Goal: Task Accomplishment & Management: Complete application form

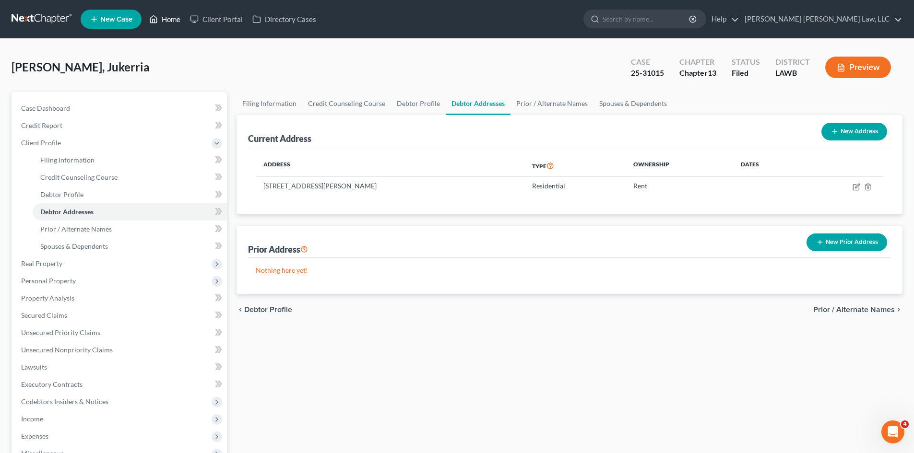
click at [173, 18] on link "Home" at bounding box center [164, 19] width 41 height 17
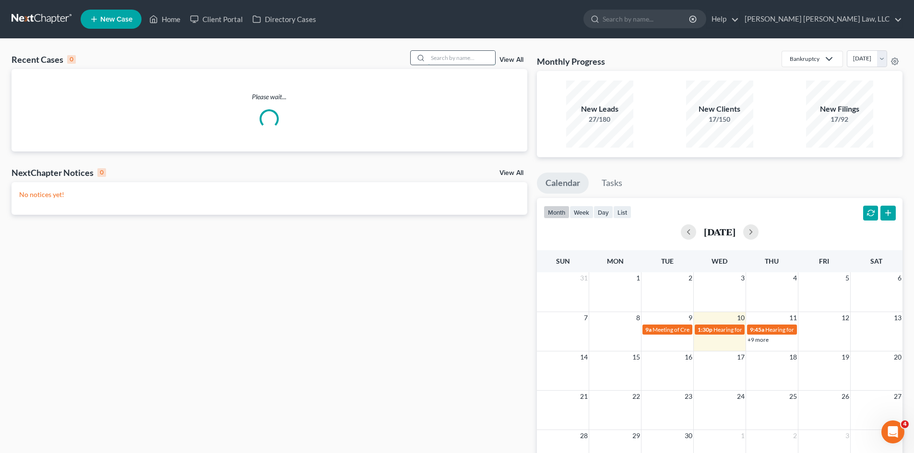
click at [436, 57] on input "search" at bounding box center [461, 58] width 67 height 14
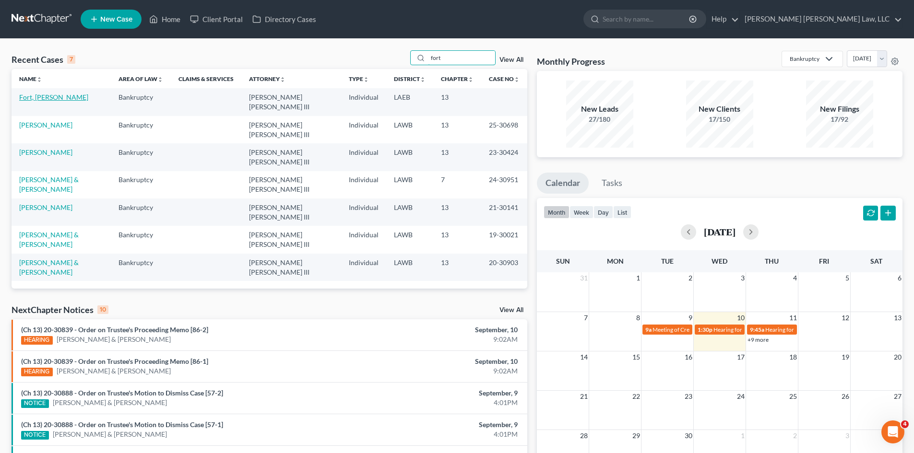
type input "fort"
click at [37, 98] on link "Fort, [PERSON_NAME]" at bounding box center [53, 97] width 69 height 8
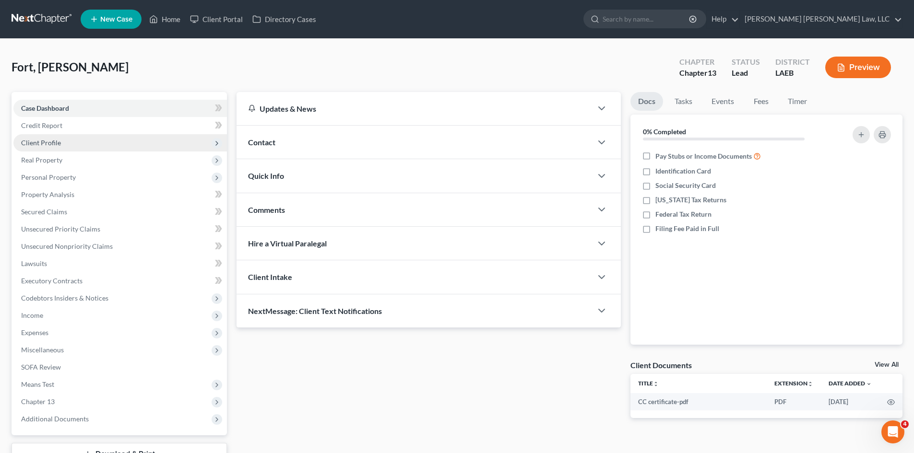
click at [82, 146] on span "Client Profile" at bounding box center [119, 142] width 213 height 17
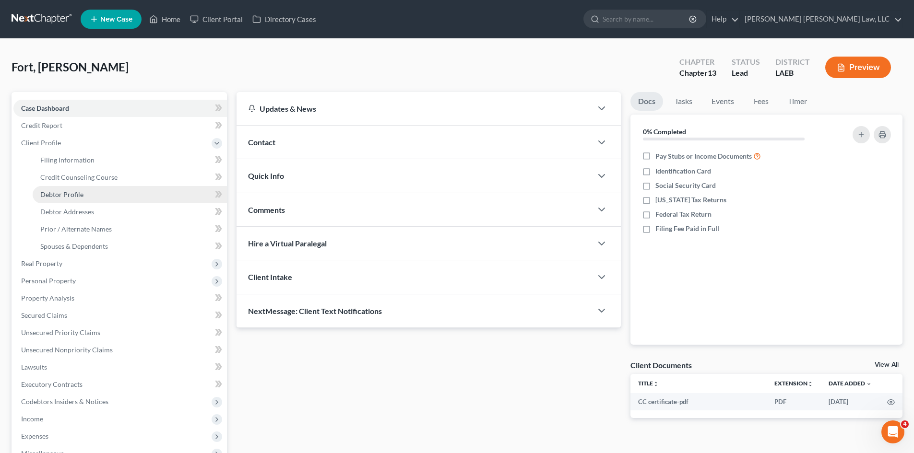
click at [100, 196] on link "Debtor Profile" at bounding box center [130, 194] width 194 height 17
select select "0"
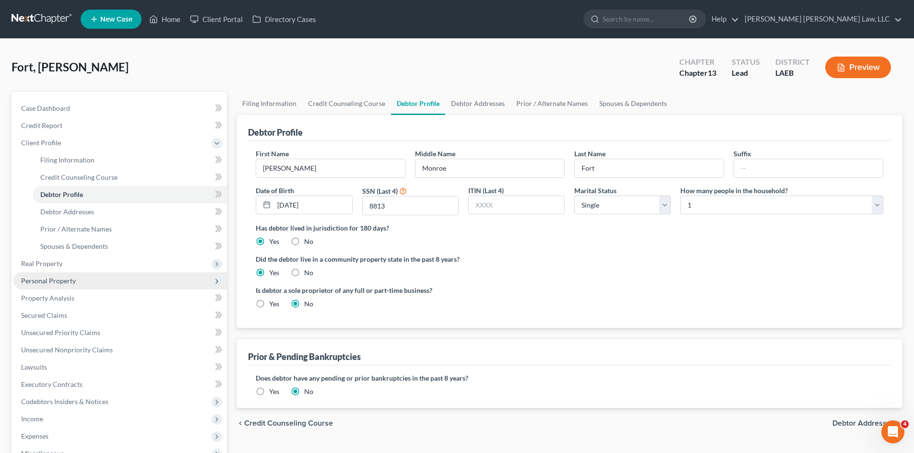
click at [74, 283] on span "Personal Property" at bounding box center [48, 281] width 55 height 8
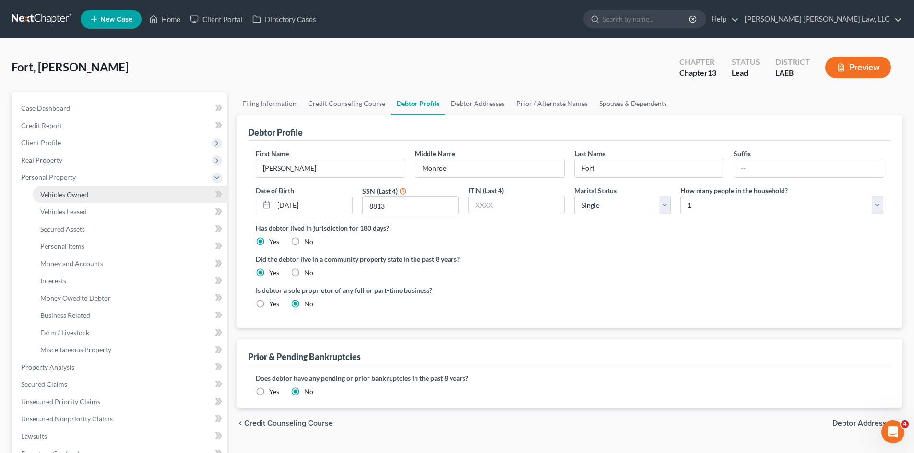
click at [79, 192] on span "Vehicles Owned" at bounding box center [64, 194] width 48 height 8
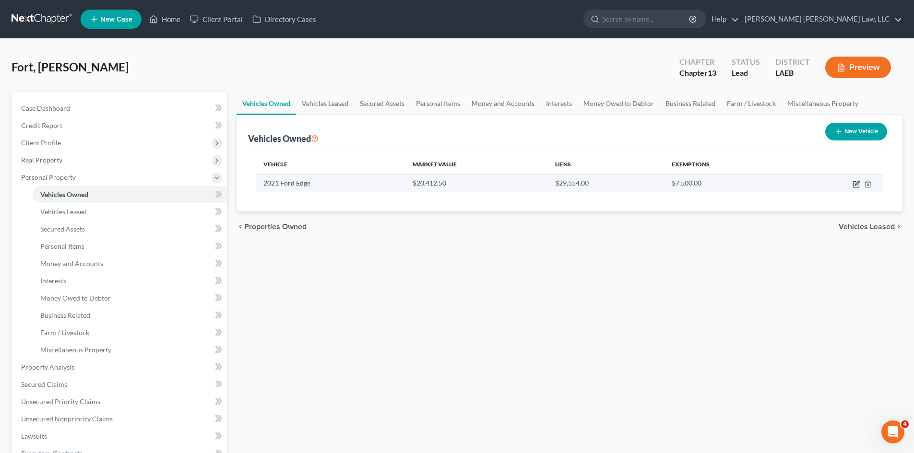
click at [856, 183] on icon "button" at bounding box center [857, 183] width 4 height 4
select select "0"
select select "5"
select select "2"
select select "0"
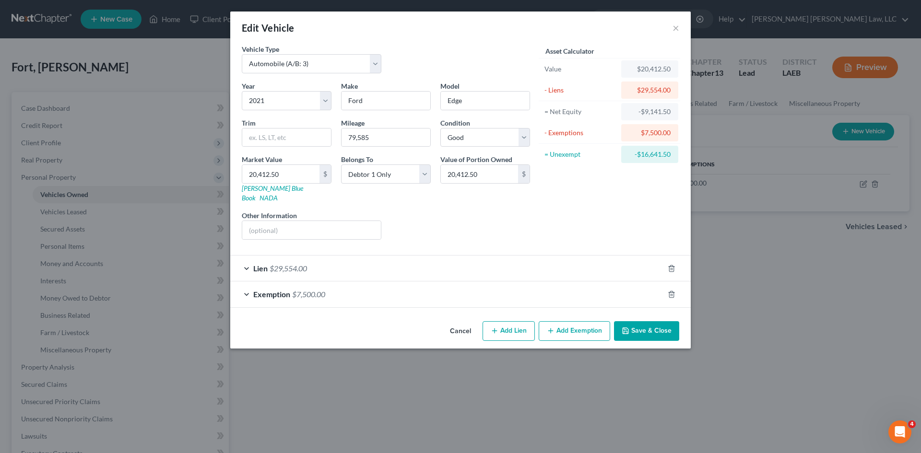
click at [642, 323] on button "Save & Close" at bounding box center [646, 331] width 65 height 20
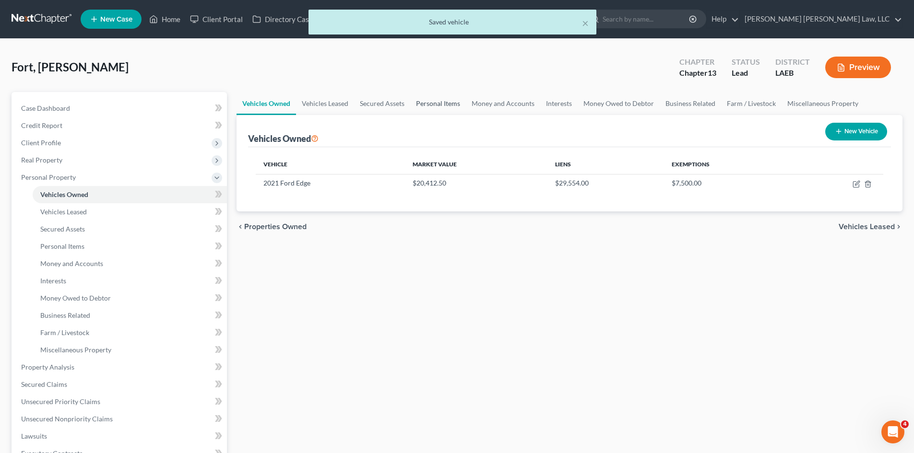
click at [435, 102] on link "Personal Items" at bounding box center [438, 103] width 56 height 23
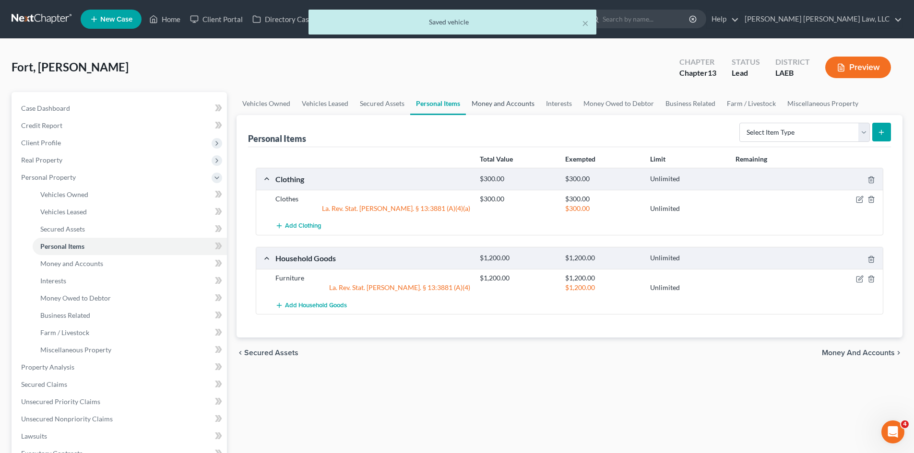
click at [504, 99] on link "Money and Accounts" at bounding box center [503, 103] width 74 height 23
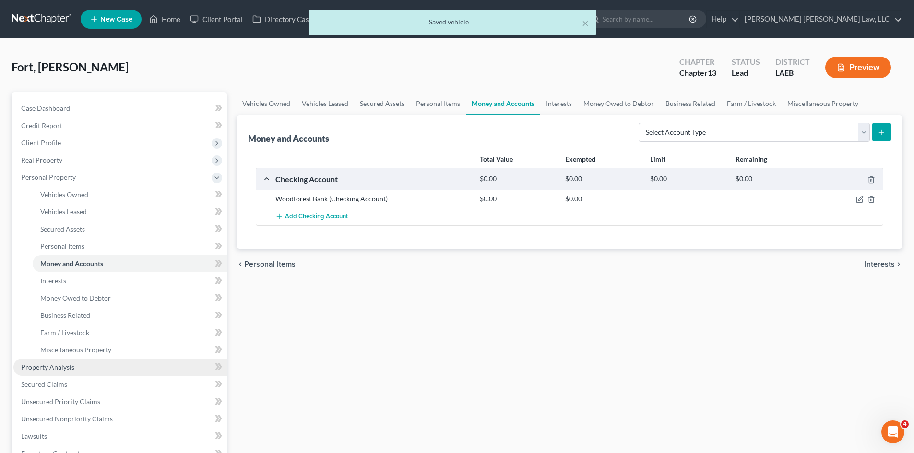
click at [53, 369] on span "Property Analysis" at bounding box center [47, 367] width 53 height 8
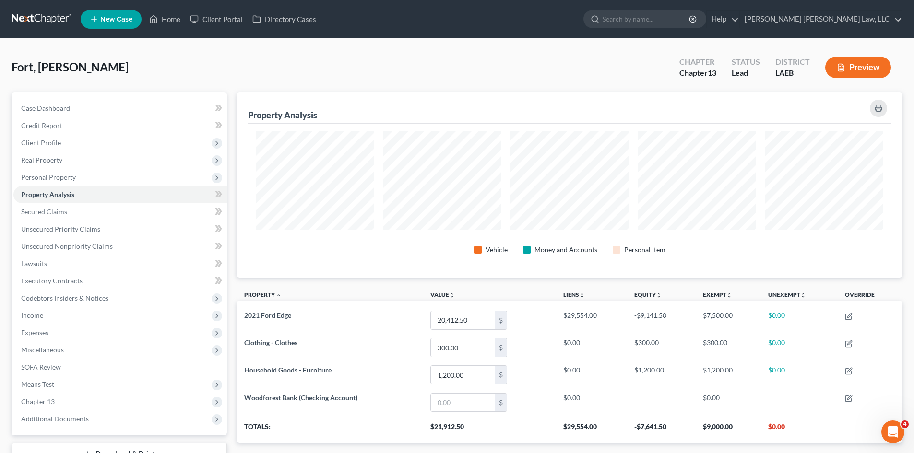
scroll to position [186, 666]
click at [72, 211] on link "Secured Claims" at bounding box center [119, 211] width 213 height 17
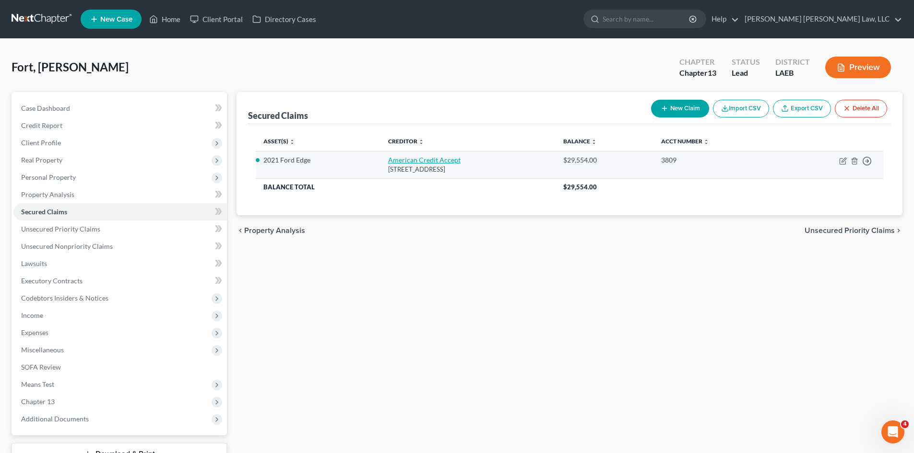
click at [402, 163] on link "American Credit Accept" at bounding box center [424, 160] width 72 height 8
select select "42"
select select "0"
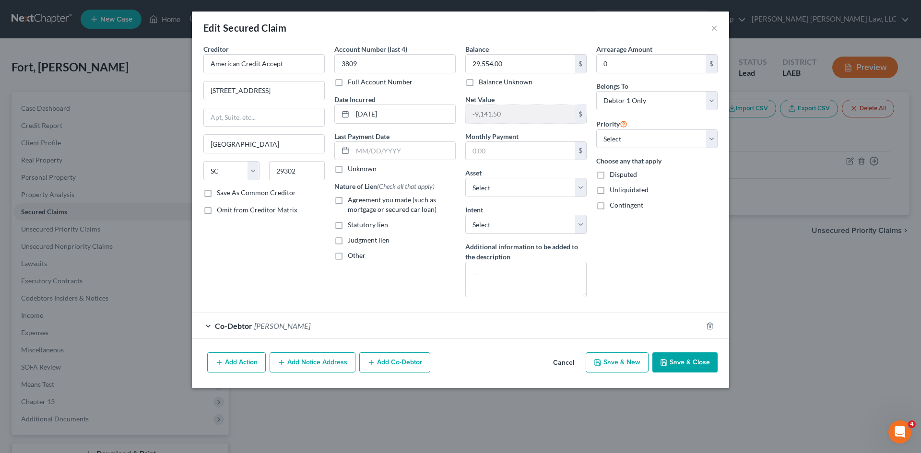
click at [692, 367] on button "Save & Close" at bounding box center [684, 363] width 65 height 20
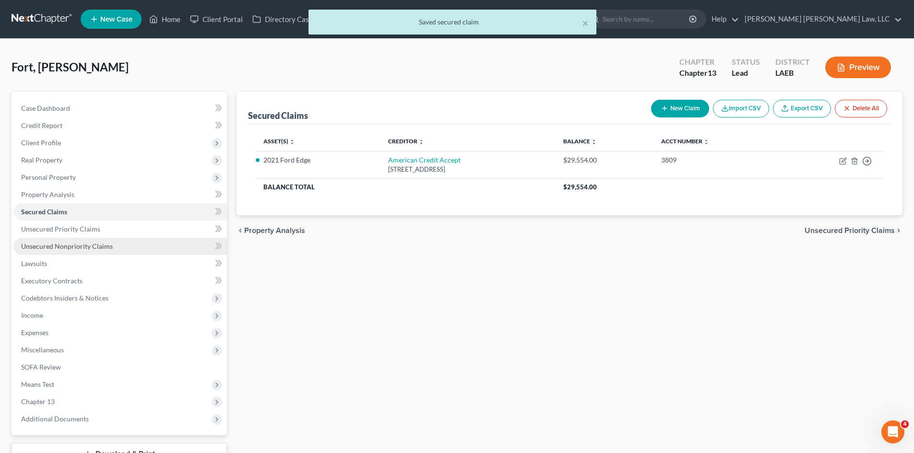
click at [154, 245] on link "Unsecured Nonpriority Claims" at bounding box center [119, 246] width 213 height 17
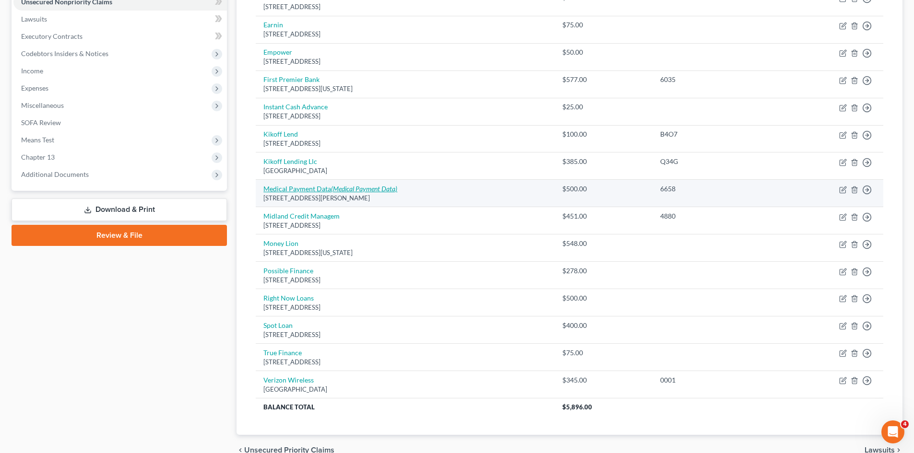
scroll to position [150, 0]
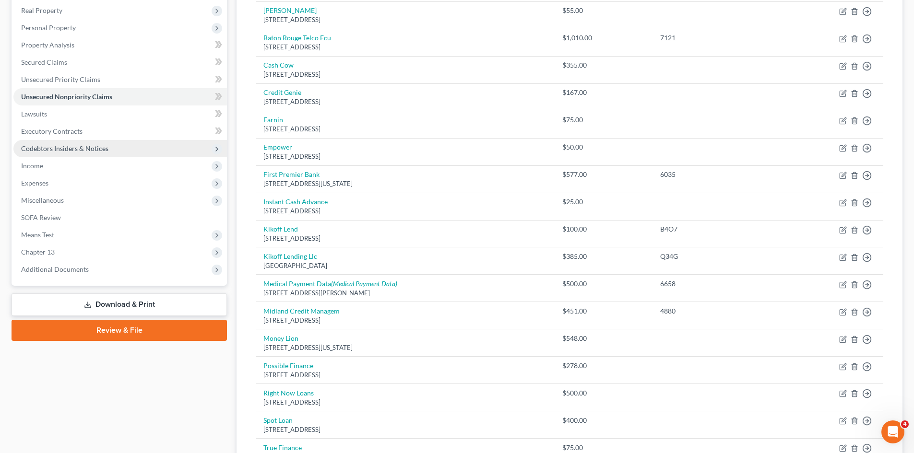
click at [65, 146] on span "Codebtors Insiders & Notices" at bounding box center [64, 148] width 87 height 8
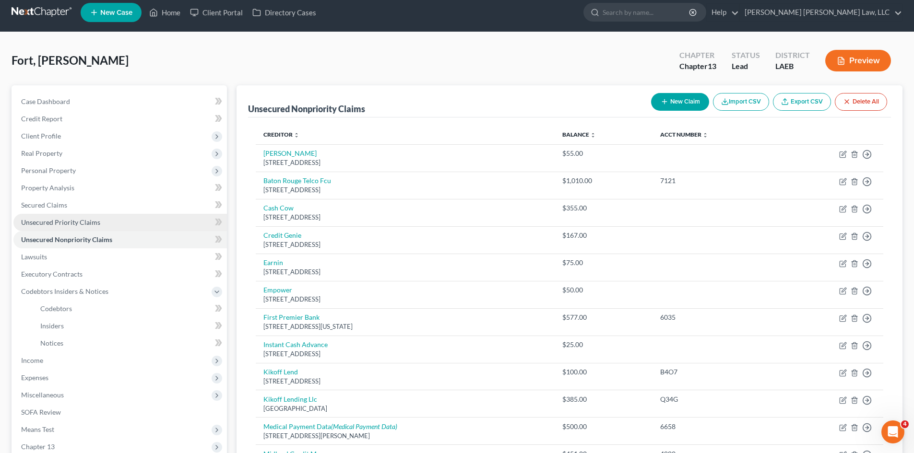
scroll to position [6, 0]
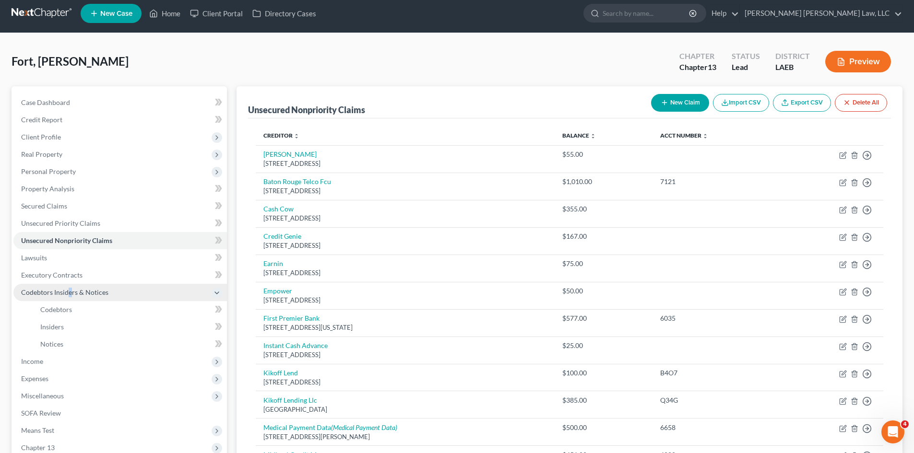
click at [70, 293] on span "Codebtors Insiders & Notices" at bounding box center [64, 292] width 87 height 8
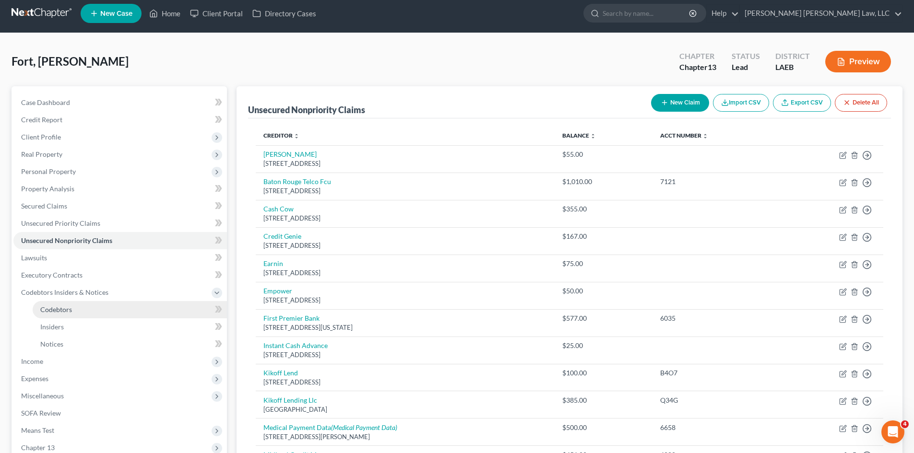
click at [60, 306] on span "Codebtors" at bounding box center [56, 310] width 32 height 8
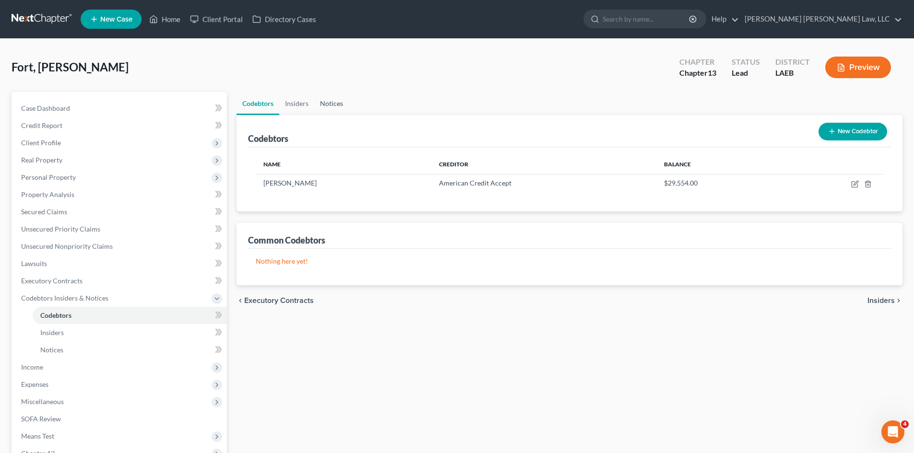
click at [331, 107] on link "Notices" at bounding box center [331, 103] width 35 height 23
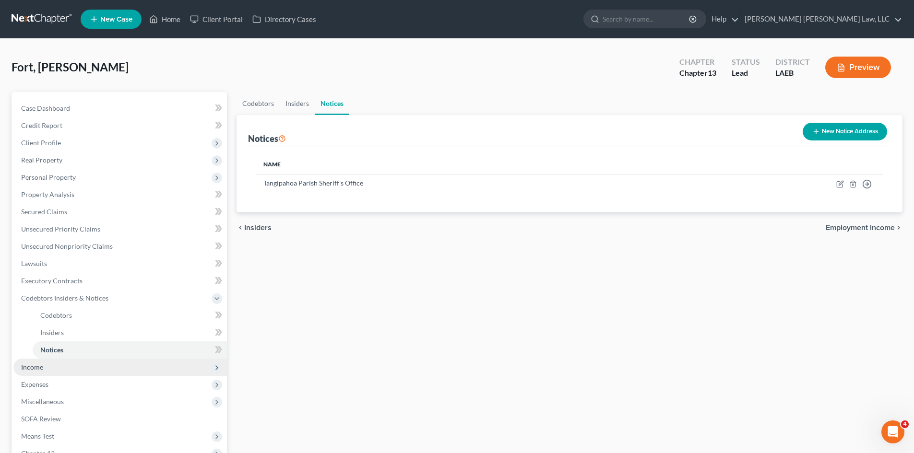
click at [69, 368] on span "Income" at bounding box center [119, 367] width 213 height 17
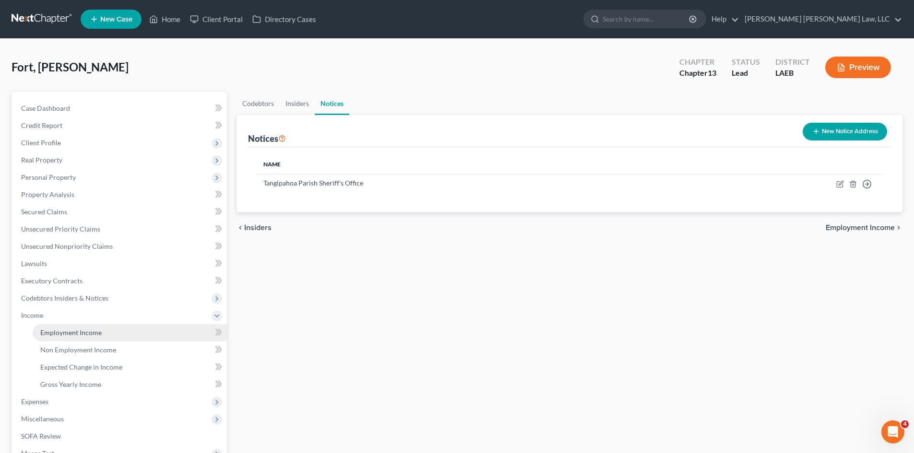
click at [94, 331] on span "Employment Income" at bounding box center [70, 333] width 61 height 8
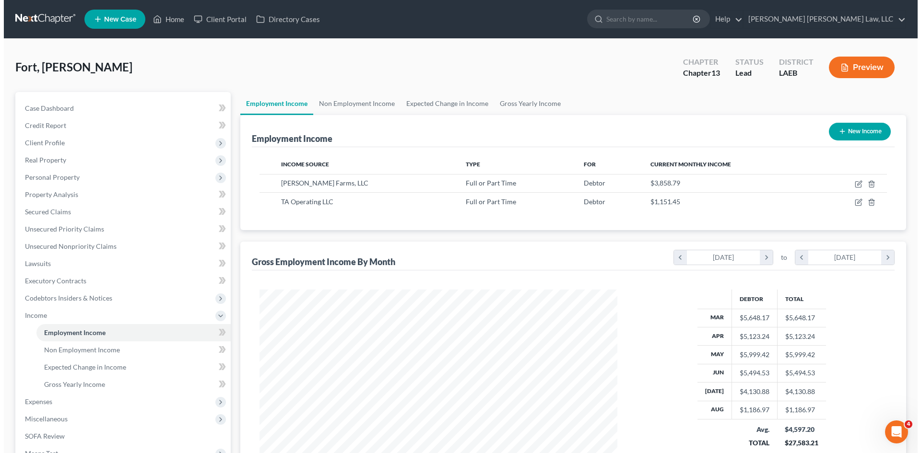
scroll to position [179, 377]
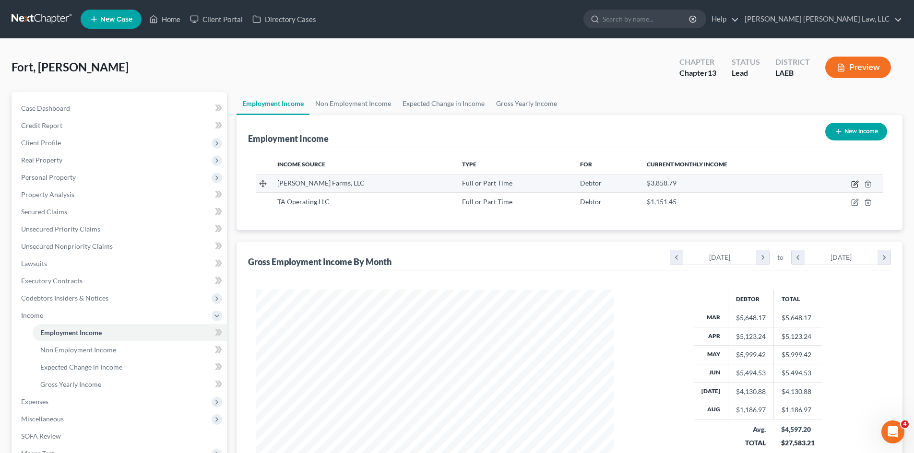
click at [856, 186] on icon "button" at bounding box center [855, 184] width 8 height 8
select select "0"
select select "10"
select select "3"
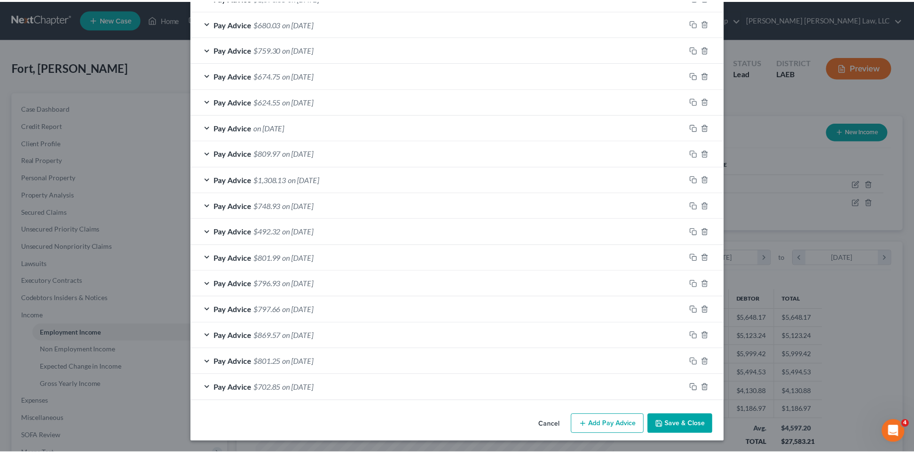
scroll to position [618, 0]
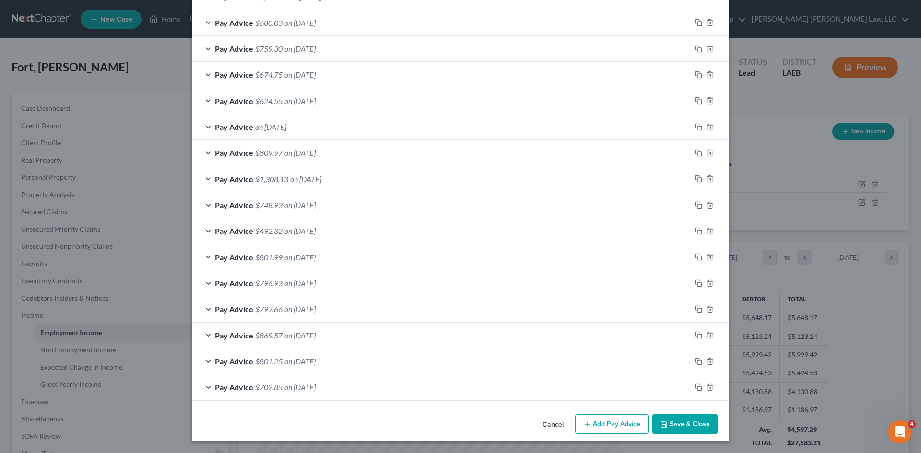
click at [670, 427] on button "Save & Close" at bounding box center [684, 424] width 65 height 20
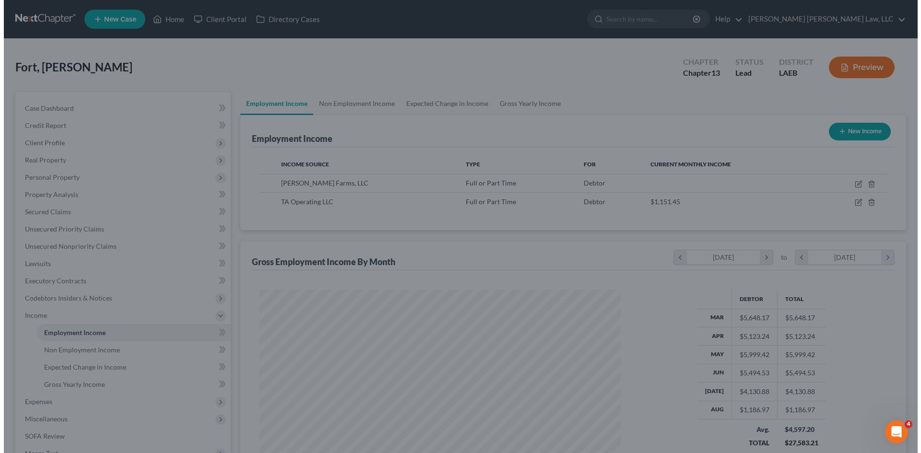
scroll to position [479534, 479336]
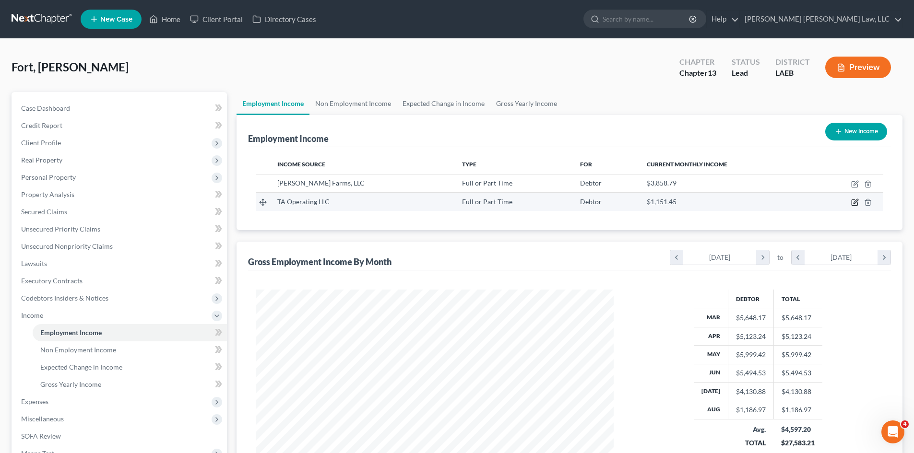
click at [854, 201] on icon "button" at bounding box center [855, 203] width 8 height 8
select select "0"
select select "36"
select select "2"
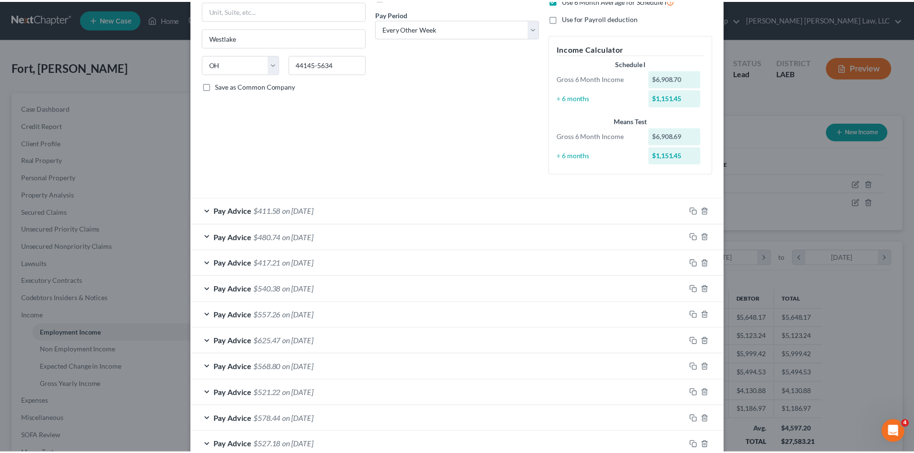
scroll to position [227, 0]
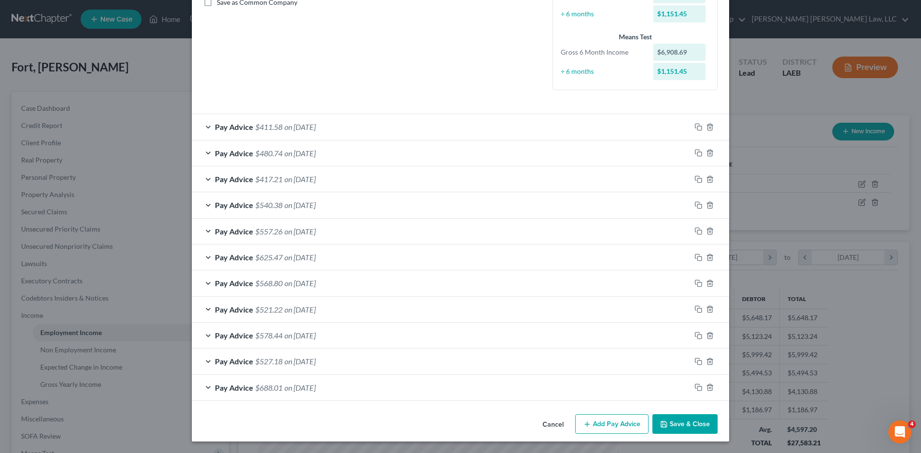
click at [661, 419] on button "Save & Close" at bounding box center [684, 424] width 65 height 20
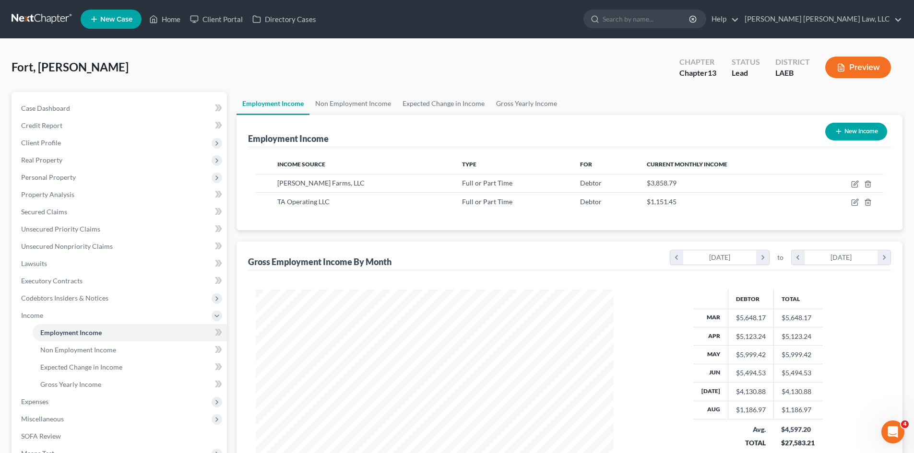
scroll to position [479534, 479336]
click at [531, 97] on link "Gross Yearly Income" at bounding box center [526, 103] width 72 height 23
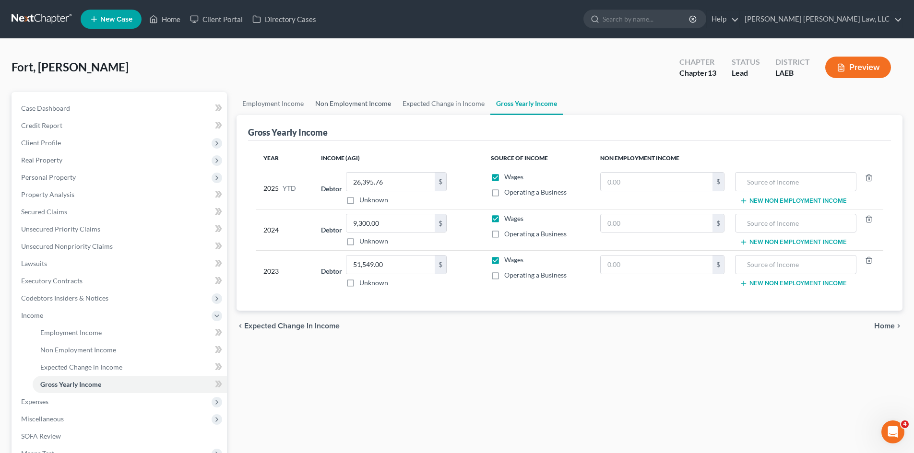
click at [379, 113] on link "Non Employment Income" at bounding box center [352, 103] width 87 height 23
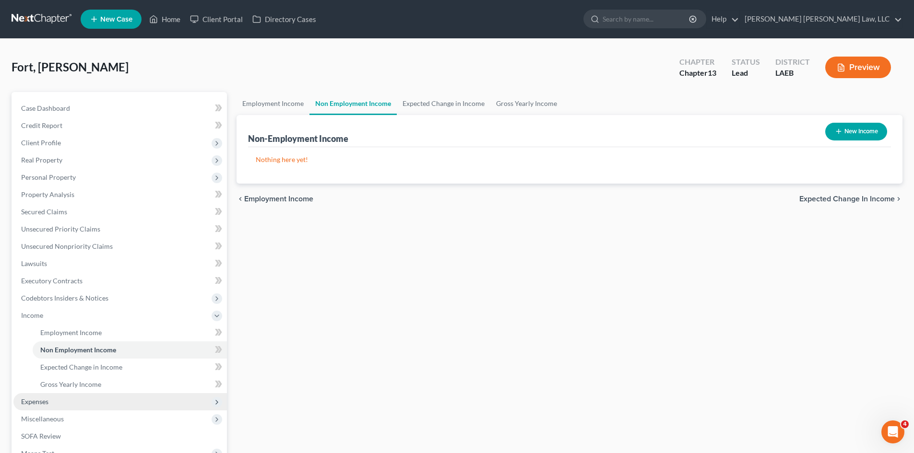
click at [71, 404] on span "Expenses" at bounding box center [119, 401] width 213 height 17
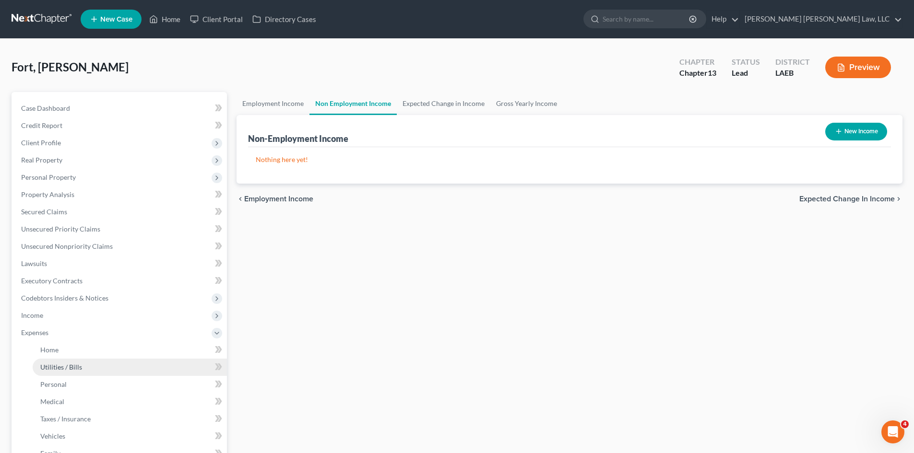
click at [88, 371] on link "Utilities / Bills" at bounding box center [130, 367] width 194 height 17
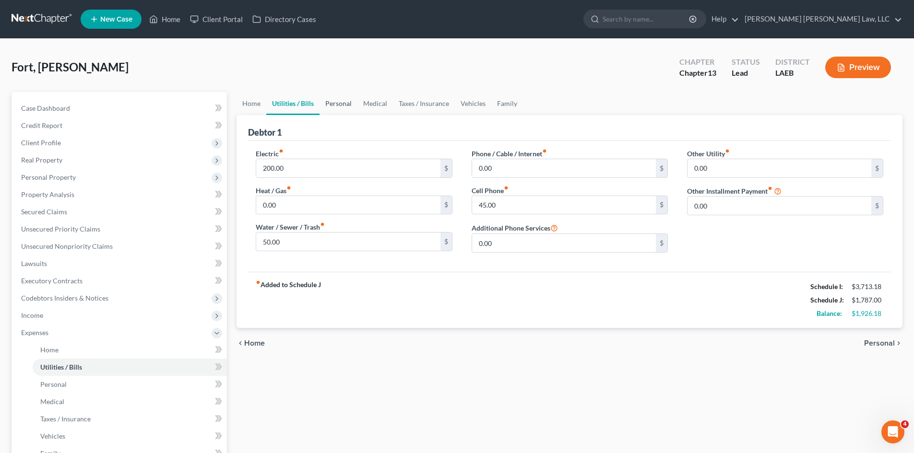
click at [333, 95] on link "Personal" at bounding box center [338, 103] width 38 height 23
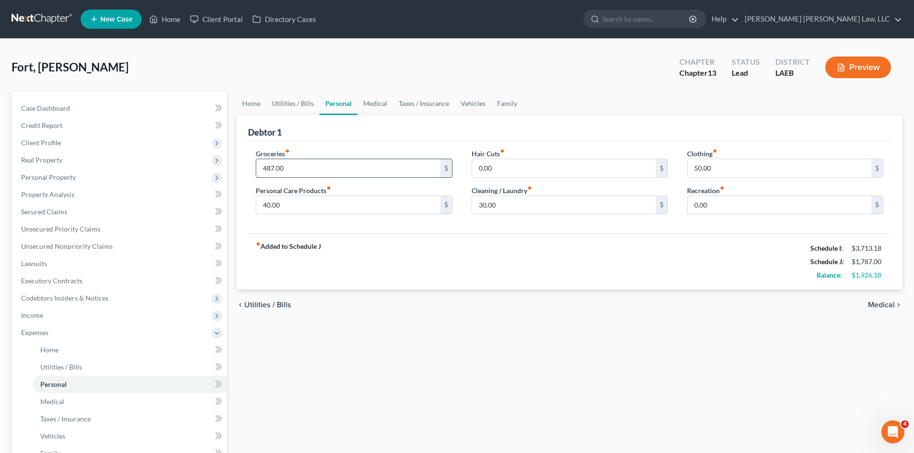
click at [430, 172] on input "487.00" at bounding box center [348, 168] width 184 height 18
type input "497.00"
click at [425, 196] on input "40.00" at bounding box center [348, 205] width 184 height 18
type input "154.00"
click at [601, 170] on input "0.00" at bounding box center [564, 168] width 184 height 18
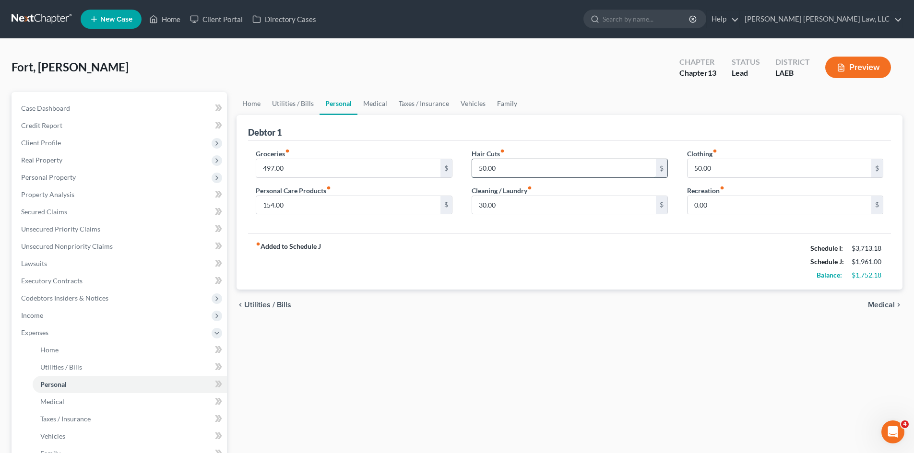
type input "50.00"
type input "45.00"
click at [724, 166] on input "50.00" at bounding box center [779, 168] width 184 height 18
type input "93.00"
click at [367, 103] on link "Medical" at bounding box center [374, 103] width 35 height 23
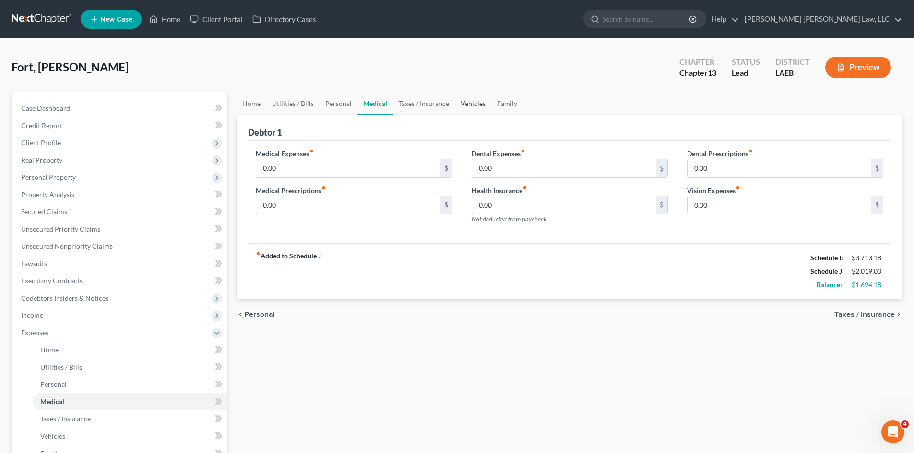
click at [479, 103] on link "Vehicles" at bounding box center [473, 103] width 36 height 23
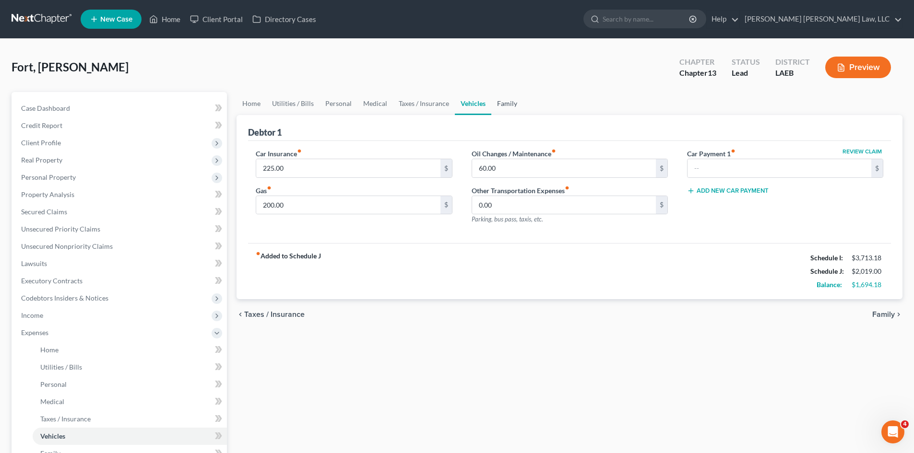
click at [515, 102] on link "Family" at bounding box center [507, 103] width 32 height 23
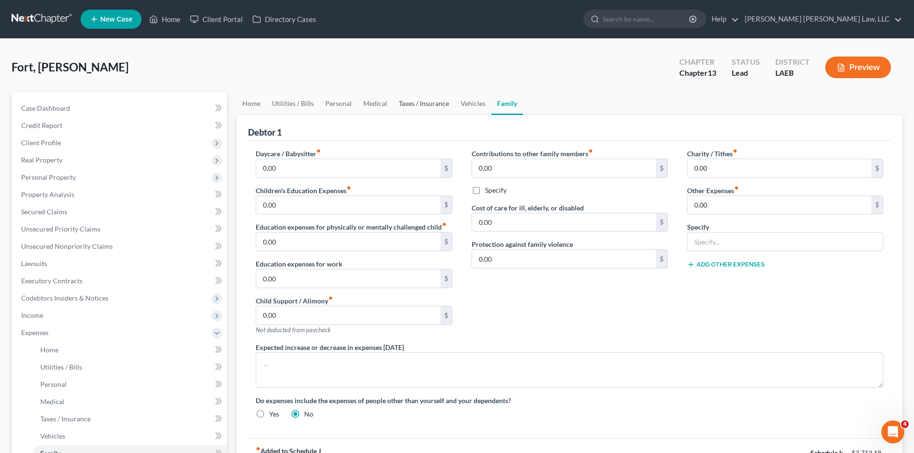
click at [427, 102] on link "Taxes / Insurance" at bounding box center [424, 103] width 62 height 23
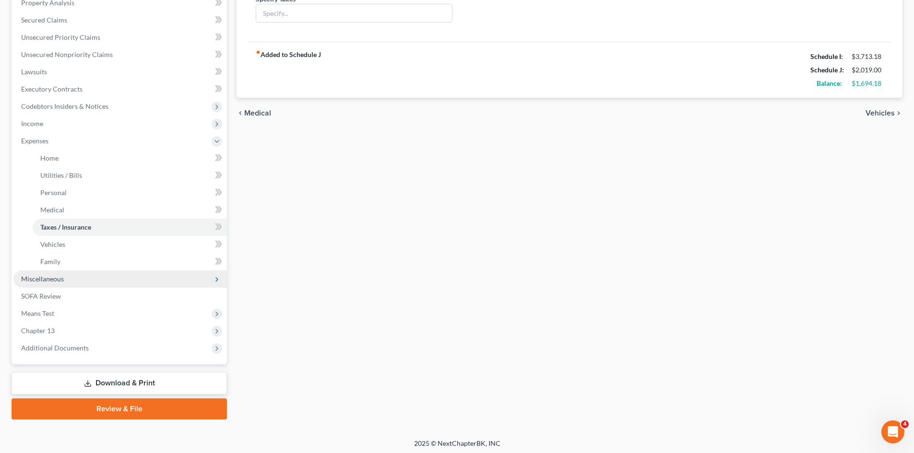
drag, startPoint x: 48, startPoint y: 281, endPoint x: 61, endPoint y: 273, distance: 15.3
click at [48, 281] on span "Miscellaneous" at bounding box center [42, 279] width 43 height 8
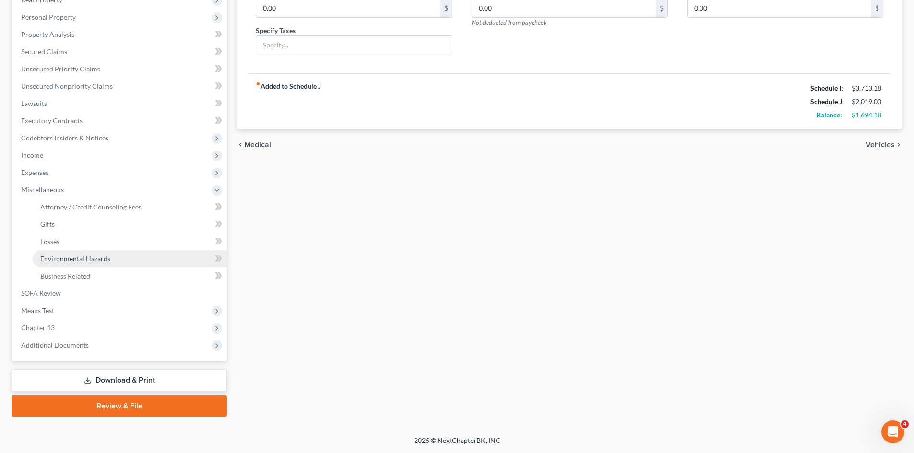
scroll to position [160, 0]
click at [132, 209] on span "Attorney / Credit Counseling Fees" at bounding box center [90, 207] width 101 height 8
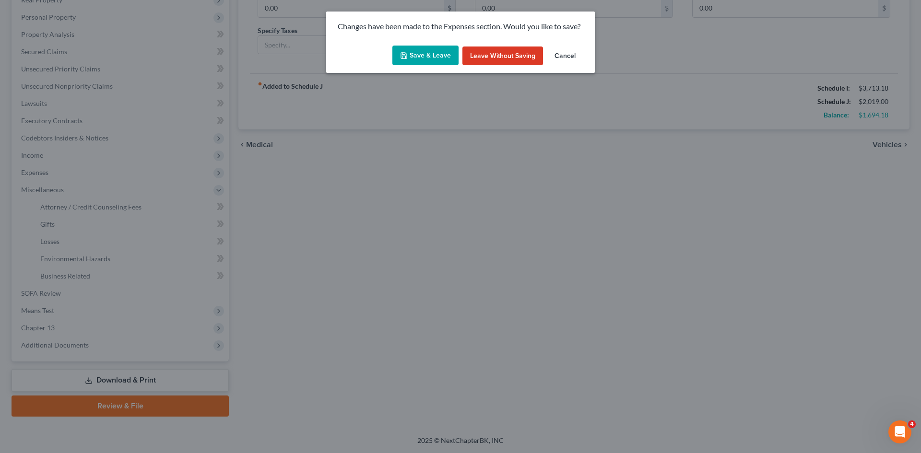
click at [445, 54] on button "Save & Leave" at bounding box center [425, 56] width 66 height 20
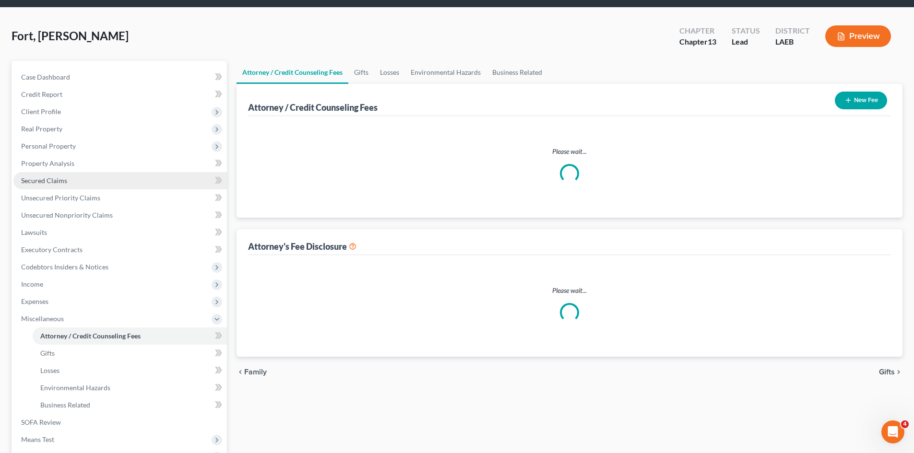
scroll to position [1, 0]
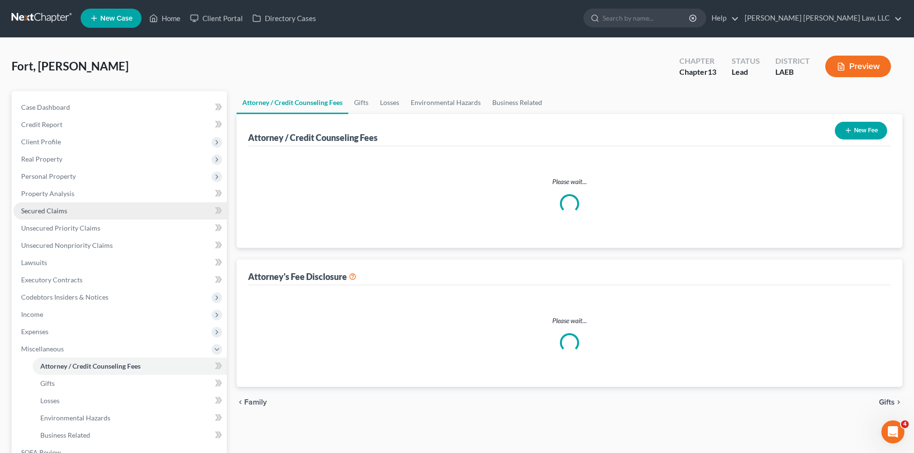
select select "0"
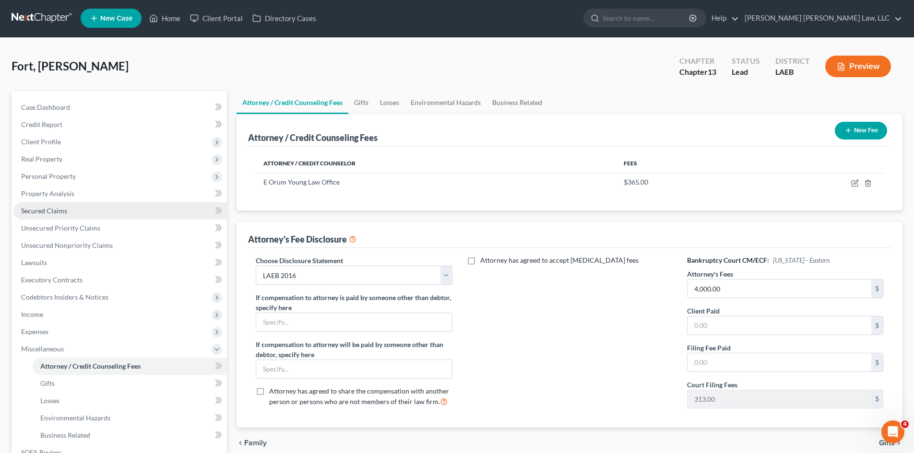
scroll to position [0, 0]
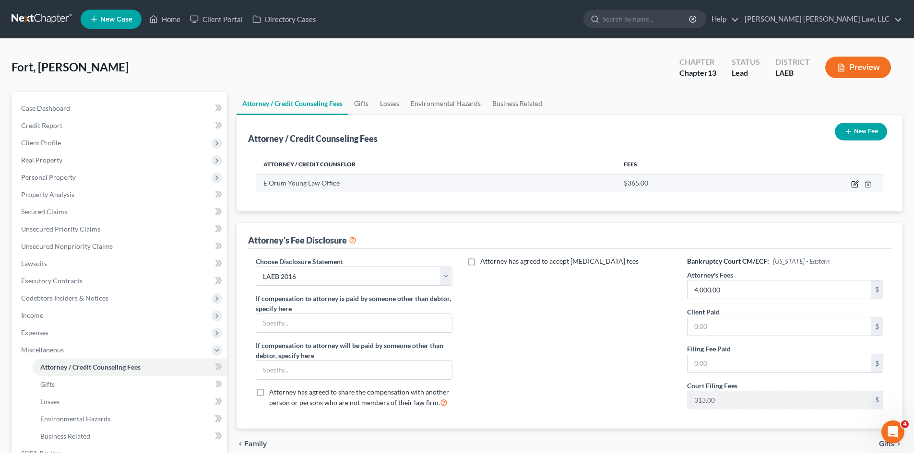
click at [854, 184] on icon "button" at bounding box center [855, 184] width 8 height 8
select select "19"
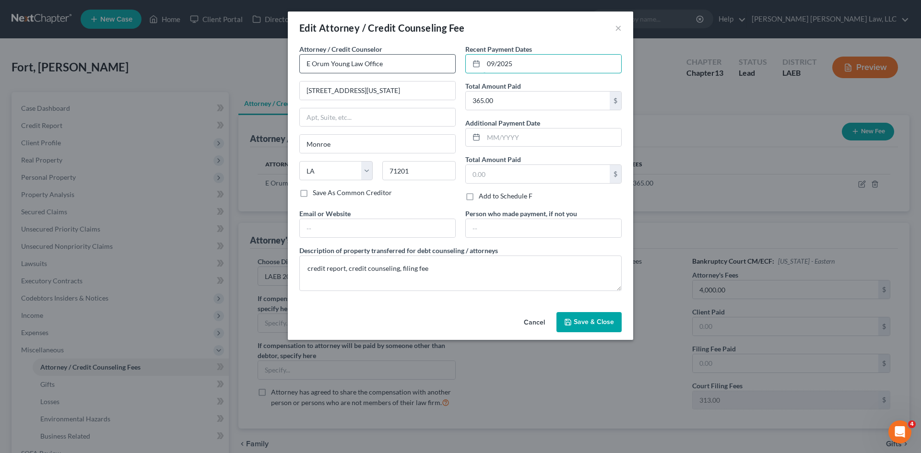
drag, startPoint x: 534, startPoint y: 67, endPoint x: 449, endPoint y: 70, distance: 85.5
click at [449, 70] on div "Attorney / Credit Counselor * E Orum Young Law Office [STREET_ADDRESS][GEOGRAPH…" at bounding box center [461, 171] width 332 height 255
type input "[DATE]"
click at [588, 316] on button "Save & Close" at bounding box center [588, 322] width 65 height 20
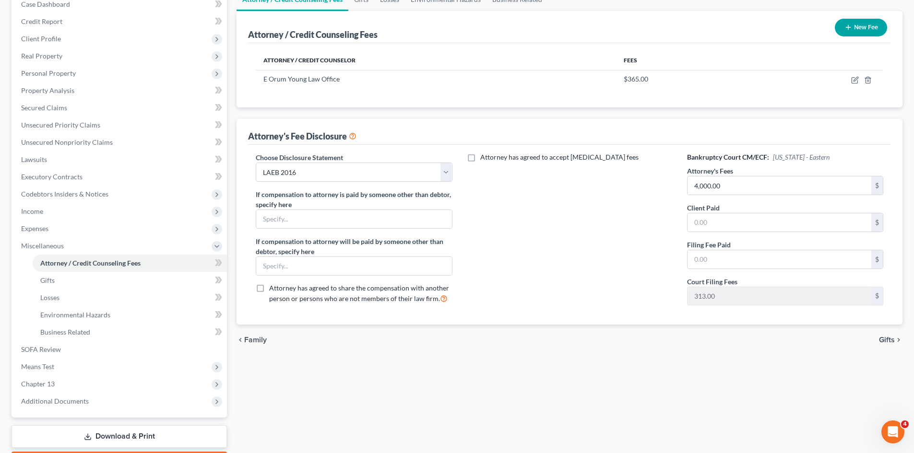
scroll to position [144, 0]
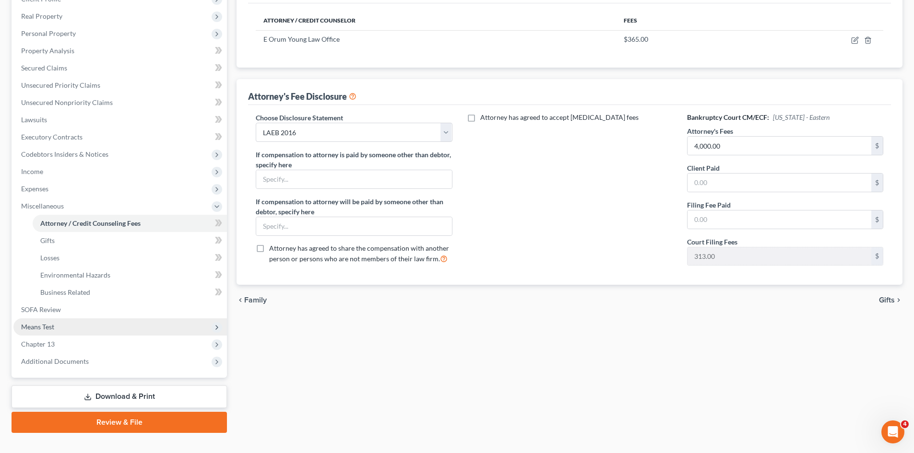
click at [81, 322] on span "Means Test" at bounding box center [119, 327] width 213 height 17
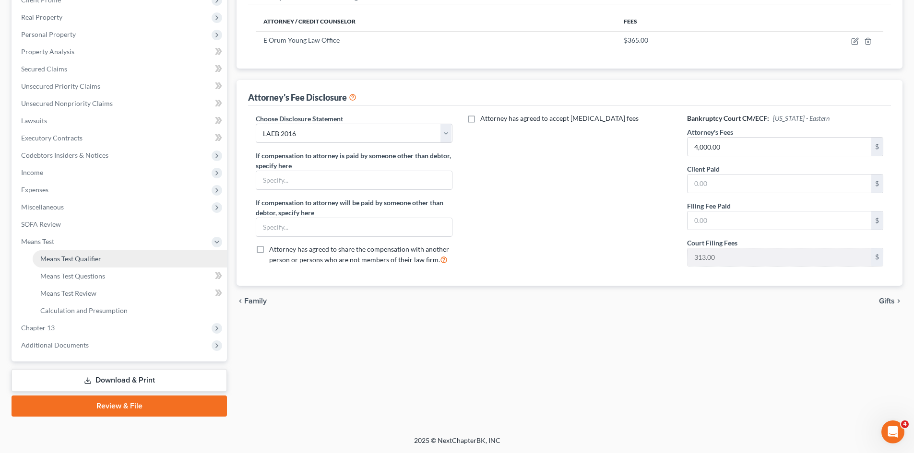
click at [107, 254] on link "Means Test Qualifier" at bounding box center [130, 258] width 194 height 17
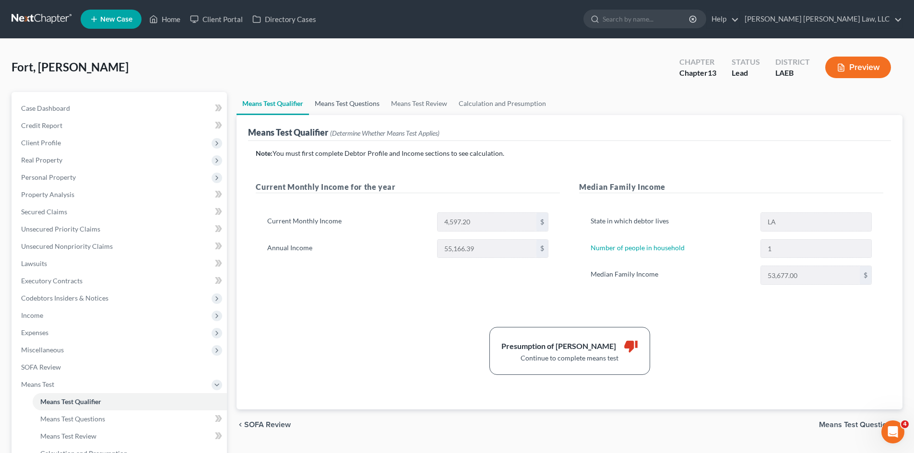
click at [342, 103] on link "Means Test Questions" at bounding box center [347, 103] width 76 height 23
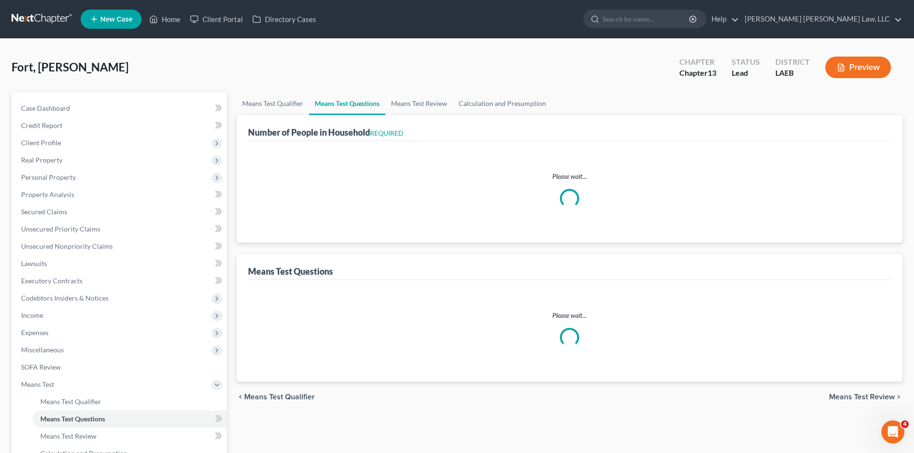
select select "1"
select select "60"
select select "1"
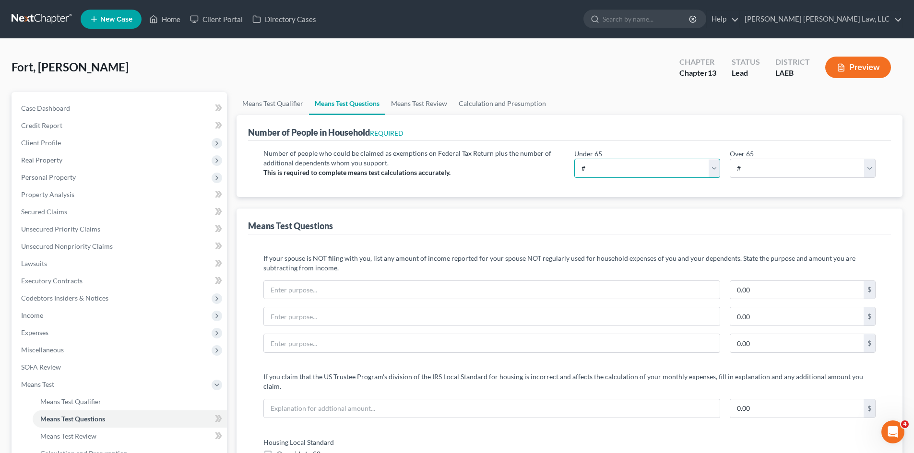
click at [620, 162] on select "# 0 1 2 3 4 5 6 7 8 9 10" at bounding box center [647, 168] width 146 height 19
select select "1"
click at [574, 159] on select "# 0 1 2 3 4 5 6 7 8 9 10" at bounding box center [647, 168] width 146 height 19
click at [648, 162] on select "# 0 1 2 3 4 5 6 7 8 9 10" at bounding box center [647, 168] width 146 height 19
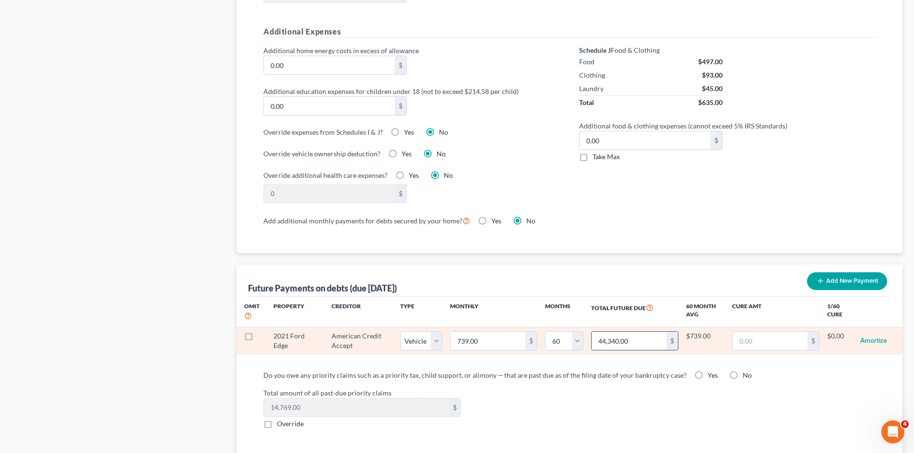
scroll to position [720, 0]
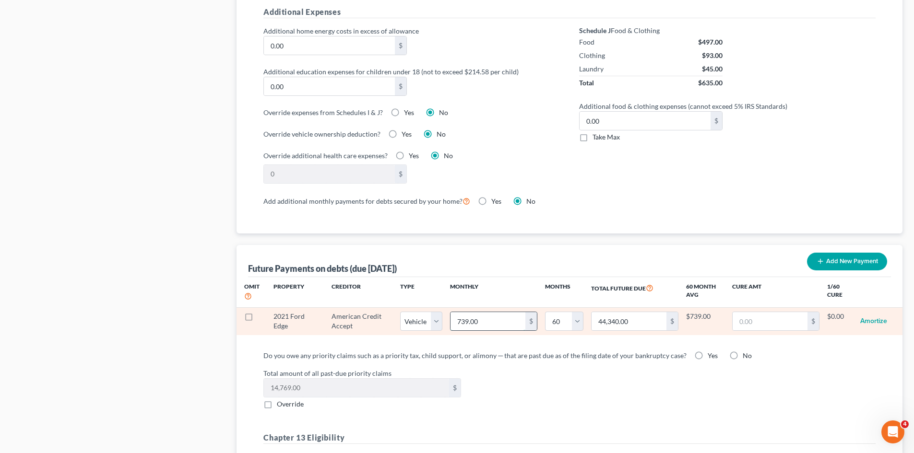
type input "6"
type input "360.00"
type input "62"
type input "3,720.00"
type input "620"
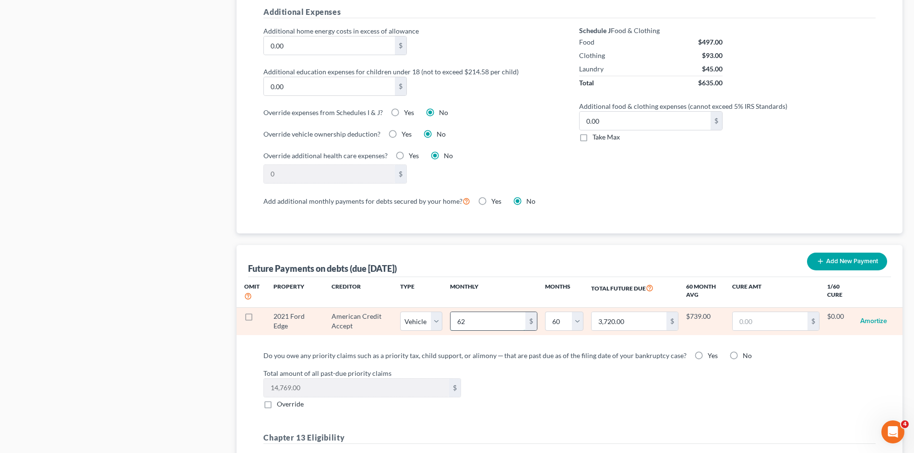
type input "37,200.00"
type input "620.6"
type input "37,236.00"
type input "620.69"
type input "37,241.40"
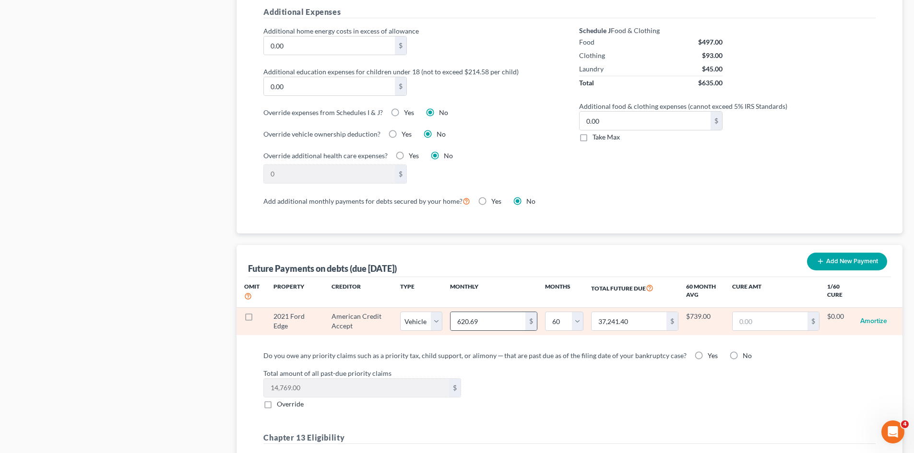
select select "1"
select select "60"
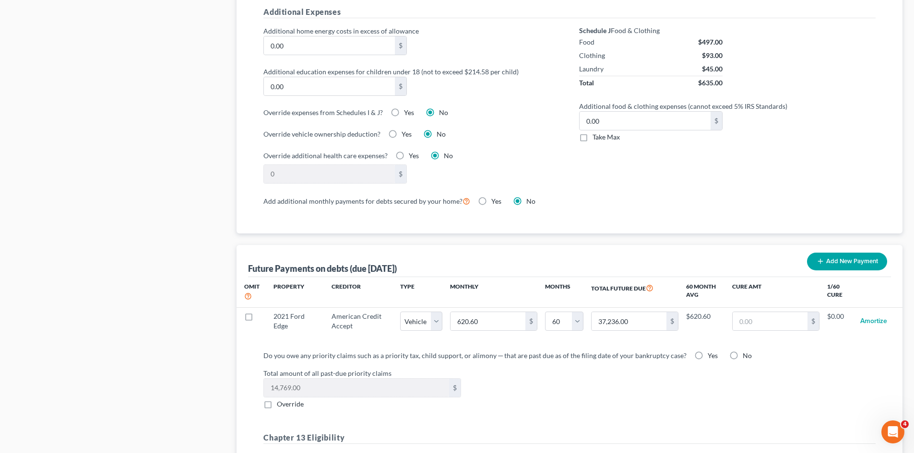
select select "1"
select select "60"
select select "1"
select select "60"
select select "1"
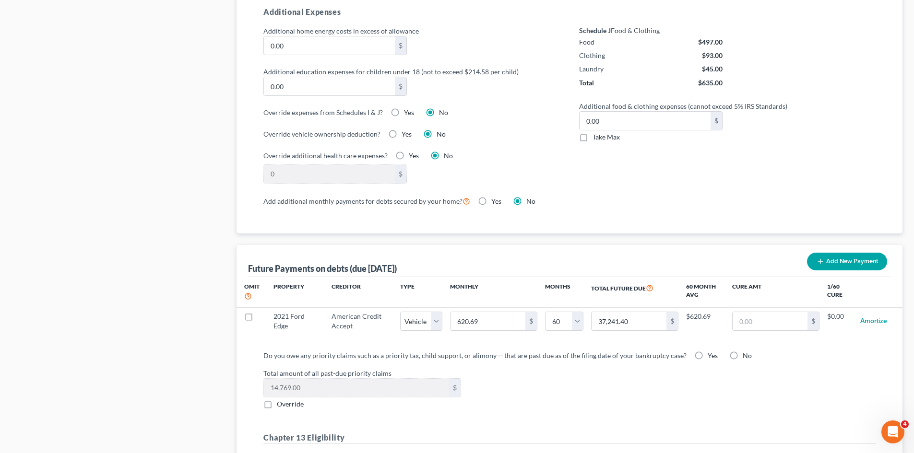
select select "60"
click at [550, 383] on div "Total amount of all past-due priority claims 14,769.00 $ Override" at bounding box center [570, 388] width 622 height 41
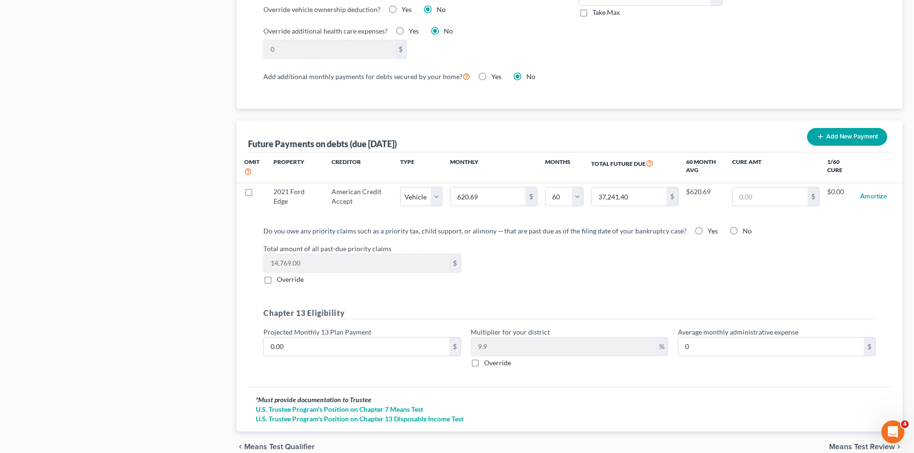
scroll to position [880, 0]
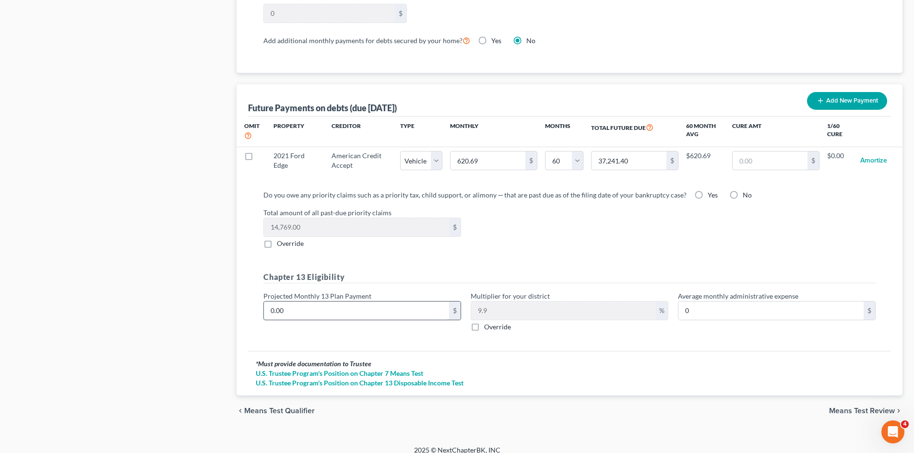
click at [361, 302] on input "0.00" at bounding box center [356, 311] width 185 height 18
type input "7"
type input "0.69"
type input "76"
type input "7.52"
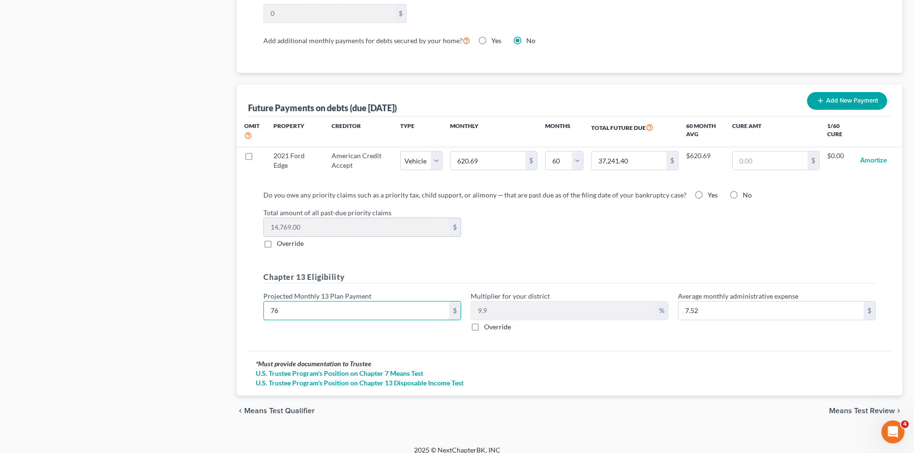
type input "764"
type input "75.63"
type input "764.00"
click at [651, 401] on div "chevron_left Means Test Qualifier Means Test Review chevron_right" at bounding box center [569, 411] width 666 height 31
click at [849, 407] on span "Means Test Review" at bounding box center [862, 411] width 66 height 8
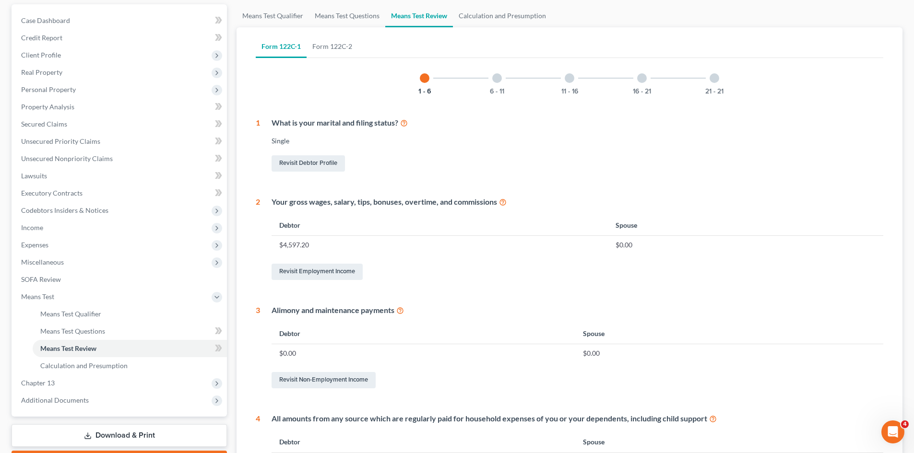
scroll to position [96, 0]
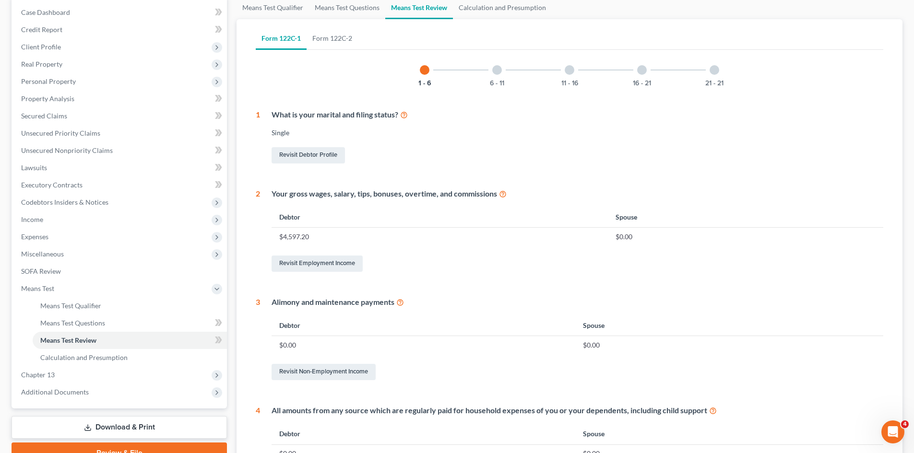
click at [711, 69] on div at bounding box center [714, 70] width 10 height 10
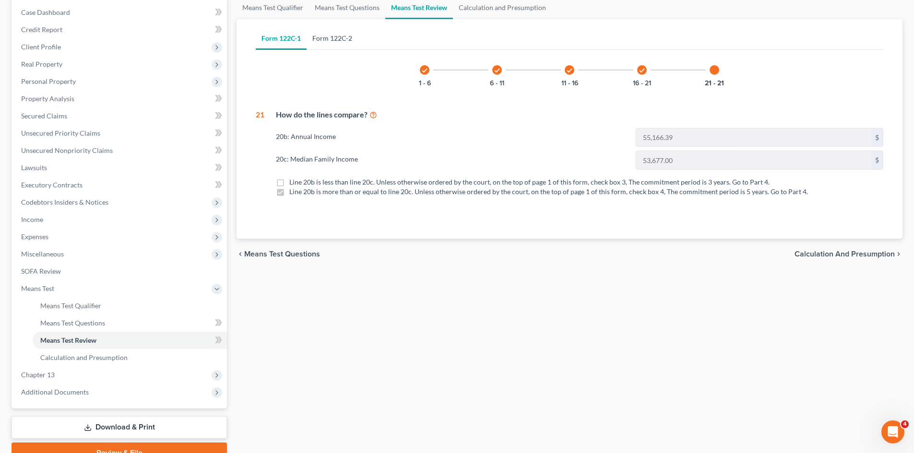
click at [354, 39] on link "Form 122C-2" at bounding box center [332, 38] width 51 height 23
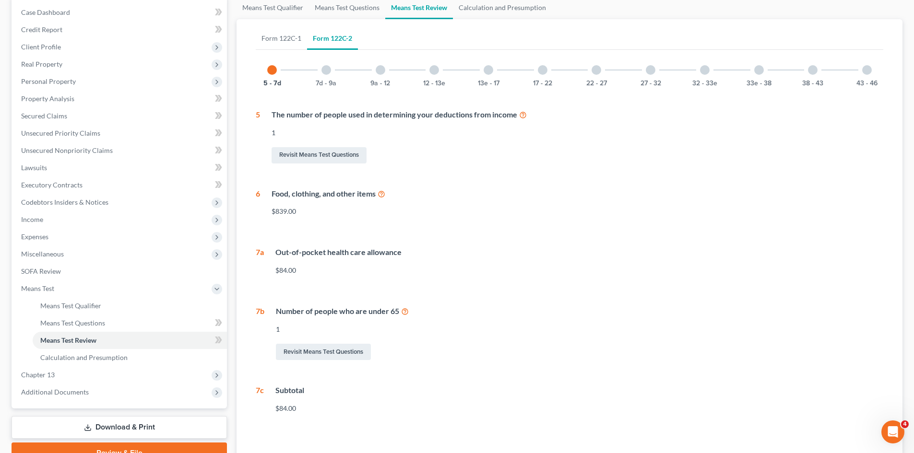
click at [866, 68] on div at bounding box center [867, 70] width 10 height 10
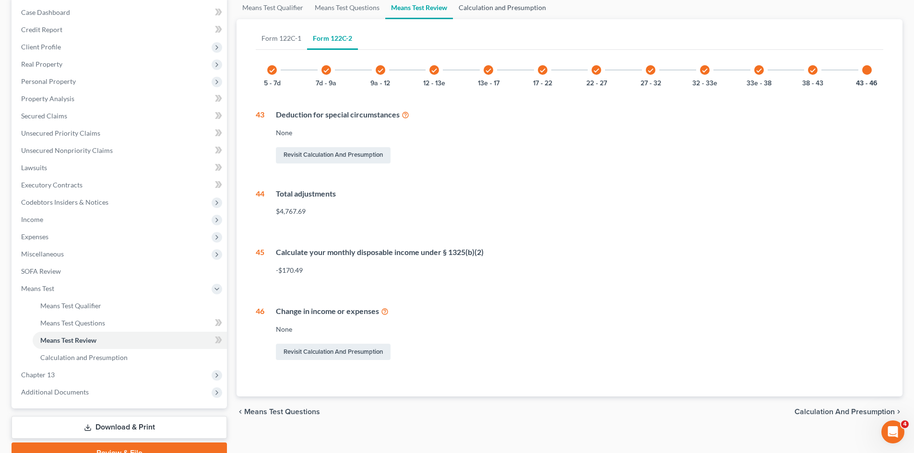
click at [543, 6] on link "Calculation and Presumption" at bounding box center [502, 7] width 99 height 23
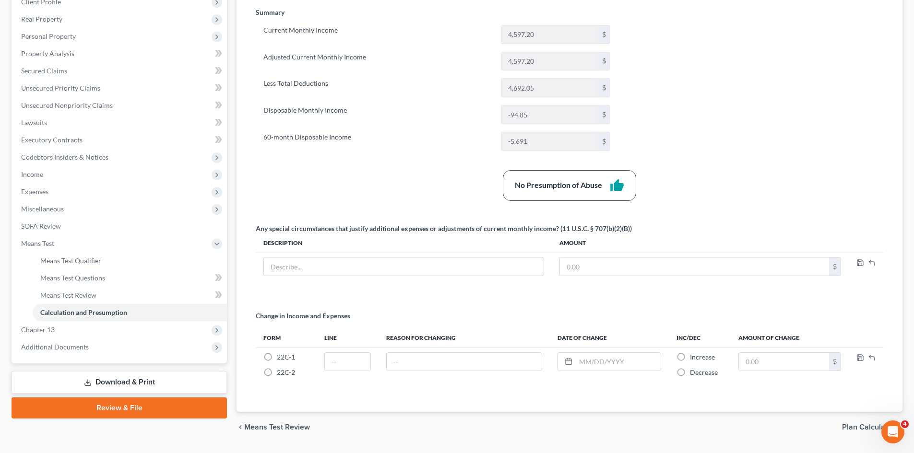
scroll to position [119, 0]
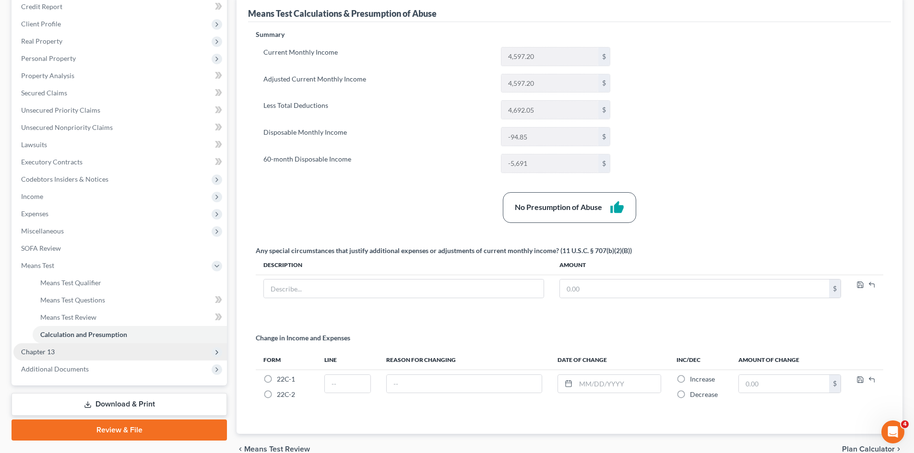
click at [138, 358] on span "Chapter 13" at bounding box center [119, 351] width 213 height 17
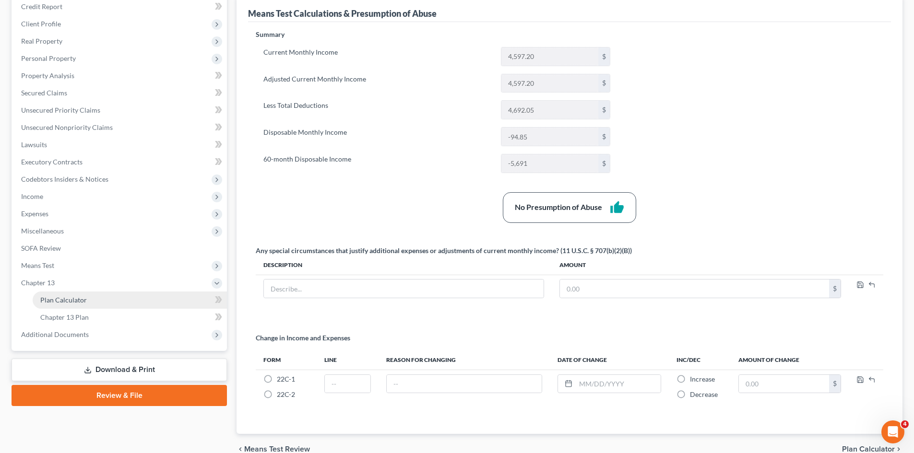
click at [115, 304] on link "Plan Calculator" at bounding box center [130, 300] width 194 height 17
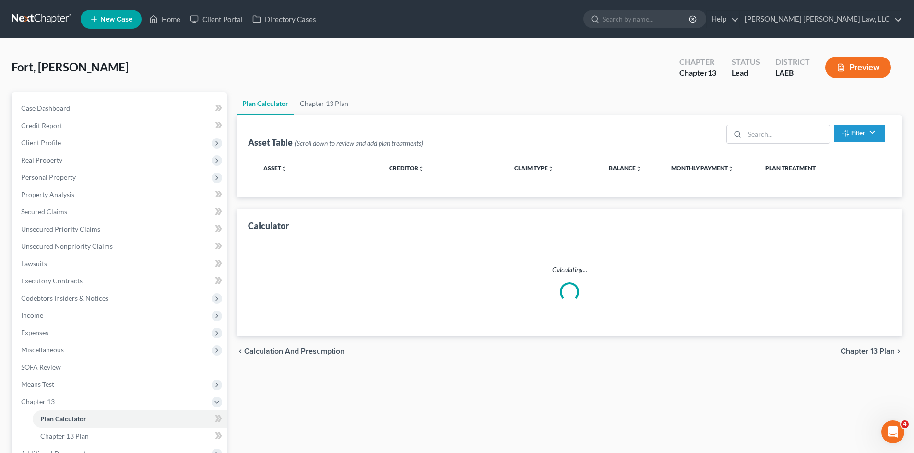
select select "59"
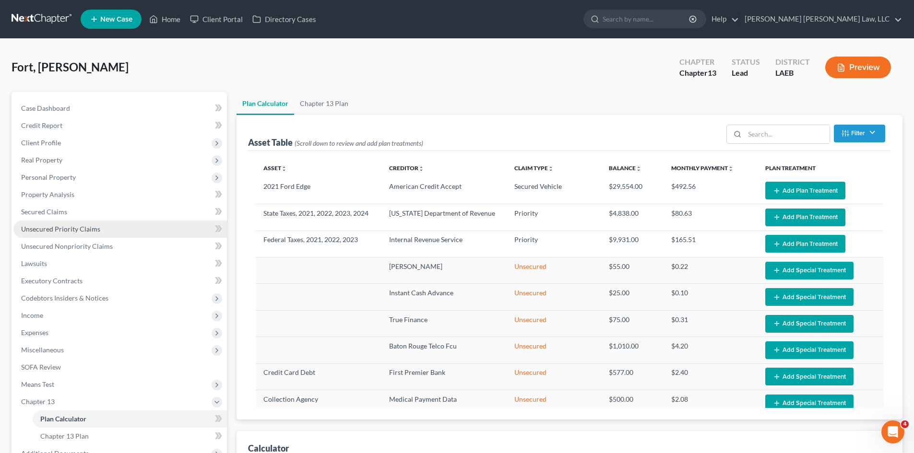
click at [64, 227] on span "Unsecured Priority Claims" at bounding box center [60, 229] width 79 height 8
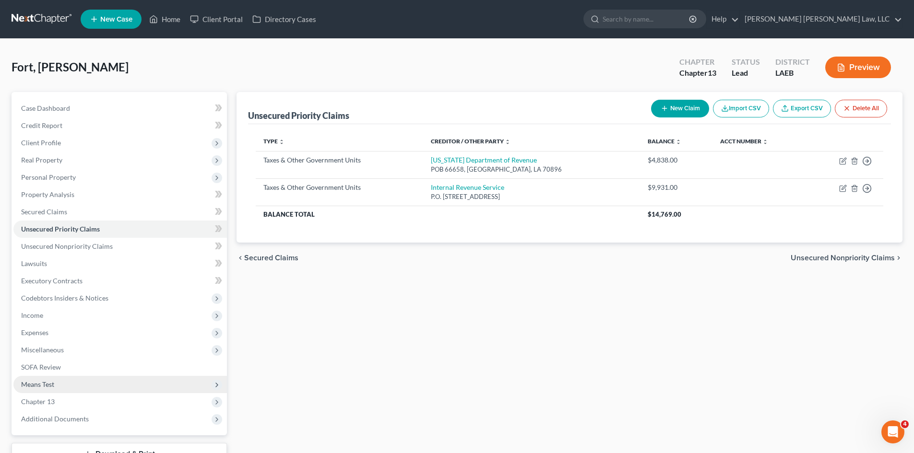
click at [69, 381] on span "Means Test" at bounding box center [119, 384] width 213 height 17
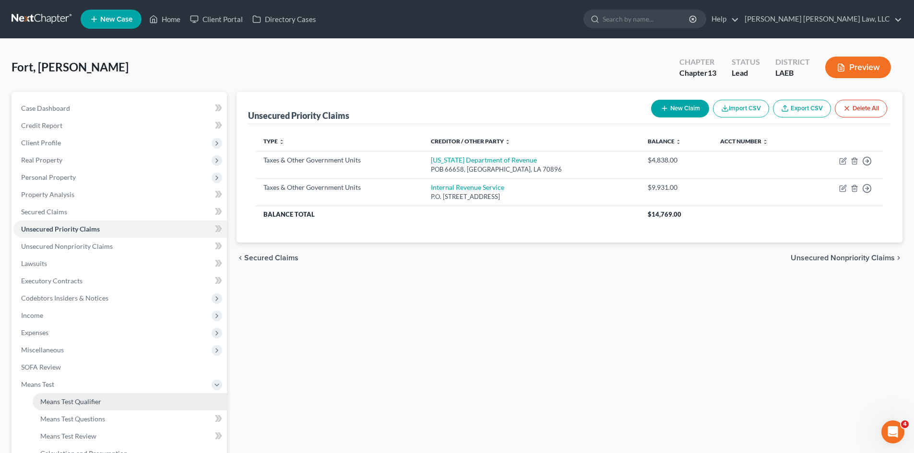
click at [83, 397] on link "Means Test Qualifier" at bounding box center [130, 401] width 194 height 17
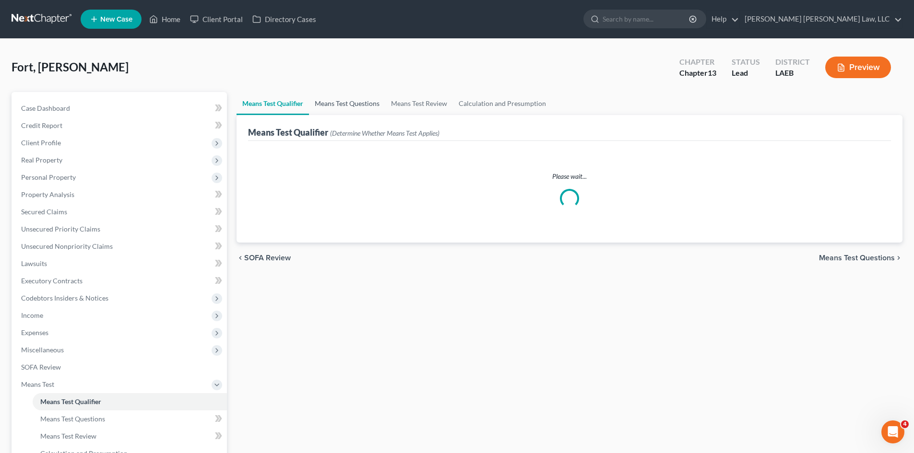
click at [344, 100] on link "Means Test Questions" at bounding box center [347, 103] width 76 height 23
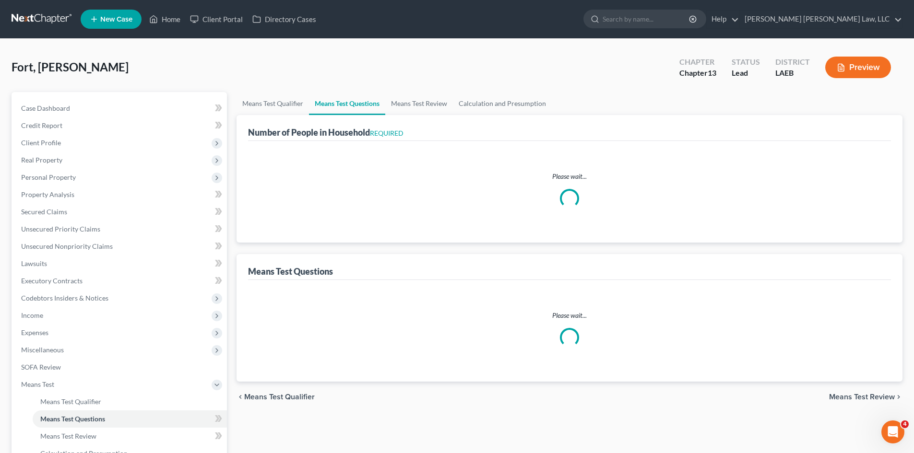
select select "1"
select select "60"
select select "1"
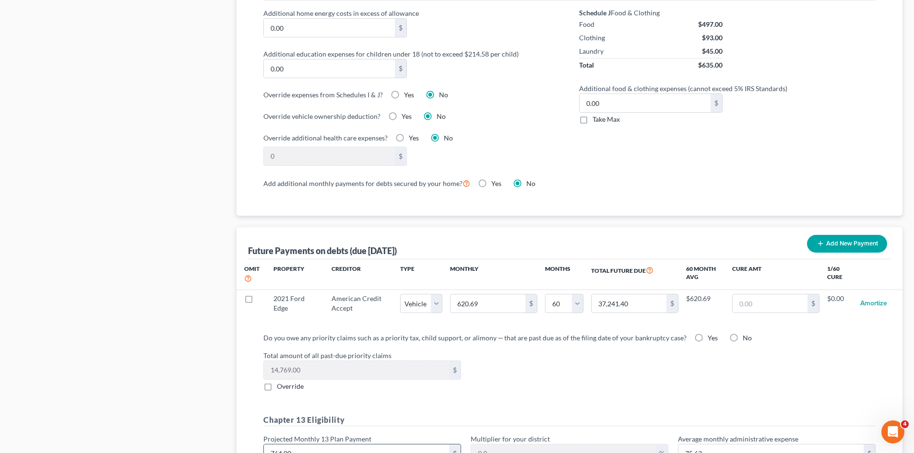
scroll to position [863, 0]
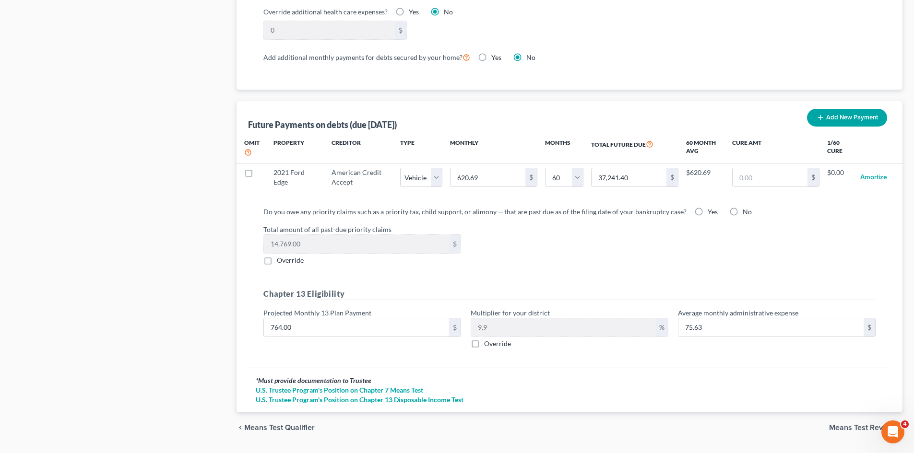
click at [696, 207] on div "Yes" at bounding box center [706, 212] width 24 height 10
click at [708, 208] on span "Yes" at bounding box center [713, 212] width 10 height 8
click at [711, 207] on input "Yes" at bounding box center [714, 210] width 6 height 6
radio input "true"
click at [330, 319] on input "764.00" at bounding box center [356, 328] width 185 height 18
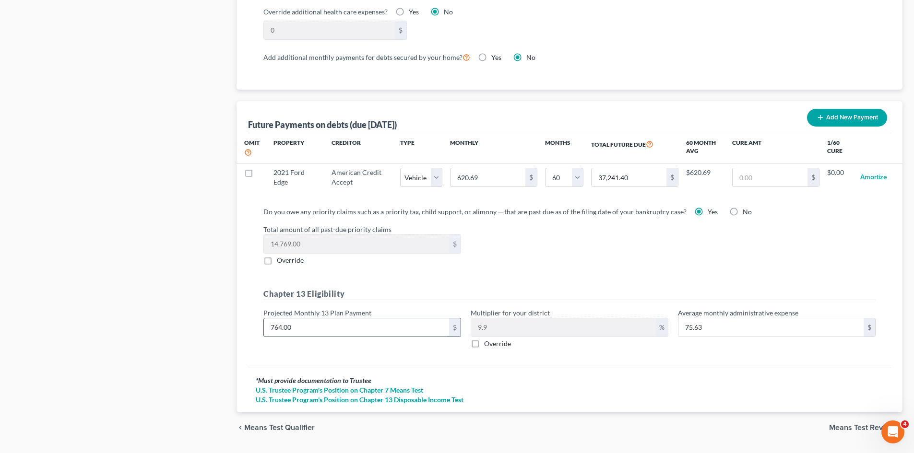
click at [291, 319] on input "764.00" at bounding box center [356, 328] width 185 height 18
type input "1"
type input "0.09"
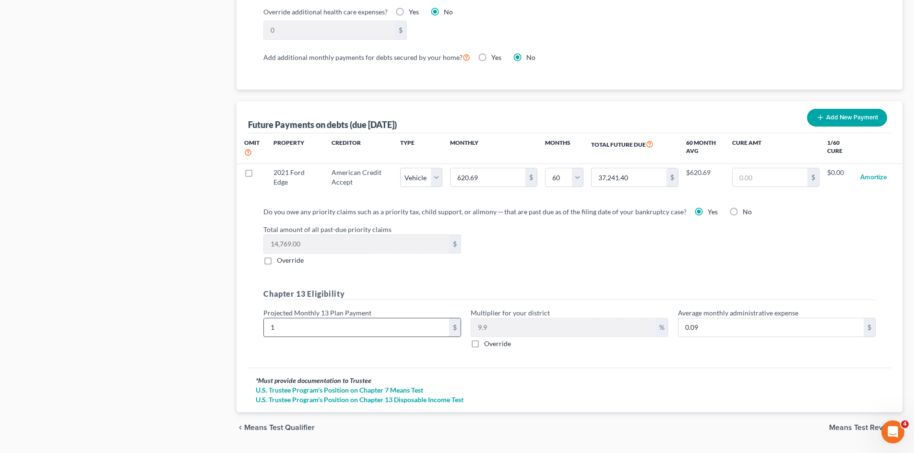
type input "10"
type input "0.99"
type input "103"
type input "10.19"
type input "1038"
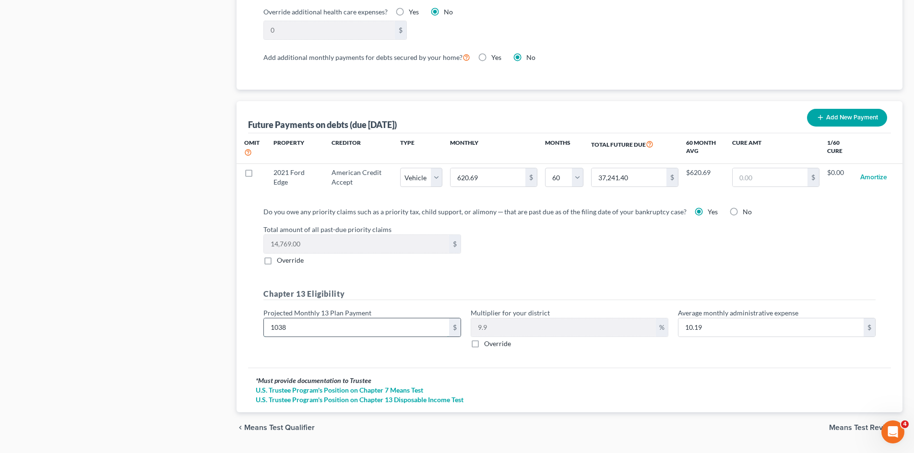
type input "102.76"
type input "1,038.00"
click at [480, 264] on div "Do you owe any priority claims such as a priority tax, child support, or alimon…" at bounding box center [569, 282] width 627 height 150
click at [858, 424] on span "Means Test Review" at bounding box center [862, 428] width 66 height 8
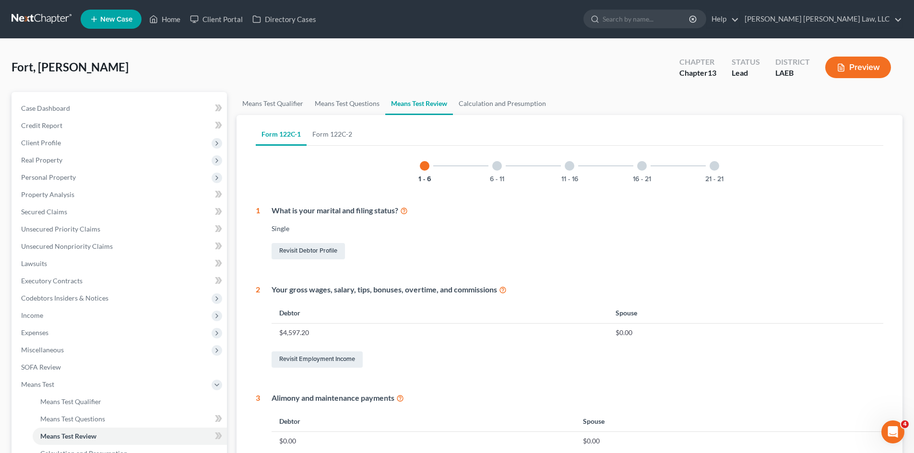
click at [717, 163] on div at bounding box center [714, 166] width 10 height 10
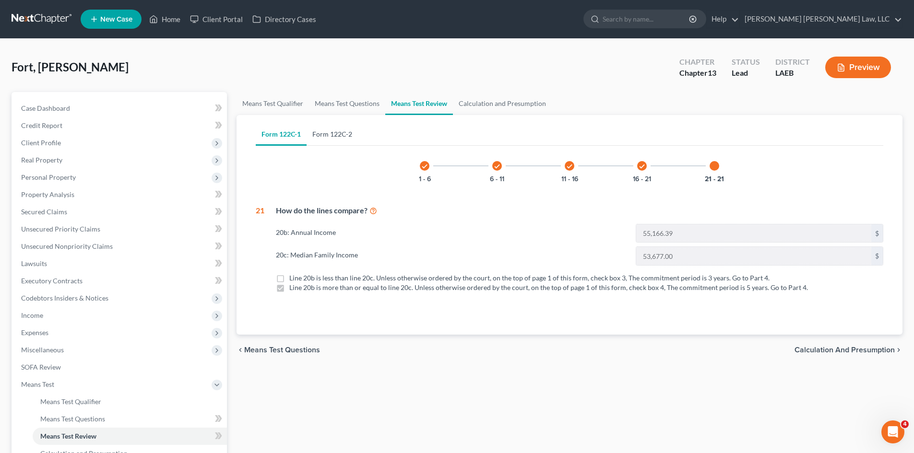
click at [340, 138] on link "Form 122C-2" at bounding box center [332, 134] width 51 height 23
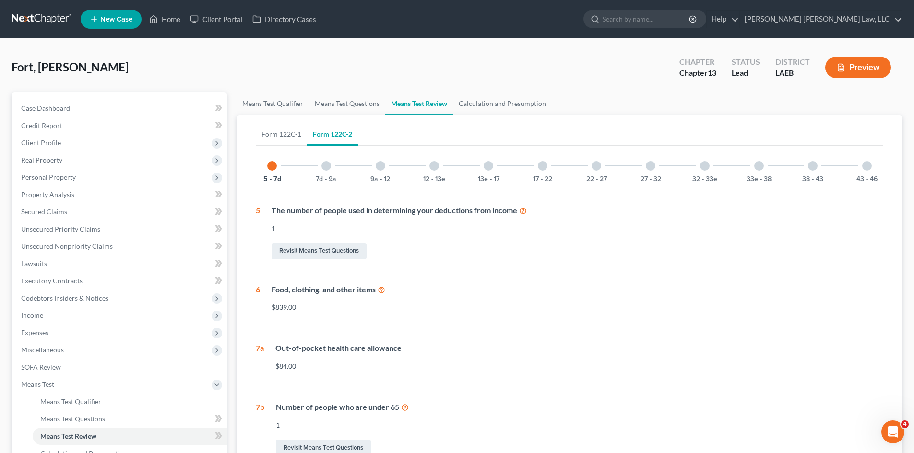
click at [868, 166] on div at bounding box center [867, 166] width 10 height 10
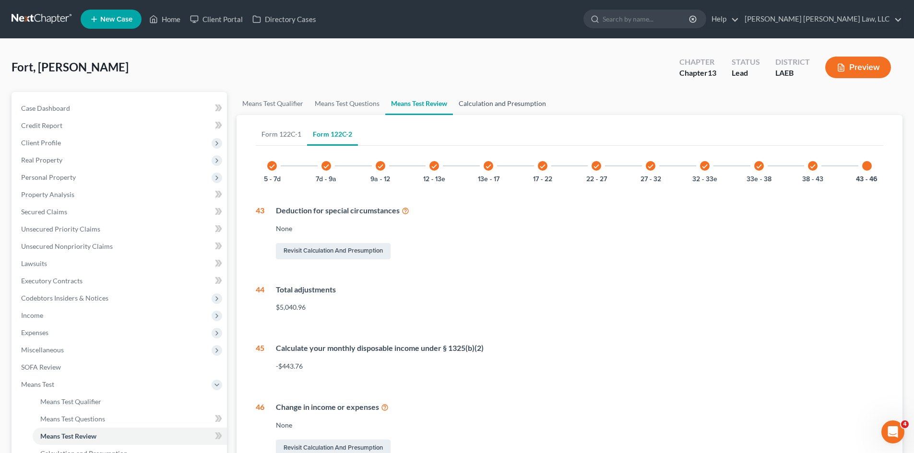
click at [503, 98] on link "Calculation and Presumption" at bounding box center [502, 103] width 99 height 23
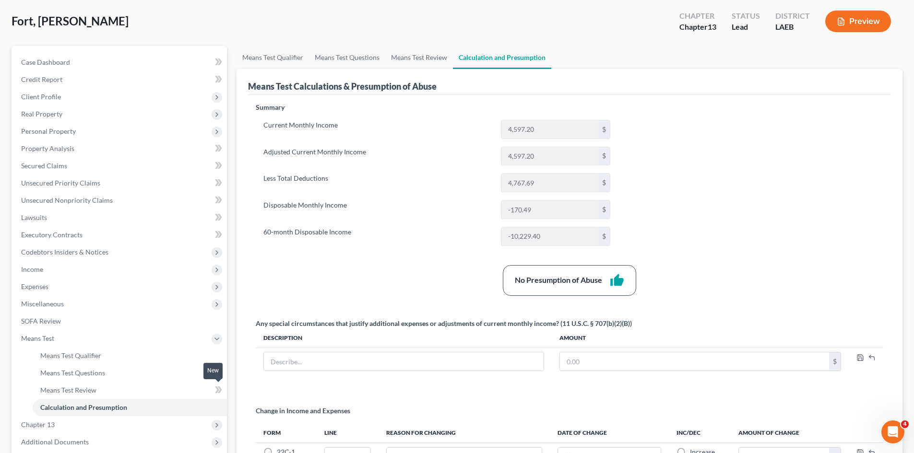
scroll to position [167, 0]
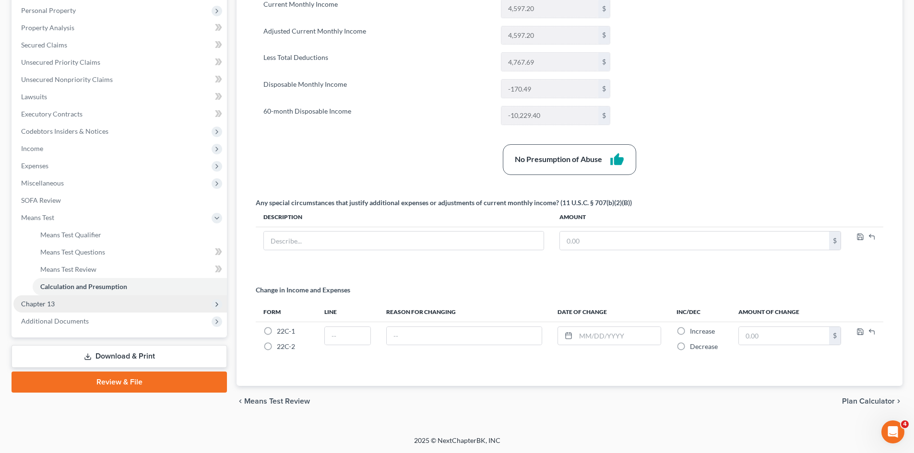
click at [92, 304] on span "Chapter 13" at bounding box center [119, 304] width 213 height 17
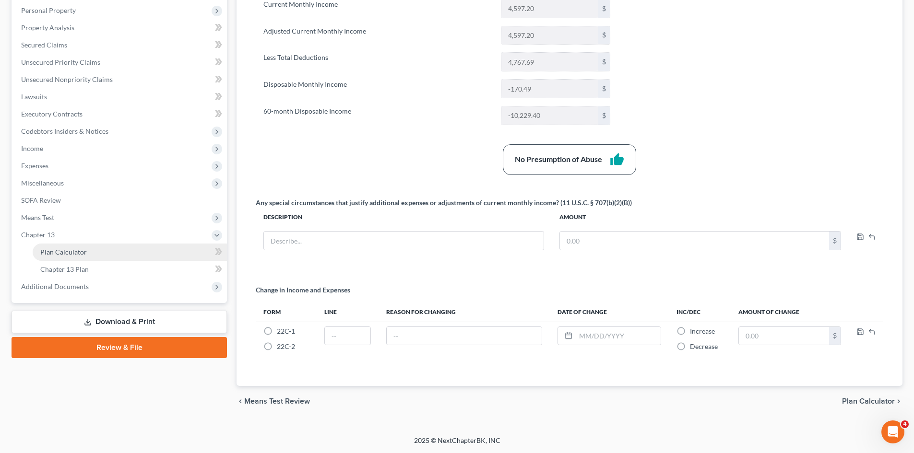
click at [88, 247] on link "Plan Calculator" at bounding box center [130, 252] width 194 height 17
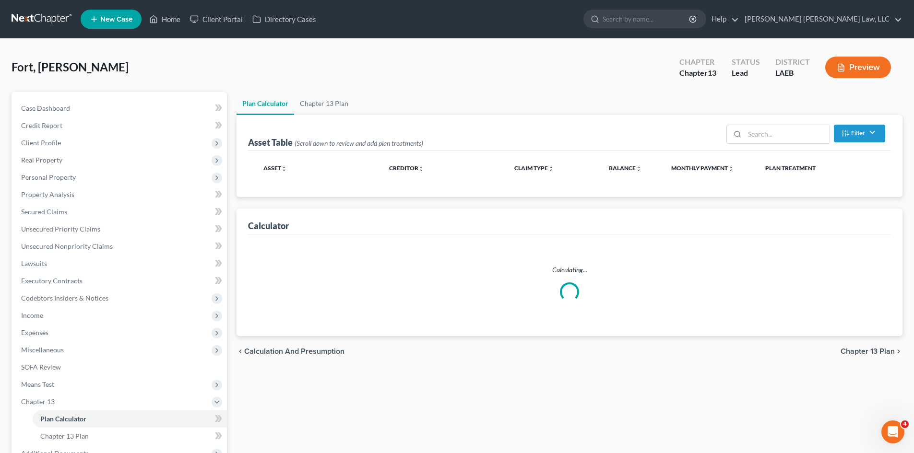
select select "59"
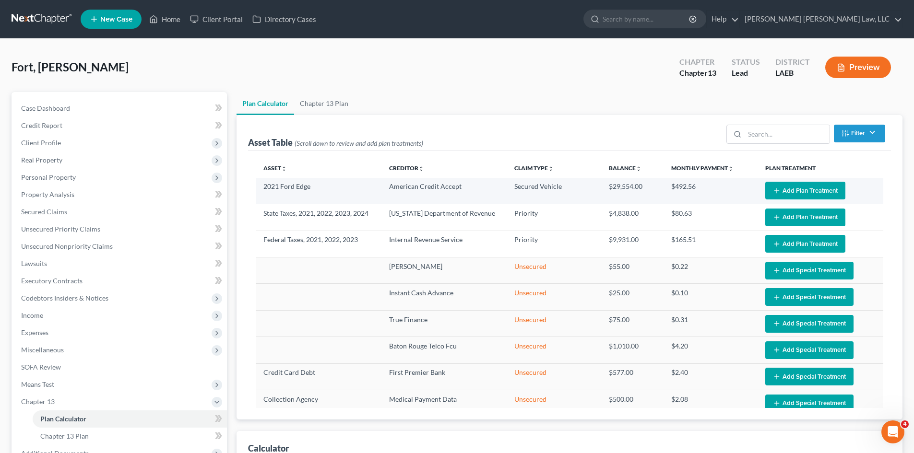
click at [827, 189] on button "Add Plan Treatment" at bounding box center [805, 191] width 80 height 18
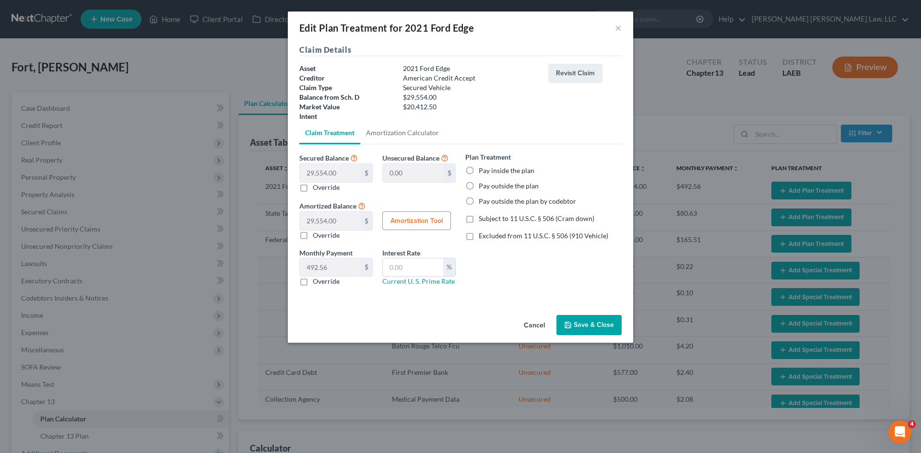
click at [509, 172] on label "Pay inside the plan" at bounding box center [507, 171] width 56 height 10
click at [489, 172] on input "Pay inside the plan" at bounding box center [486, 169] width 6 height 6
radio input "true"
click at [503, 234] on span "Excluded from 11 U.S.C. § 506 (910 Vehicle)" at bounding box center [544, 236] width 130 height 8
click at [489, 234] on input "Excluded from 11 U.S.C. § 506 (910 Vehicle)" at bounding box center [486, 234] width 6 height 6
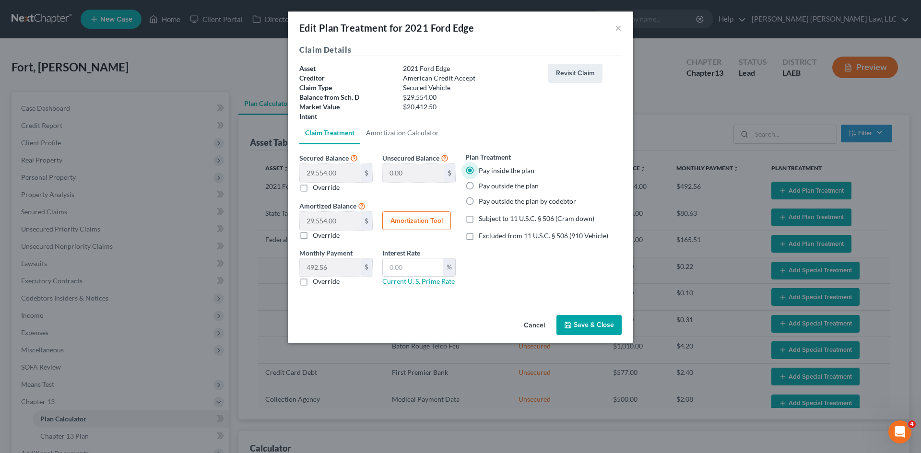
checkbox input "true"
click at [425, 264] on input "text" at bounding box center [413, 268] width 60 height 18
type input "9.5"
click at [323, 280] on label "Override" at bounding box center [326, 282] width 27 height 10
click at [323, 280] on input "Override" at bounding box center [320, 280] width 6 height 6
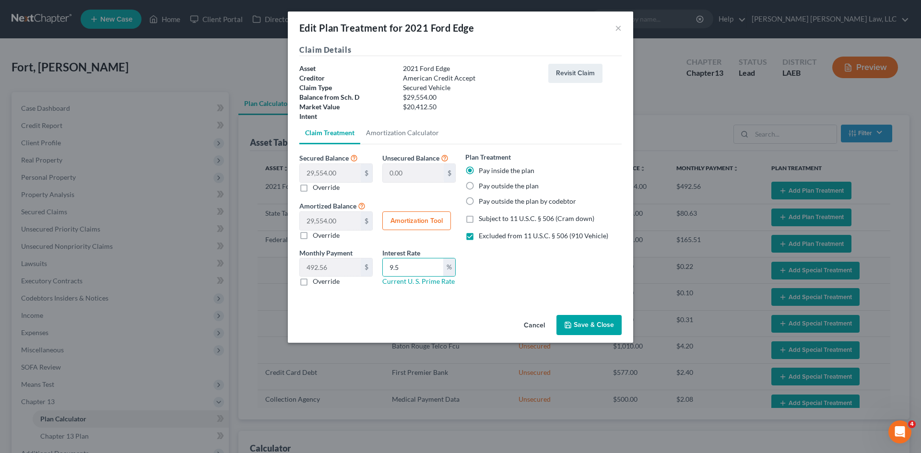
checkbox input "true"
click at [342, 266] on input "text" at bounding box center [330, 268] width 61 height 18
type input "620.69"
click at [580, 331] on button "Save & Close" at bounding box center [588, 325] width 65 height 20
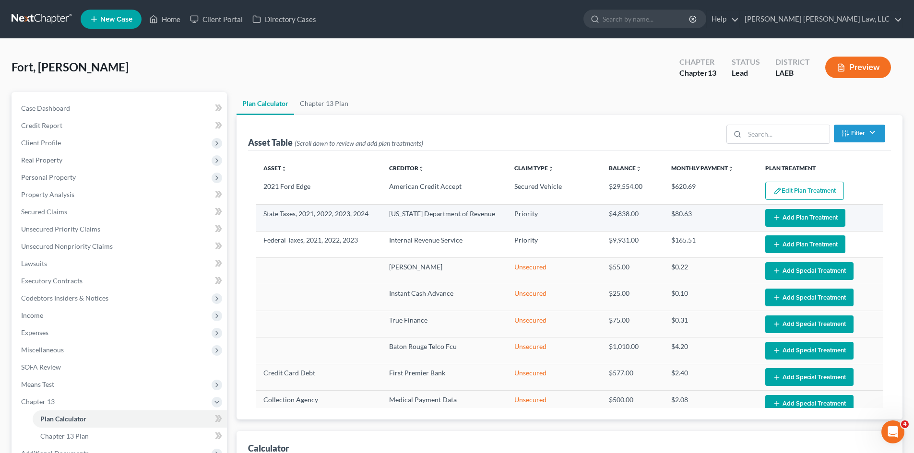
click at [791, 215] on button "Add Plan Treatment" at bounding box center [805, 218] width 80 height 18
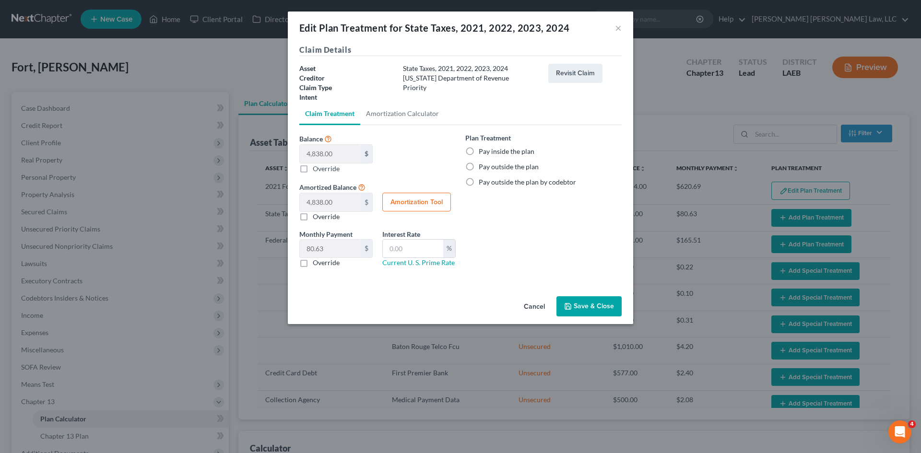
select select "59"
click at [528, 150] on label "Pay inside the plan" at bounding box center [507, 152] width 56 height 10
click at [489, 150] on input "Pay inside the plan" at bounding box center [486, 150] width 6 height 6
radio input "true"
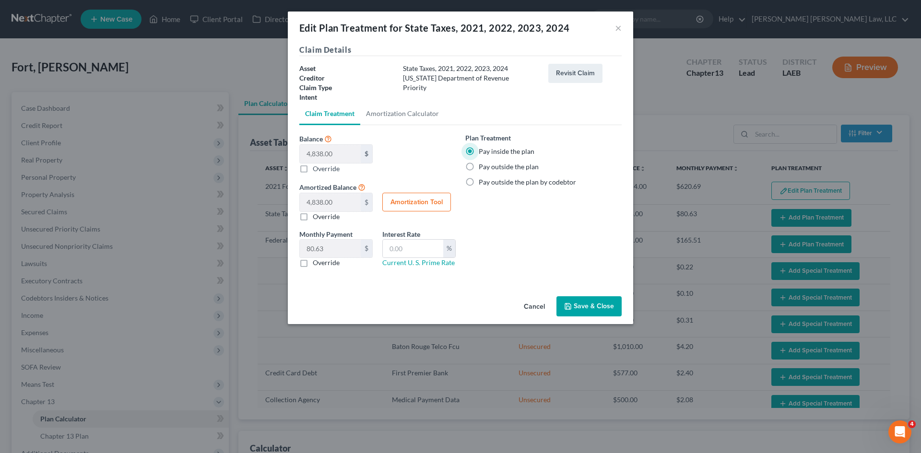
click at [588, 304] on button "Save & Close" at bounding box center [588, 306] width 65 height 20
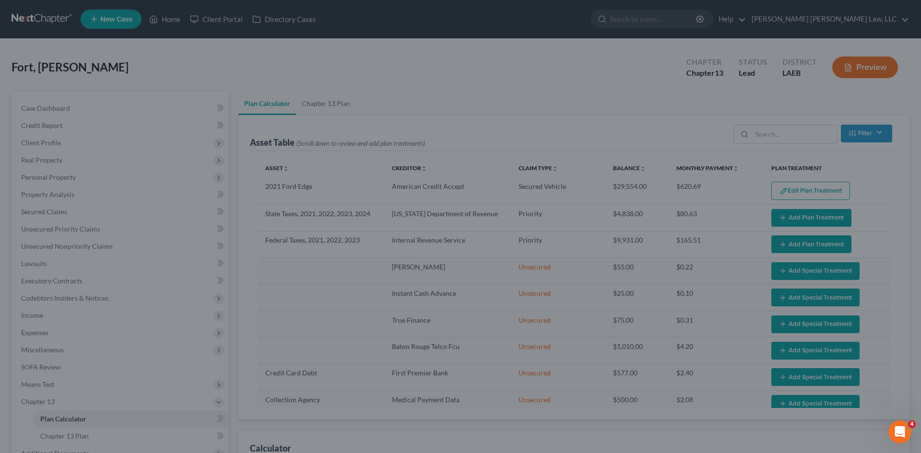
select select "59"
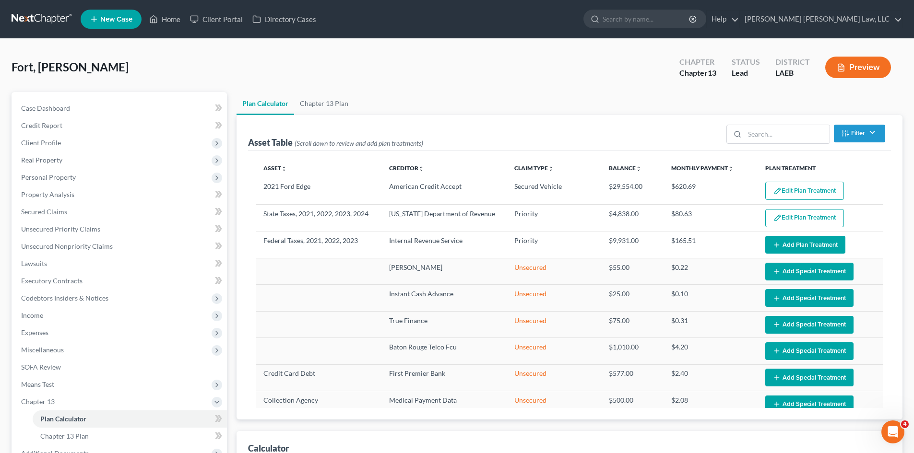
click at [818, 246] on button "Add Plan Treatment" at bounding box center [805, 245] width 80 height 18
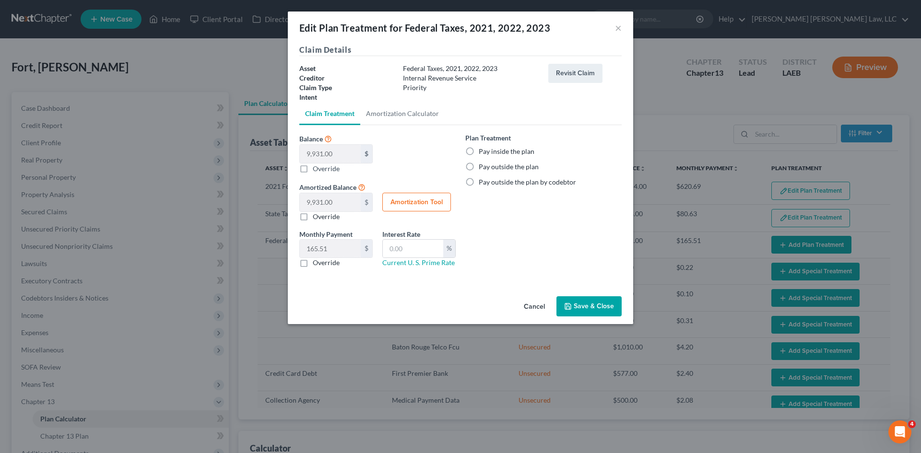
click at [501, 153] on label "Pay inside the plan" at bounding box center [507, 152] width 56 height 10
click at [489, 153] on input "Pay inside the plan" at bounding box center [486, 150] width 6 height 6
radio input "true"
click at [593, 308] on button "Save & Close" at bounding box center [588, 306] width 65 height 20
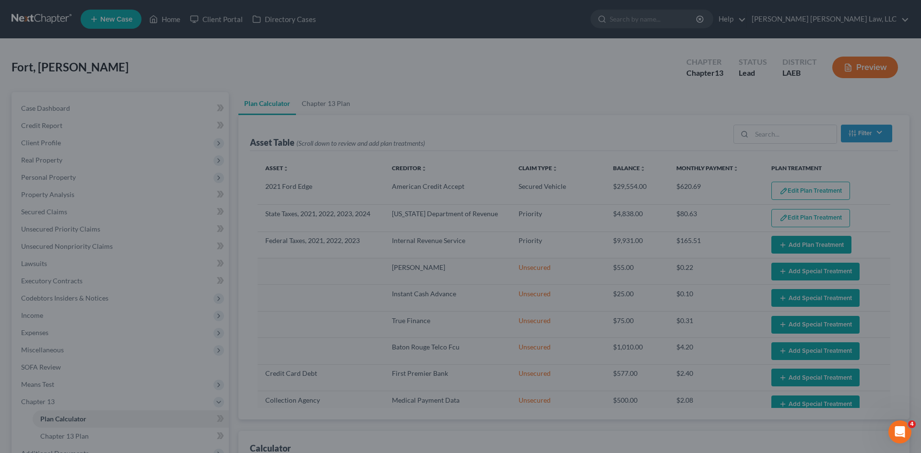
select select "59"
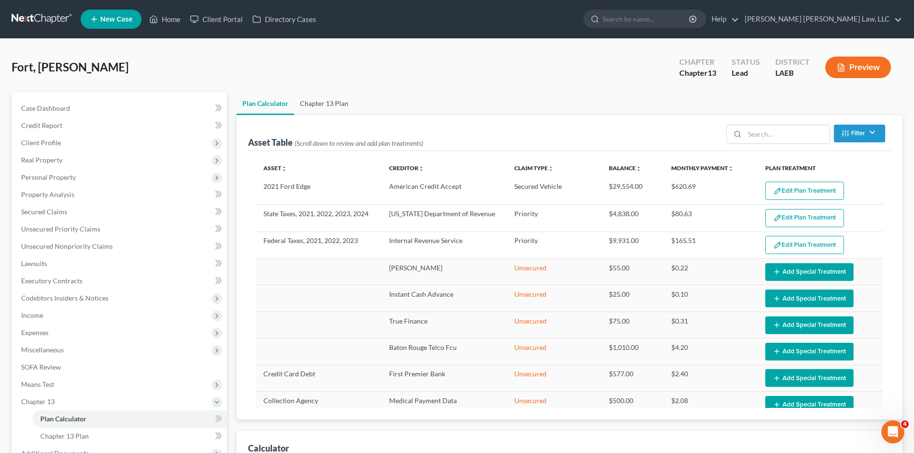
drag, startPoint x: 312, startPoint y: 99, endPoint x: 305, endPoint y: 108, distance: 11.6
click at [312, 99] on link "Chapter 13 Plan" at bounding box center [324, 103] width 60 height 23
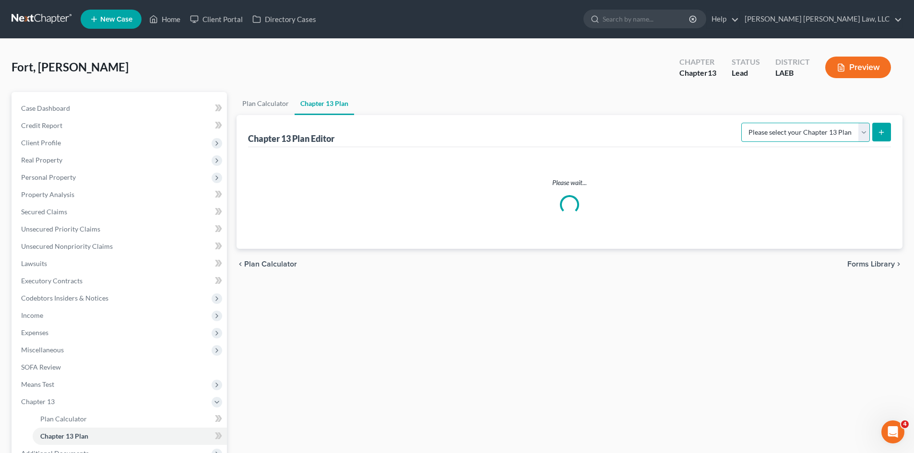
click at [821, 124] on select "Please select your Chapter 13 Plan" at bounding box center [805, 132] width 129 height 19
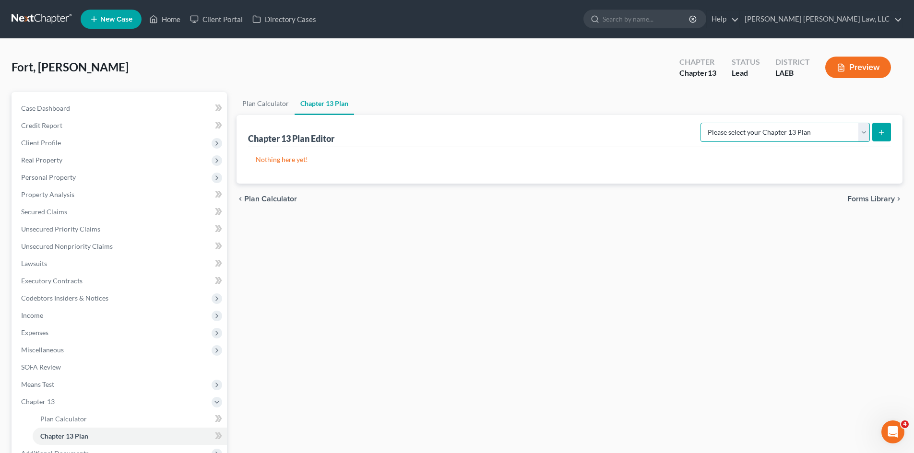
select select "1"
click at [700, 123] on select "Please select your Chapter 13 Plan Eastern District of [US_STATE][GEOGRAPHIC_DA…" at bounding box center [784, 132] width 169 height 19
click at [879, 130] on icon "submit" at bounding box center [881, 133] width 8 height 8
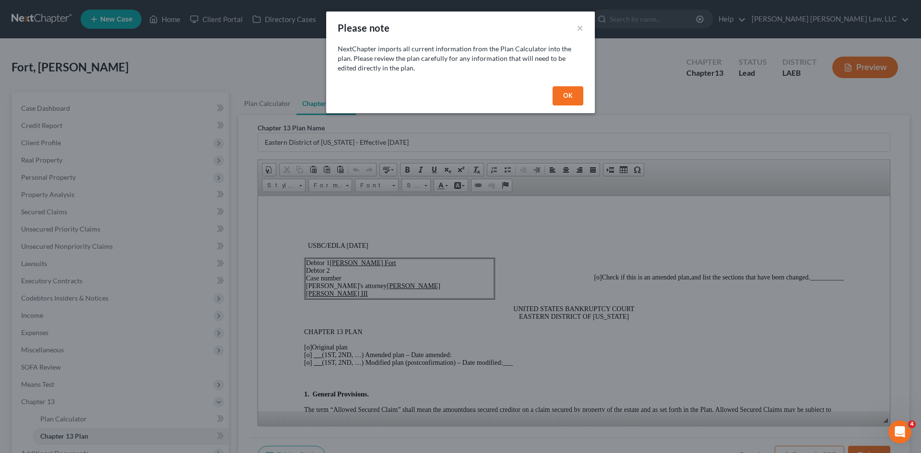
click at [562, 99] on button "OK" at bounding box center [568, 95] width 31 height 19
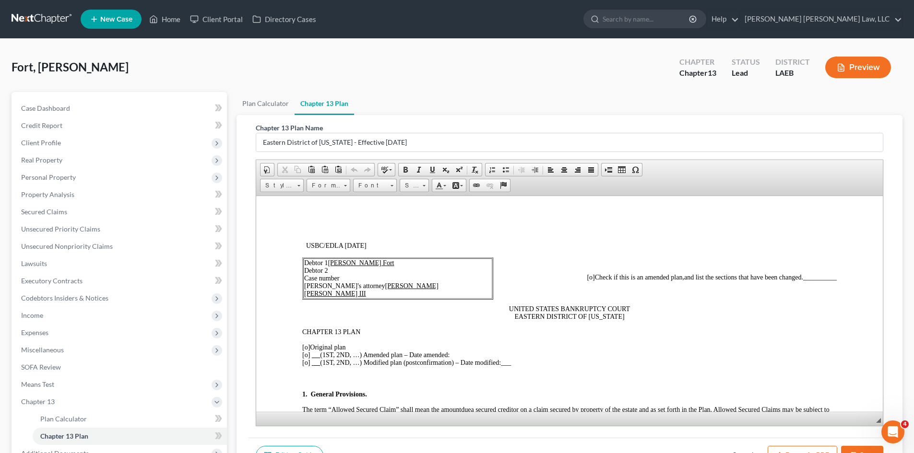
click at [307, 347] on span "[o]" at bounding box center [306, 346] width 8 height 7
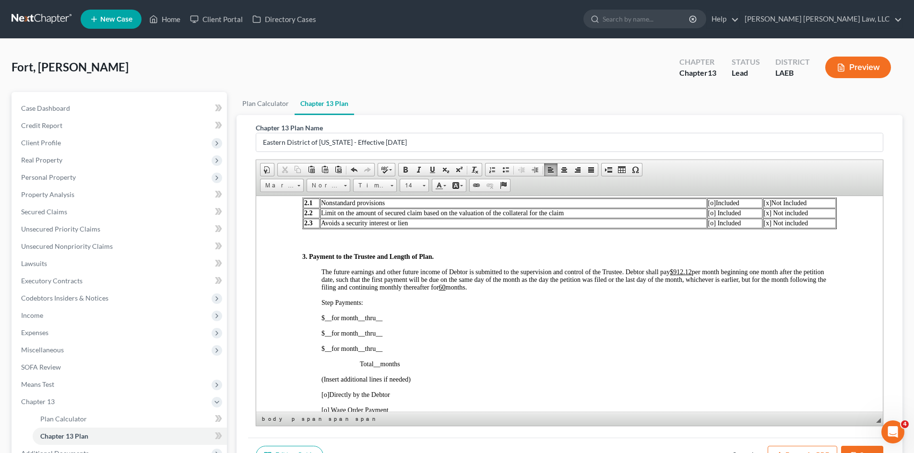
scroll to position [480, 0]
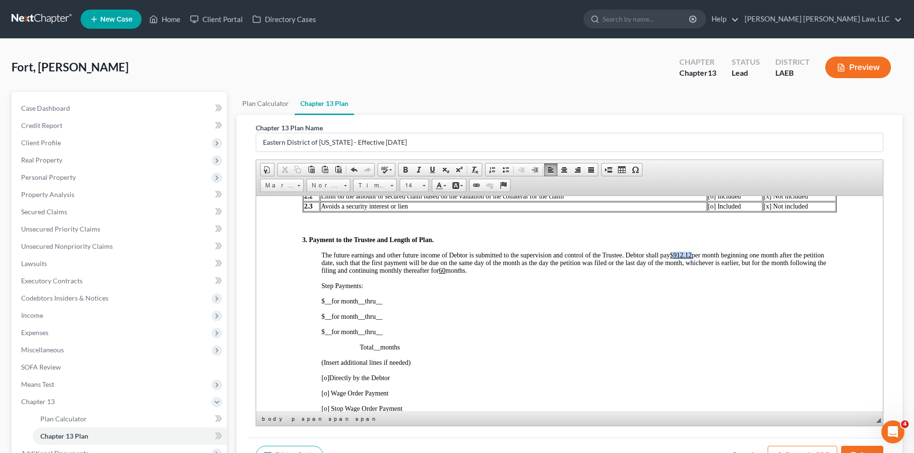
drag, startPoint x: 675, startPoint y: 256, endPoint x: 692, endPoint y: 252, distance: 17.2
click at [692, 252] on u "$912.12" at bounding box center [681, 254] width 22 height 7
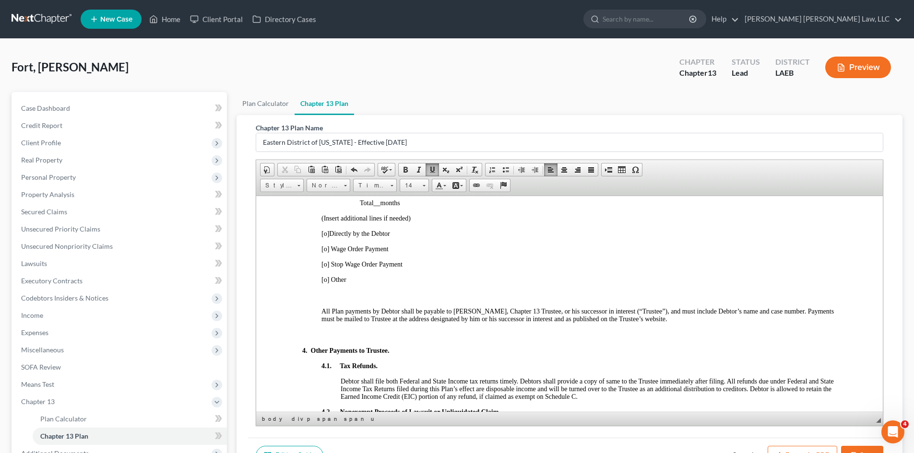
scroll to position [624, 0]
click at [324, 248] on span "[o]" at bounding box center [325, 249] width 8 height 7
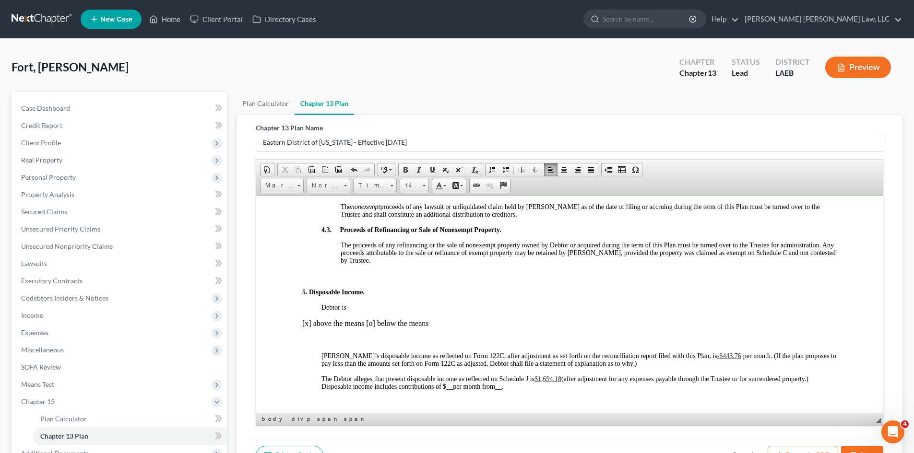
scroll to position [863, 0]
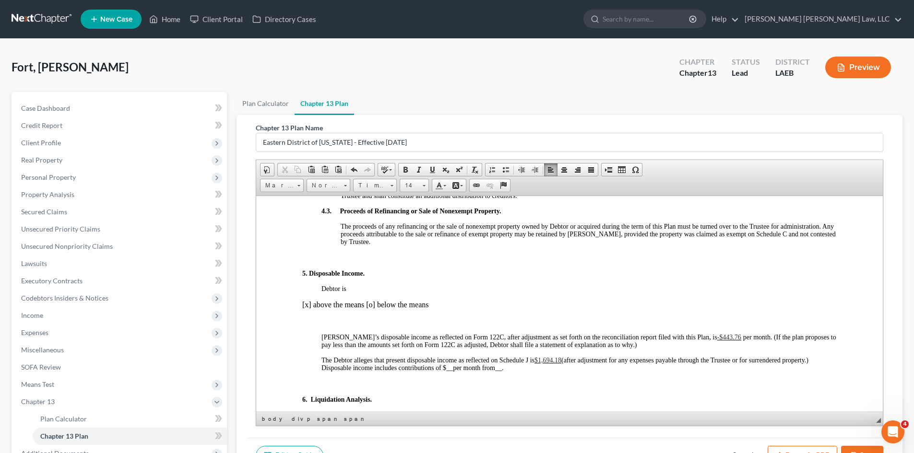
click at [371, 303] on p "[x] above the means [o] below the means" at bounding box center [569, 304] width 534 height 9
click at [308, 307] on p "[x] above the means [x ] below the means" at bounding box center [569, 304] width 534 height 9
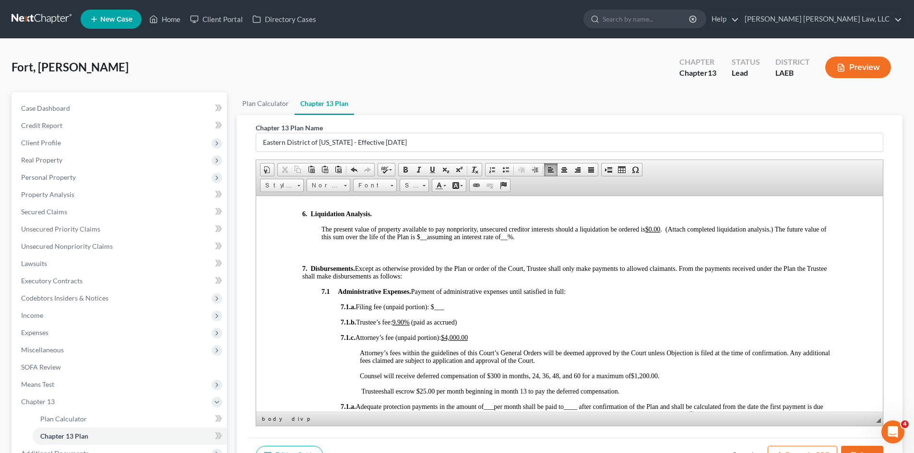
scroll to position [1055, 0]
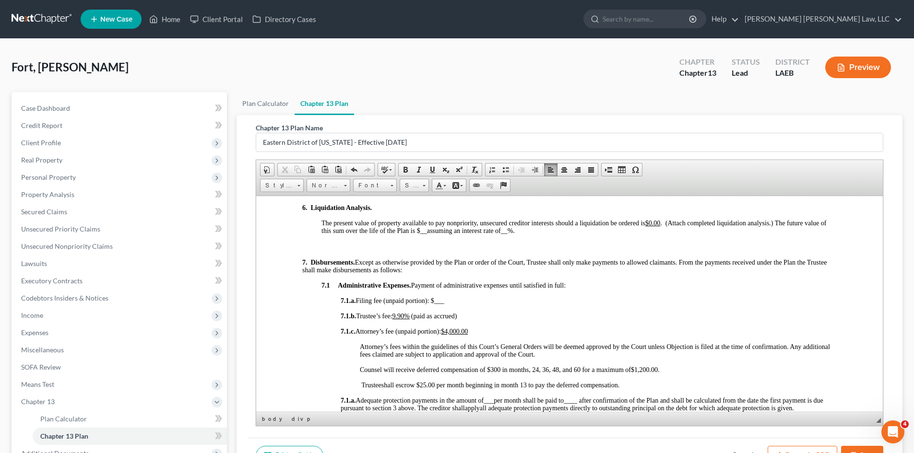
click at [410, 317] on u "9.90%" at bounding box center [400, 315] width 17 height 7
drag, startPoint x: 624, startPoint y: 387, endPoint x: 344, endPoint y: 341, distance: 283.0
drag, startPoint x: 362, startPoint y: 364, endPoint x: 380, endPoint y: 369, distance: 18.4
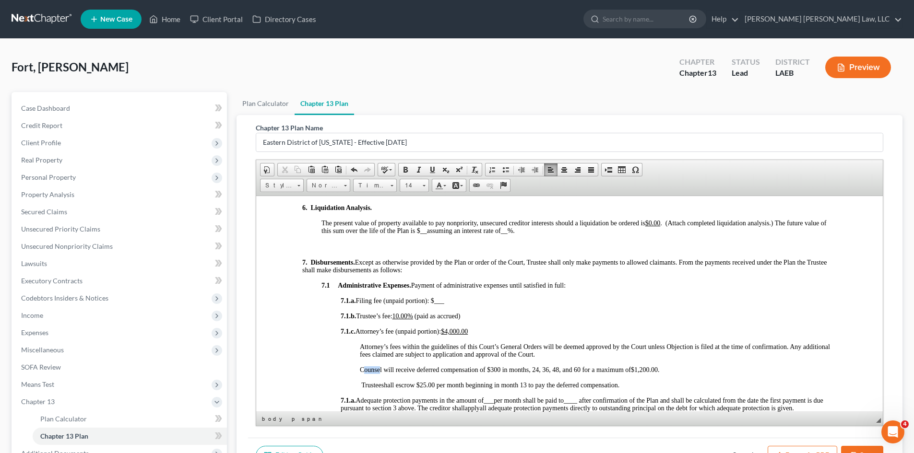
drag, startPoint x: 357, startPoint y: 367, endPoint x: 635, endPoint y: 387, distance: 279.0
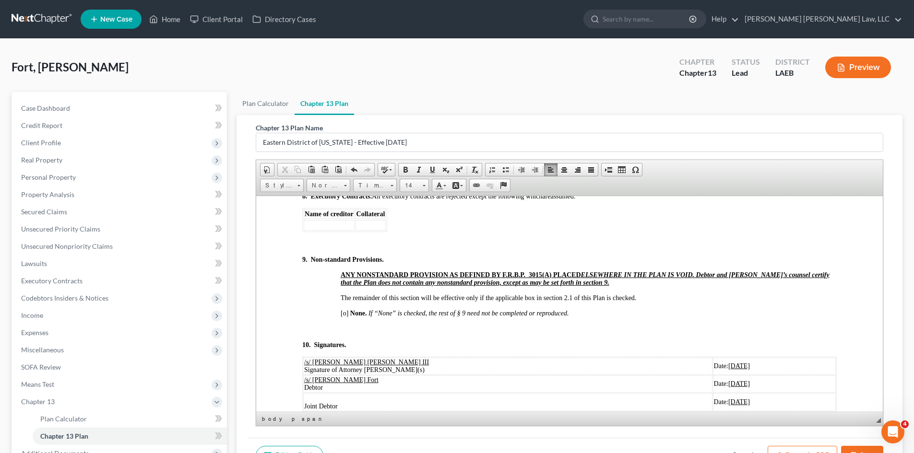
scroll to position [3166, 0]
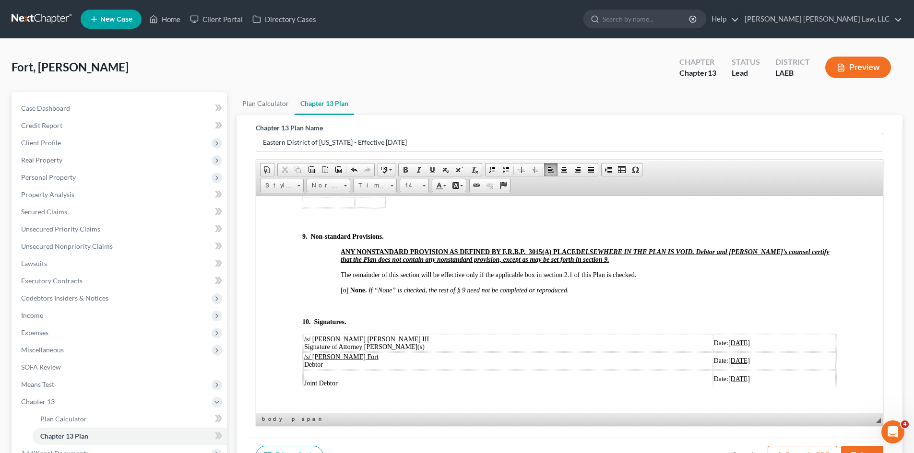
click at [346, 294] on span "[o]" at bounding box center [345, 289] width 8 height 7
drag, startPoint x: 712, startPoint y: 394, endPoint x: 303, endPoint y: 373, distance: 409.3
click at [303, 373] on tbody "/s/ [PERSON_NAME] [PERSON_NAME] III Signature of Attorney [PERSON_NAME](s) Date…" at bounding box center [569, 361] width 532 height 54
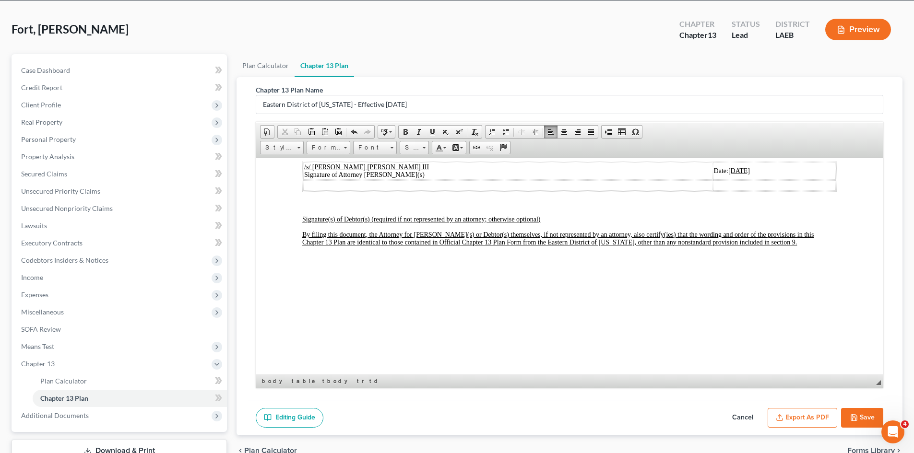
scroll to position [96, 0]
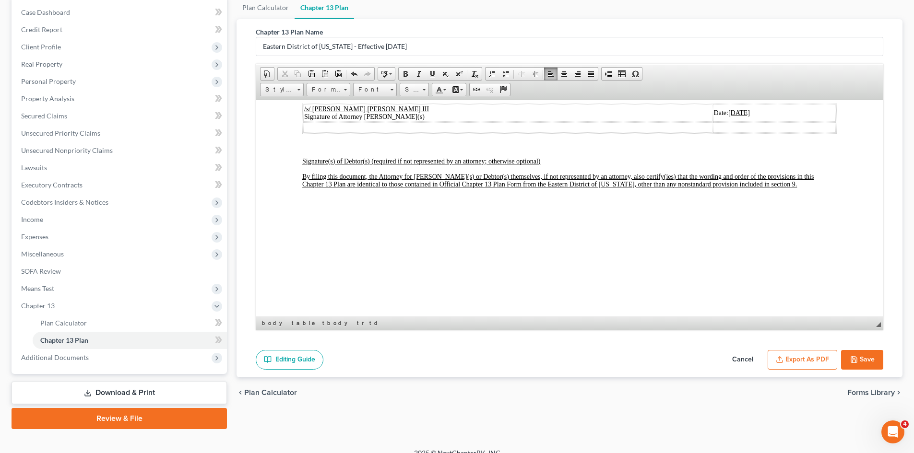
click at [846, 359] on button "Save" at bounding box center [862, 360] width 42 height 20
select select "1"
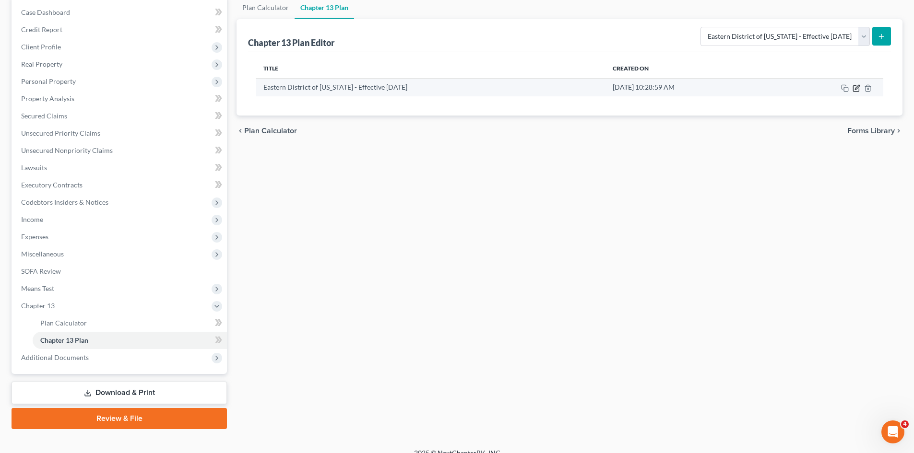
click at [857, 90] on icon "button" at bounding box center [856, 88] width 8 height 8
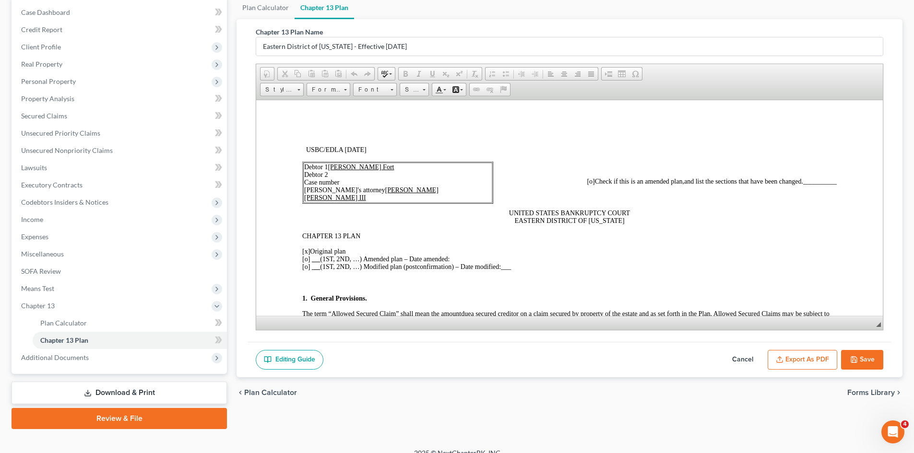
scroll to position [0, 0]
click at [798, 355] on button "Export as PDF" at bounding box center [803, 360] width 70 height 20
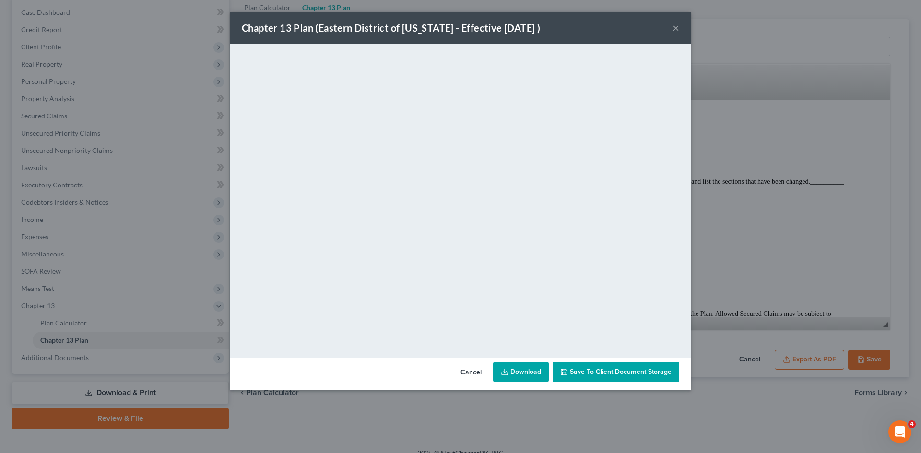
click at [518, 372] on link "Download" at bounding box center [521, 372] width 56 height 20
click at [833, 237] on div "Chapter 13 Plan ([GEOGRAPHIC_DATA] of [US_STATE] - Effective [DATE] ) × <object…" at bounding box center [460, 226] width 921 height 453
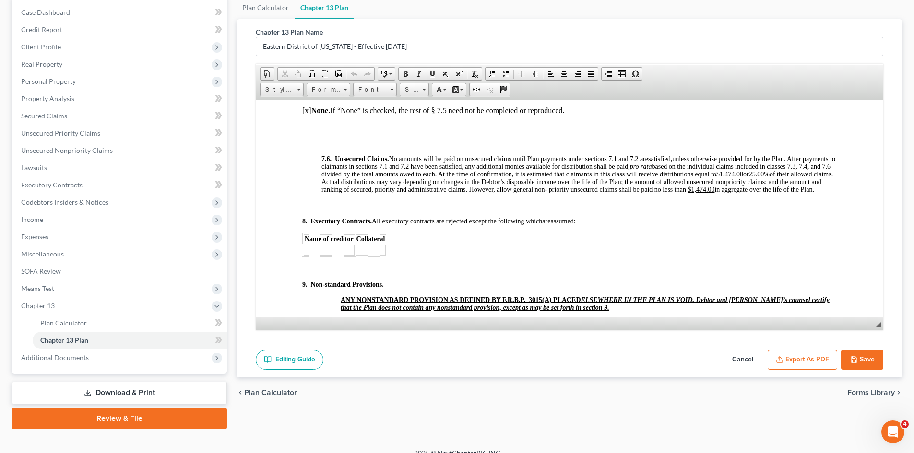
scroll to position [2974, 0]
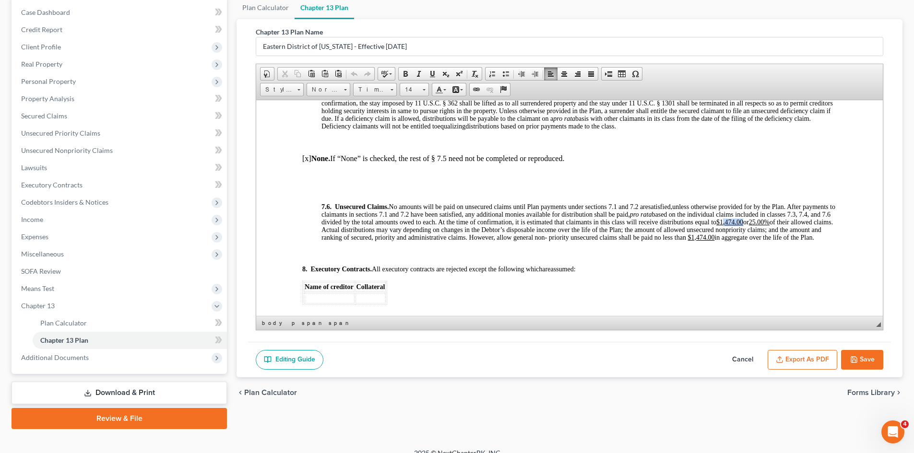
drag, startPoint x: 768, startPoint y: 228, endPoint x: 789, endPoint y: 229, distance: 21.1
click at [743, 225] on u "$1,474.00" at bounding box center [729, 221] width 27 height 7
drag, startPoint x: 790, startPoint y: 229, endPoint x: 805, endPoint y: 228, distance: 14.9
click at [761, 225] on u "25.00%" at bounding box center [750, 221] width 21 height 7
drag, startPoint x: 735, startPoint y: 244, endPoint x: 757, endPoint y: 244, distance: 21.6
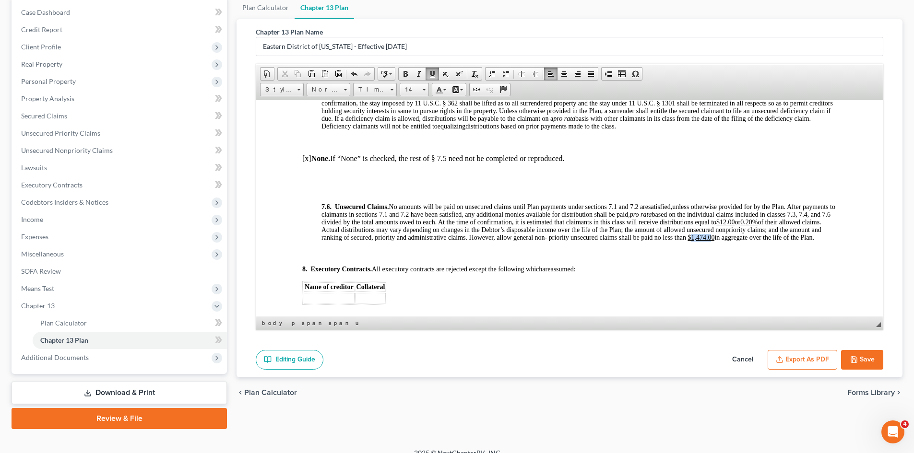
click at [714, 241] on u "$1,474.00" at bounding box center [700, 237] width 27 height 7
click at [866, 359] on button "Save" at bounding box center [862, 360] width 42 height 20
select select "1"
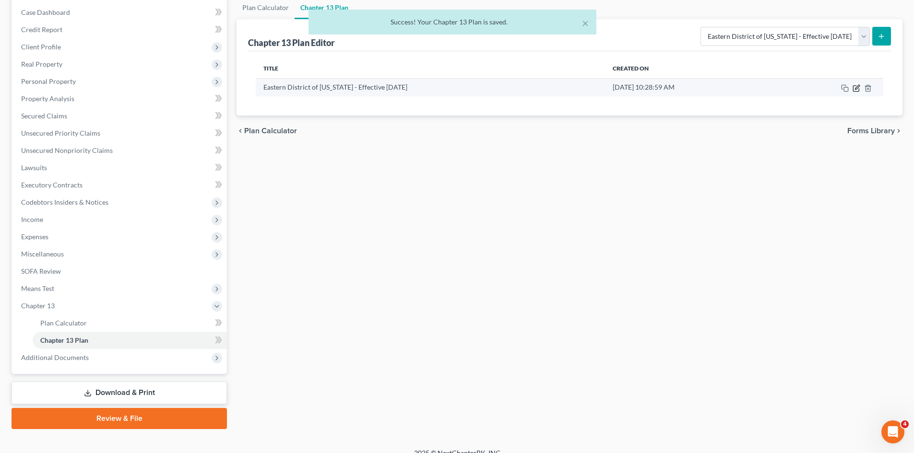
click at [855, 87] on icon "button" at bounding box center [856, 88] width 8 height 8
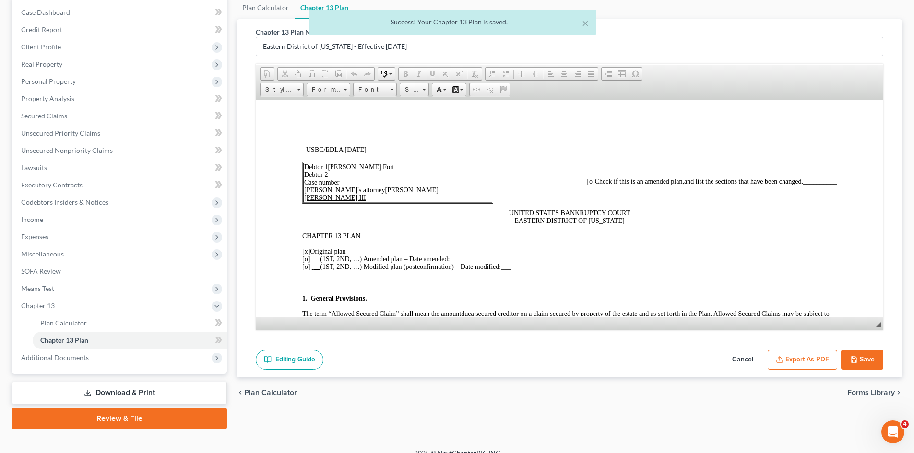
scroll to position [0, 0]
click at [807, 359] on button "Export as PDF" at bounding box center [803, 360] width 70 height 20
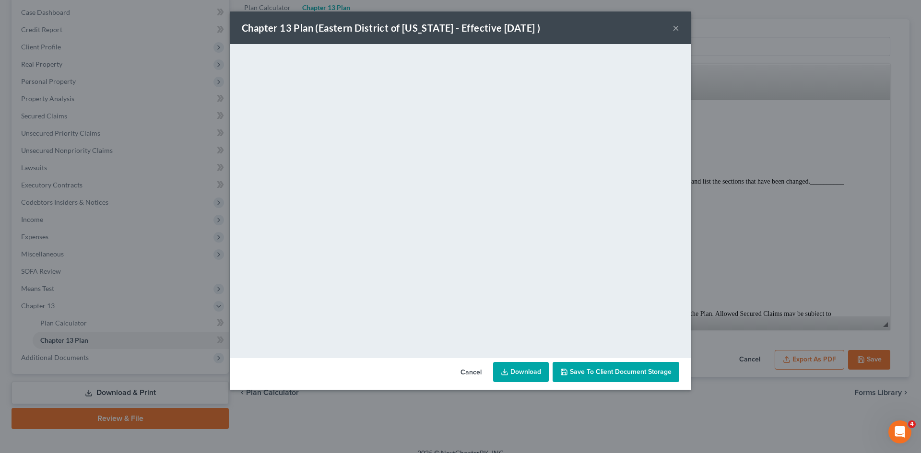
click at [519, 373] on link "Download" at bounding box center [521, 372] width 56 height 20
click at [770, 109] on div "Chapter 13 Plan ([GEOGRAPHIC_DATA] of [US_STATE] - Effective [DATE] ) × <object…" at bounding box center [460, 226] width 921 height 453
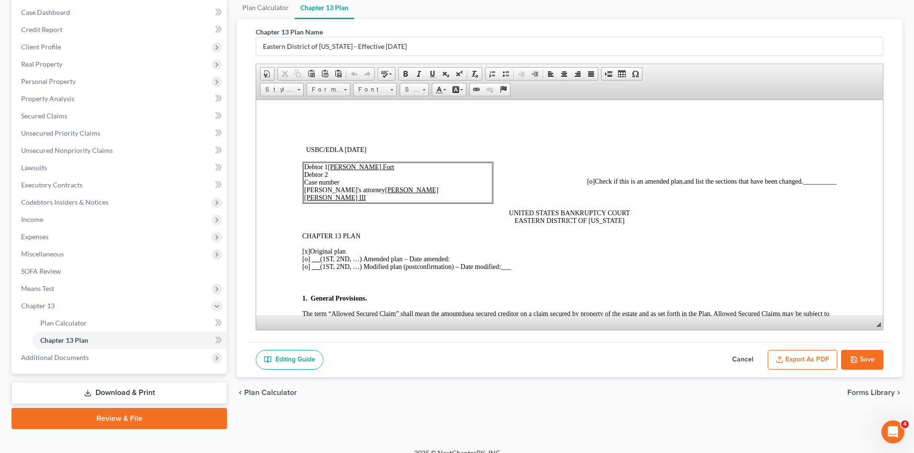
click at [852, 357] on icon "button" at bounding box center [854, 360] width 6 height 6
select select "1"
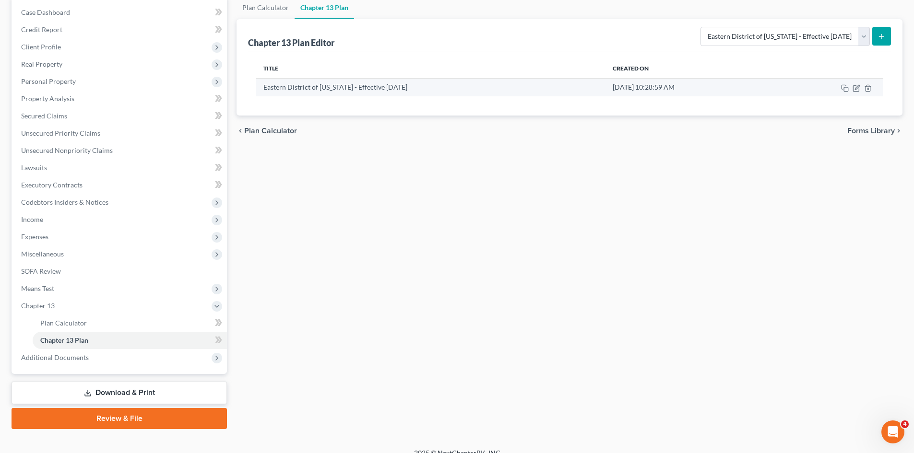
click at [860, 86] on td at bounding box center [828, 87] width 109 height 18
click at [856, 89] on icon "button" at bounding box center [857, 87] width 4 height 4
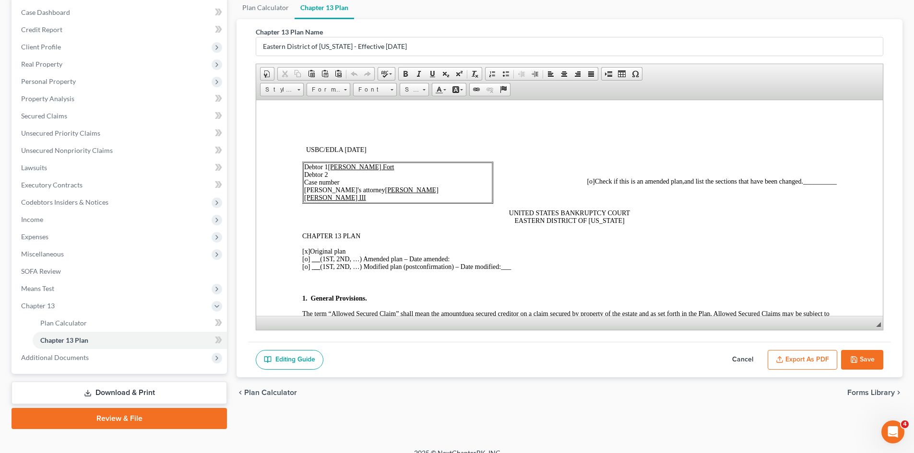
click at [817, 362] on button "Export as PDF" at bounding box center [803, 360] width 70 height 20
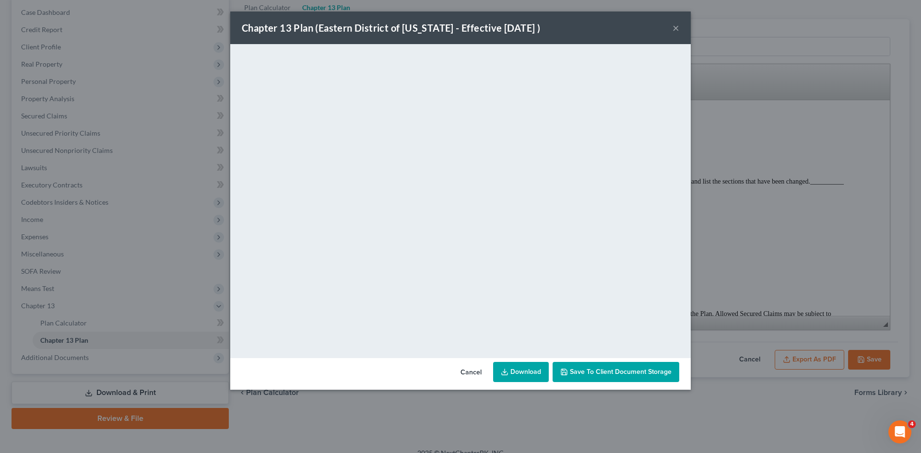
drag, startPoint x: 542, startPoint y: 375, endPoint x: 544, endPoint y: 369, distance: 6.4
click at [542, 375] on link "Download" at bounding box center [521, 372] width 56 height 20
click at [829, 121] on div "Chapter 13 Plan ([GEOGRAPHIC_DATA] of [US_STATE] - Effective [DATE] ) × <object…" at bounding box center [460, 226] width 921 height 453
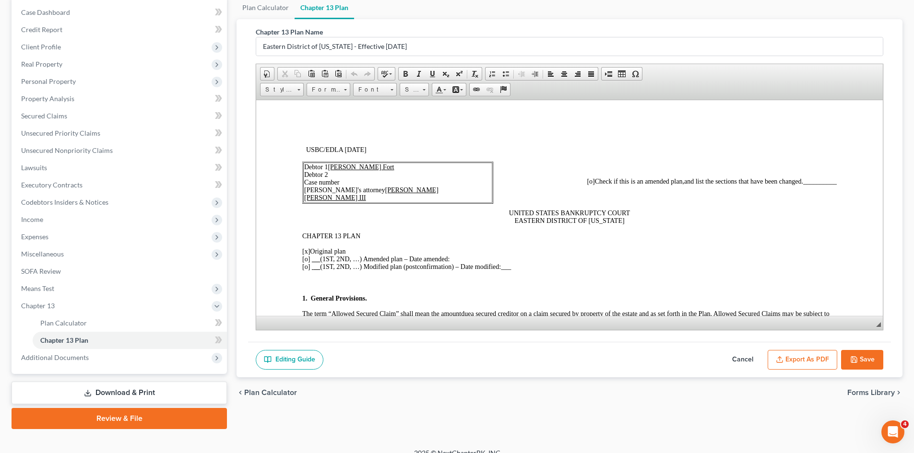
click at [860, 357] on button "Save" at bounding box center [862, 360] width 42 height 20
select select "1"
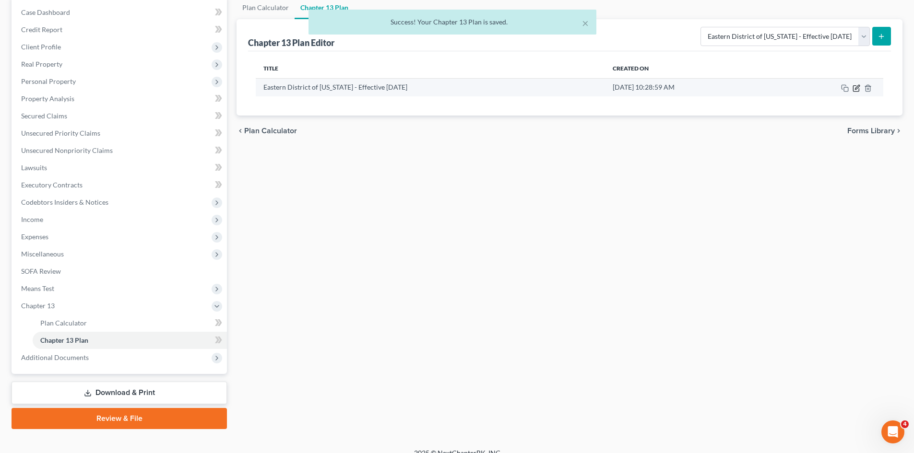
click at [857, 88] on icon "button" at bounding box center [857, 87] width 4 height 4
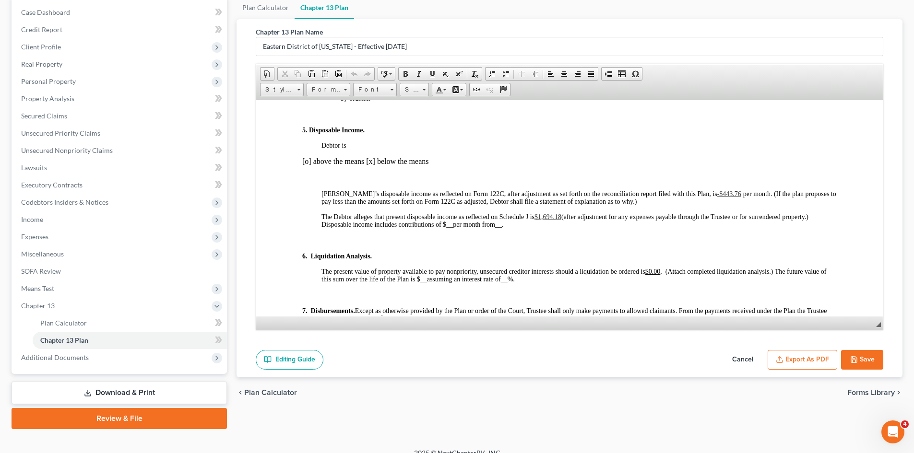
scroll to position [911, 0]
drag, startPoint x: 539, startPoint y: 217, endPoint x: 562, endPoint y: 215, distance: 23.6
click at [562, 215] on p "The Debtor alleges that present disposable income as reflected on Schedule J is…" at bounding box center [578, 220] width 515 height 15
drag, startPoint x: 683, startPoint y: 195, endPoint x: 707, endPoint y: 192, distance: 24.2
click at [707, 192] on span "[PERSON_NAME]’s disposable income as reflected on Form 122C, after adjustment a…" at bounding box center [531, 192] width 420 height 7
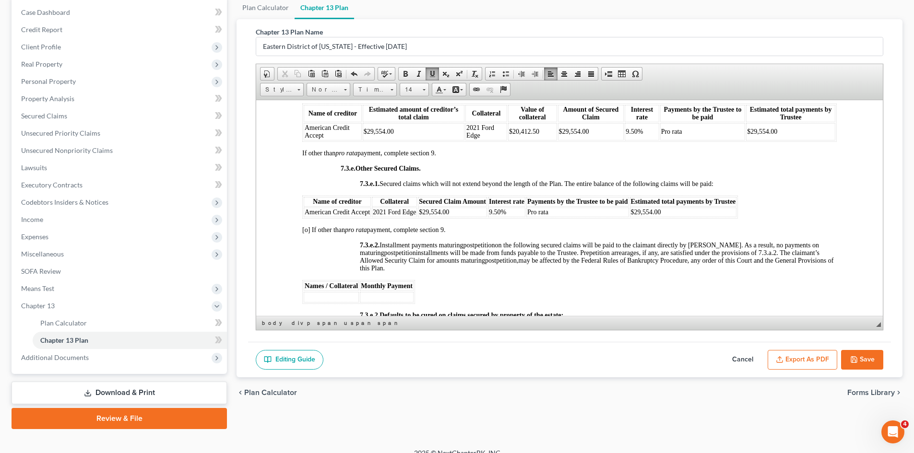
scroll to position [2495, 0]
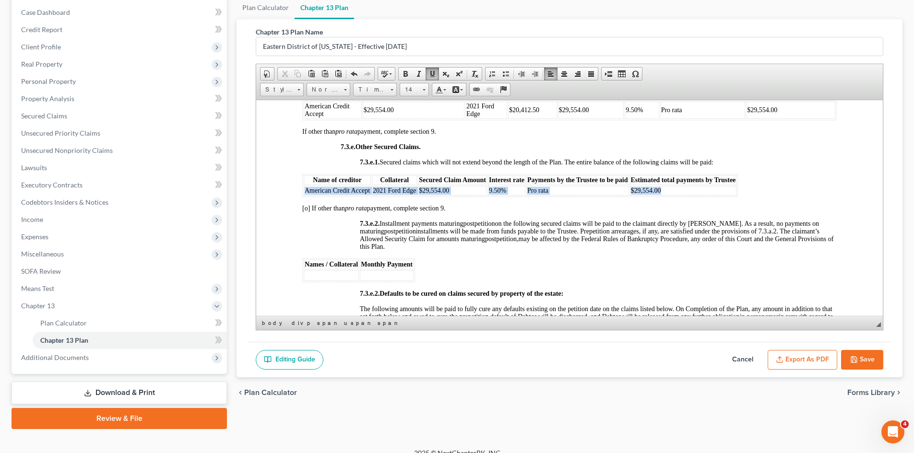
drag, startPoint x: 682, startPoint y: 196, endPoint x: 304, endPoint y: 194, distance: 378.5
click at [304, 194] on tr "American Credit Accept 2021 Ford Edge $29,554.00 9.50% Pro rata $29,554.00" at bounding box center [520, 191] width 433 height 10
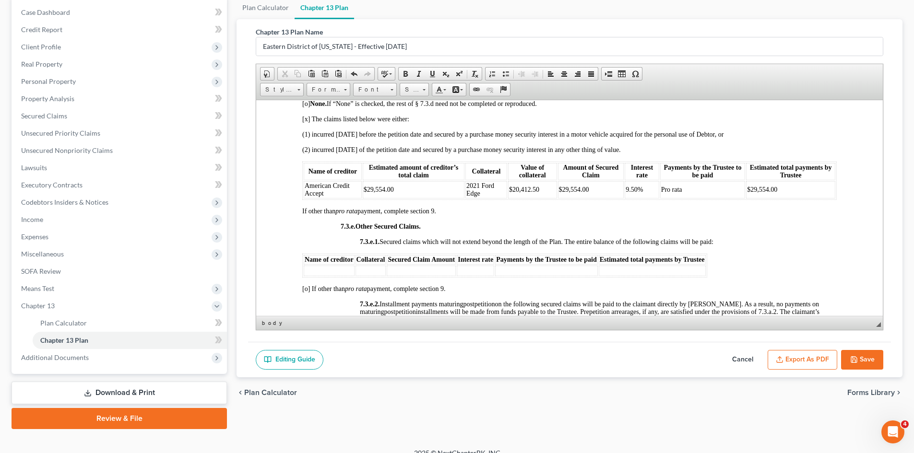
scroll to position [2399, 0]
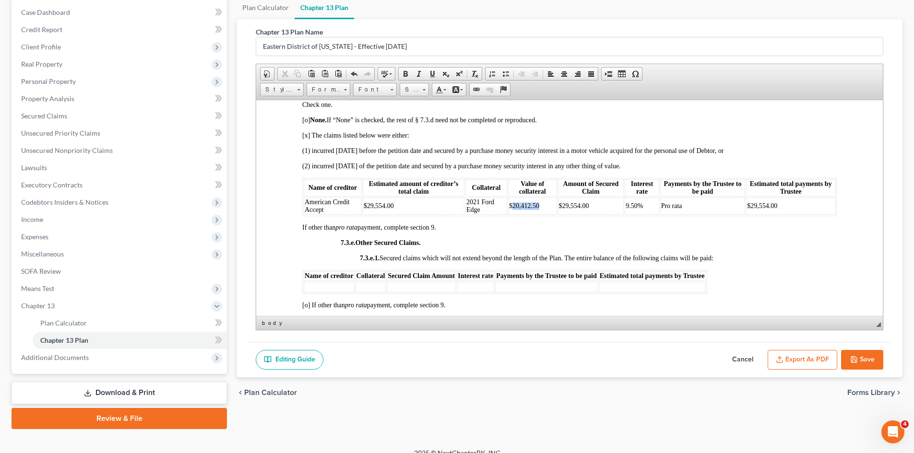
drag, startPoint x: 536, startPoint y: 213, endPoint x: 510, endPoint y: 214, distance: 26.4
click at [510, 214] on td "$20,412.50" at bounding box center [532, 205] width 49 height 17
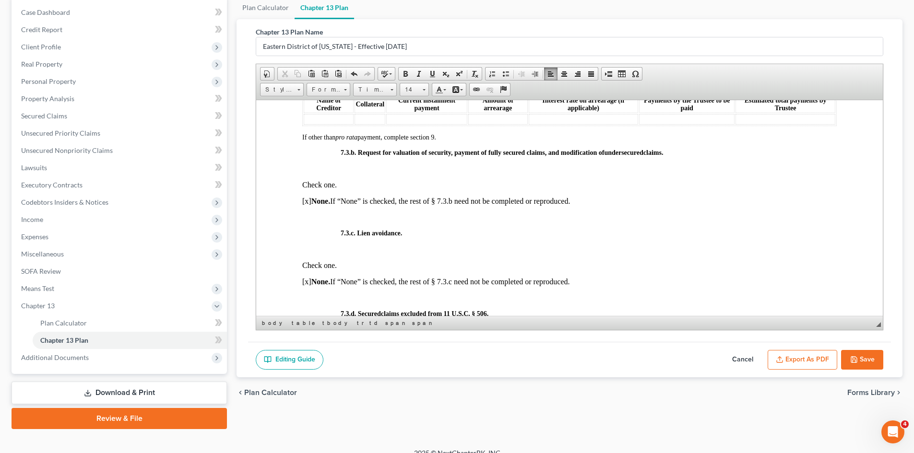
scroll to position [2159, 0]
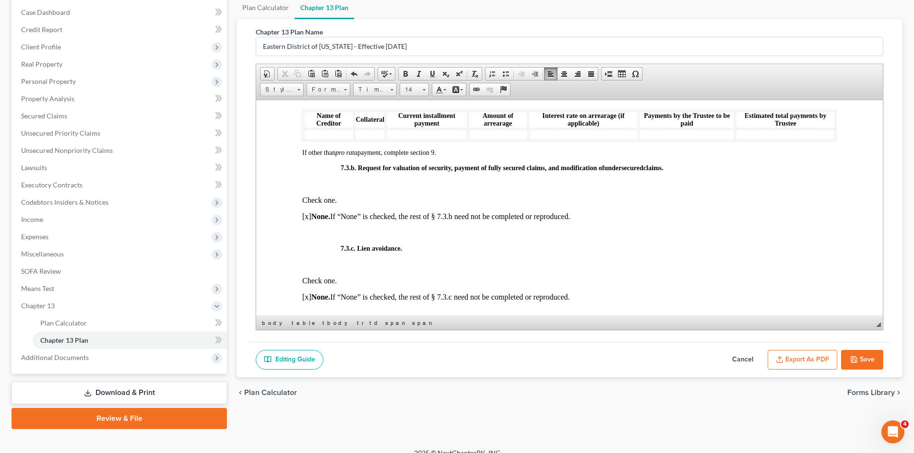
click at [495, 236] on p at bounding box center [569, 232] width 534 height 9
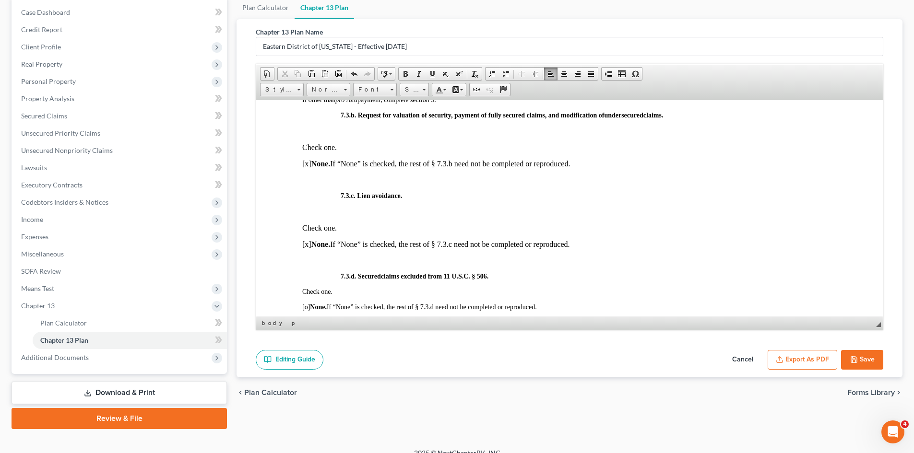
scroll to position [2207, 0]
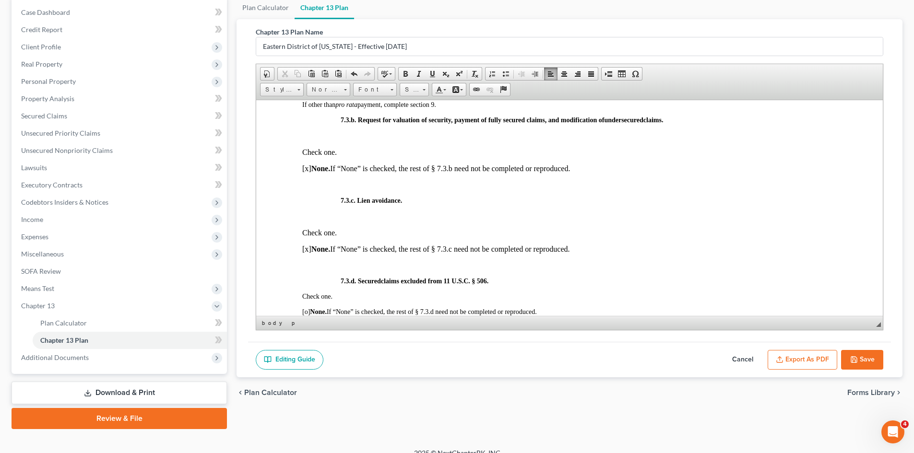
click at [448, 189] on p at bounding box center [569, 184] width 534 height 9
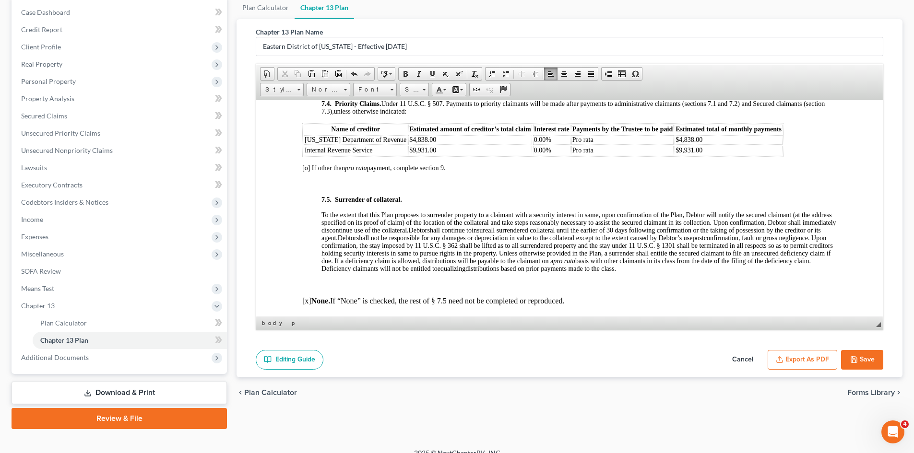
scroll to position [2808, 0]
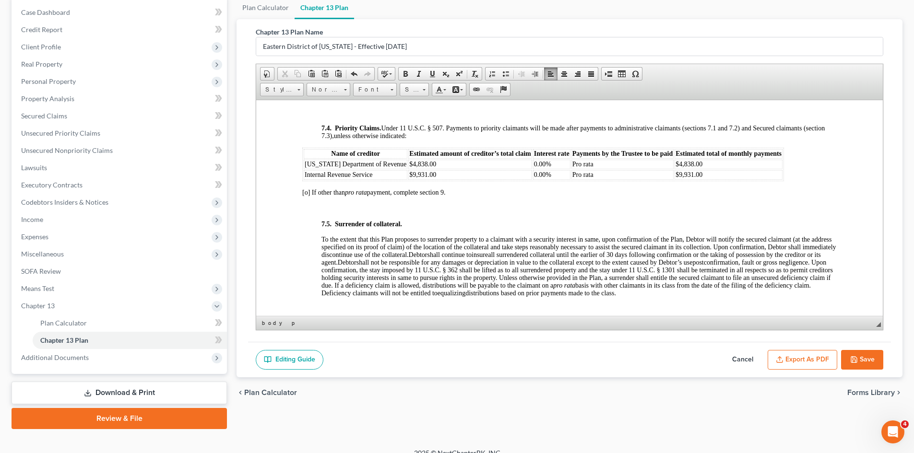
drag, startPoint x: 784, startPoint y: 351, endPoint x: 409, endPoint y: 172, distance: 415.8
click at [784, 351] on button "Export as PDF" at bounding box center [803, 360] width 70 height 20
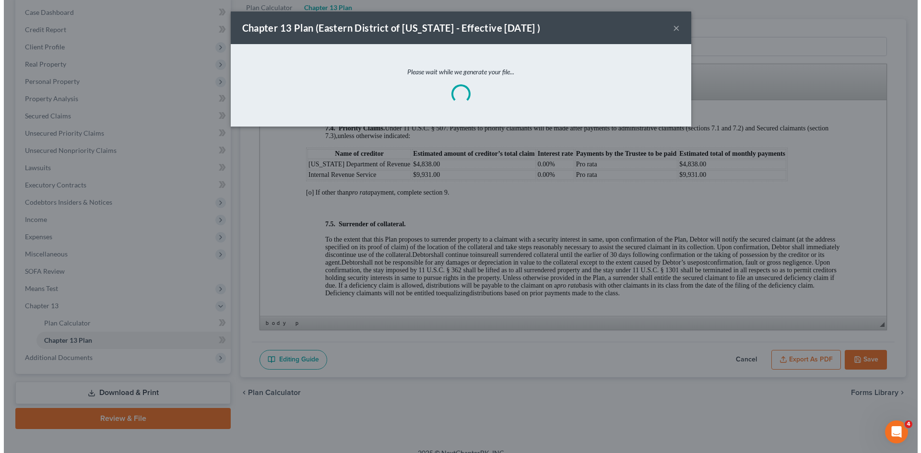
scroll to position [2793, 0]
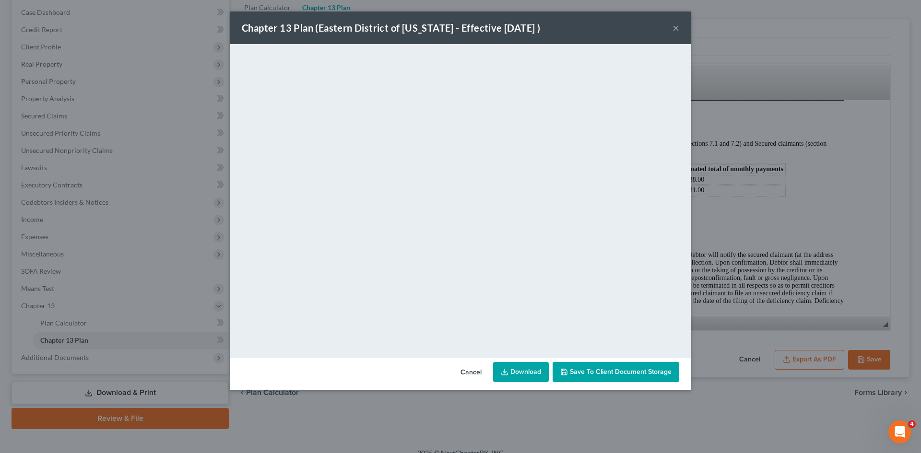
click at [532, 374] on link "Download" at bounding box center [521, 372] width 56 height 20
click at [760, 295] on div "Chapter 13 Plan ([GEOGRAPHIC_DATA] of [US_STATE] - Effective [DATE] ) × <object…" at bounding box center [460, 226] width 921 height 453
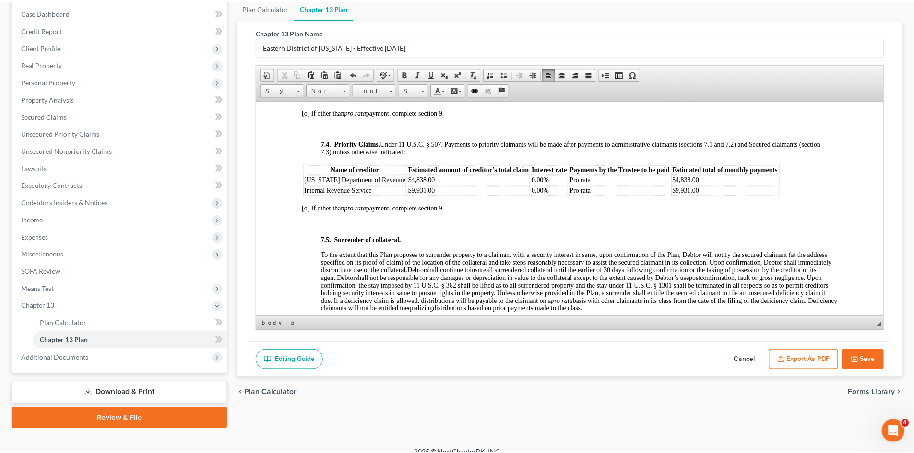
scroll to position [2808, 0]
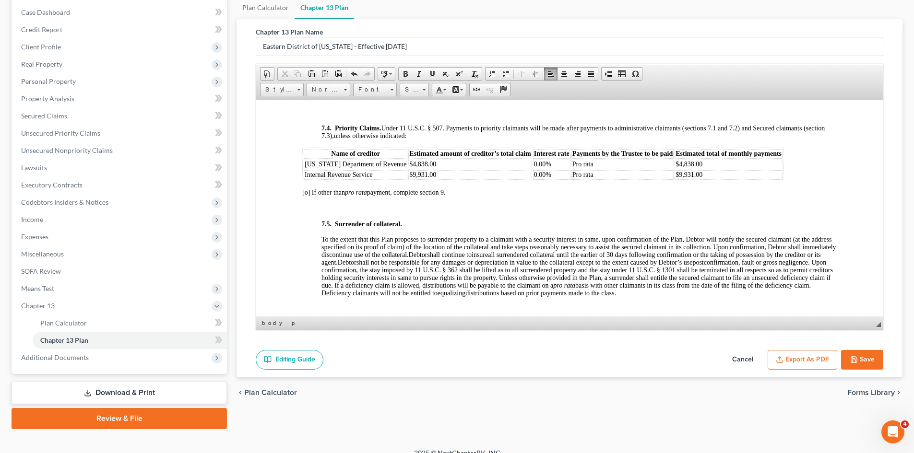
click at [863, 356] on button "Save" at bounding box center [862, 360] width 42 height 20
select select "1"
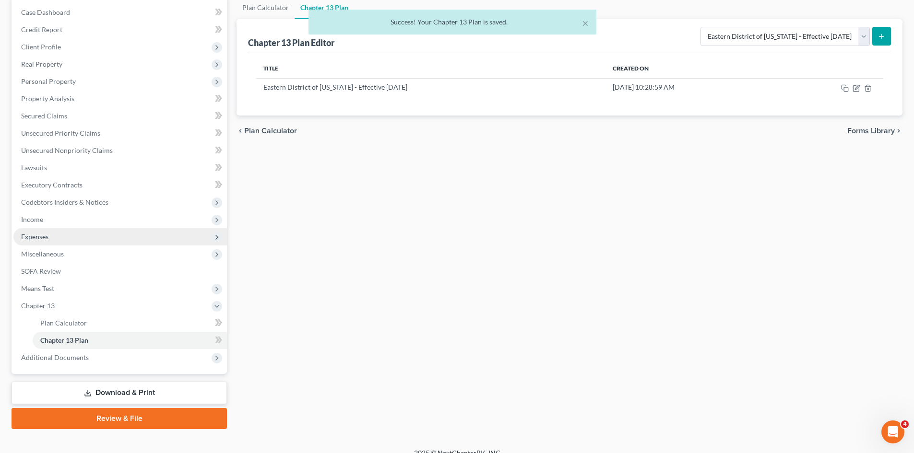
click at [83, 233] on span "Expenses" at bounding box center [119, 236] width 213 height 17
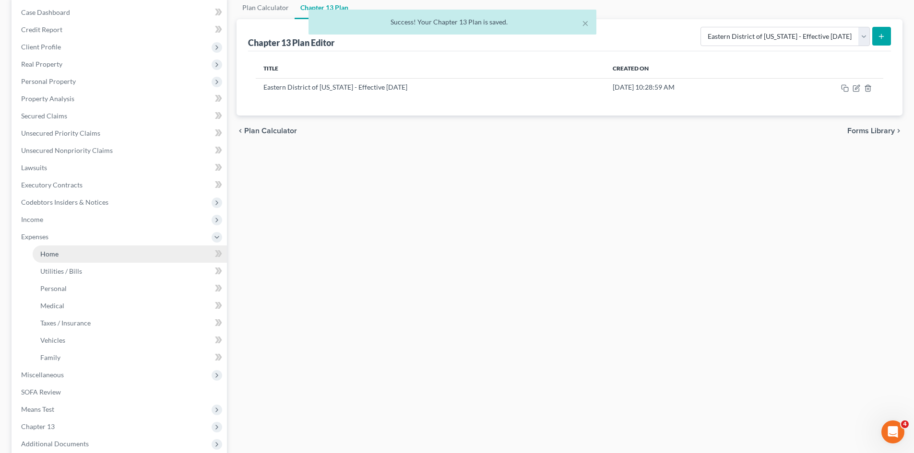
click at [89, 251] on link "Home" at bounding box center [130, 254] width 194 height 17
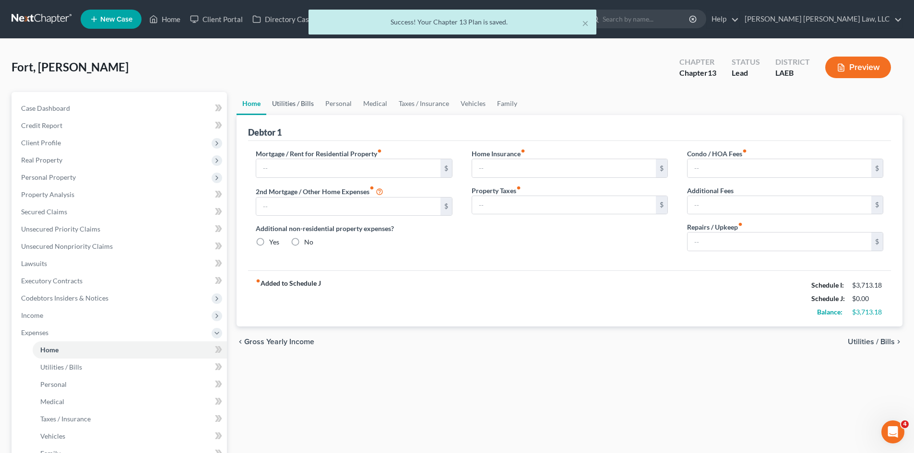
type input "400.00"
type input "0.00"
radio input "true"
type input "0.00"
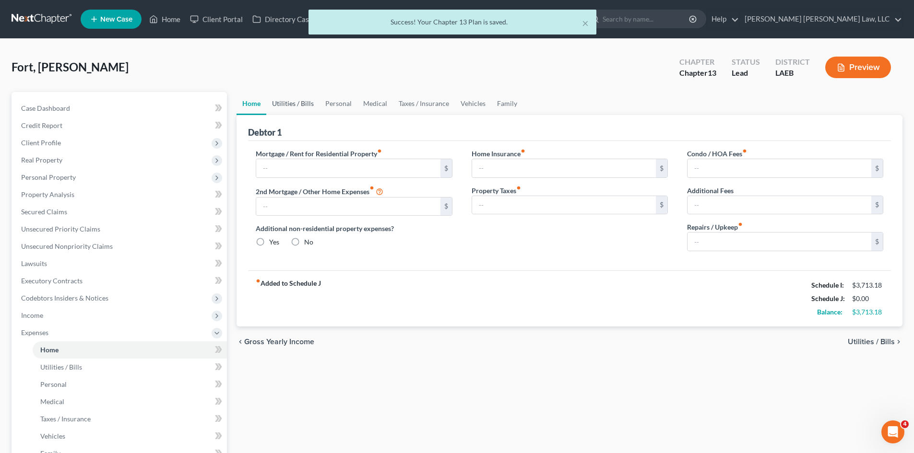
type input "0.00"
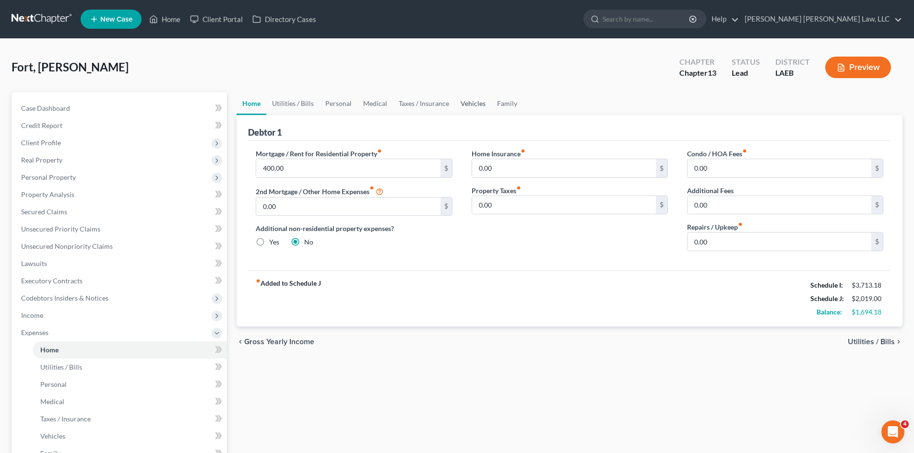
click at [485, 102] on link "Vehicles" at bounding box center [473, 103] width 36 height 23
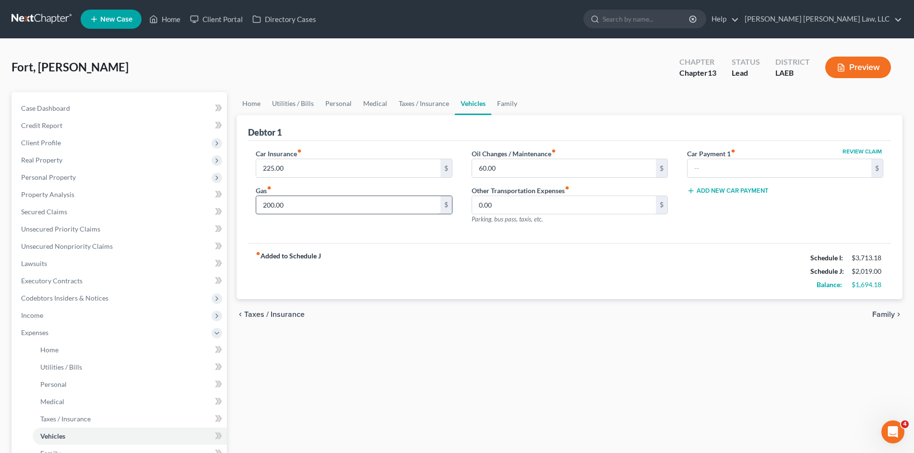
click at [343, 209] on input "200.00" at bounding box center [348, 205] width 184 height 18
type input "235.00"
click at [537, 258] on div "fiber_manual_record Added to Schedule J Schedule I: $3,713.18 Schedule J: $2,05…" at bounding box center [569, 271] width 643 height 56
click at [358, 101] on link "Medical" at bounding box center [374, 103] width 35 height 23
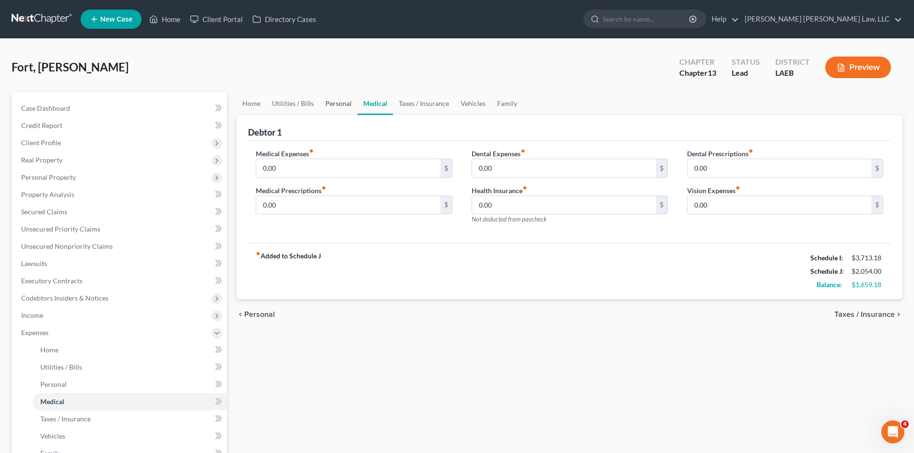
click at [341, 101] on link "Personal" at bounding box center [338, 103] width 38 height 23
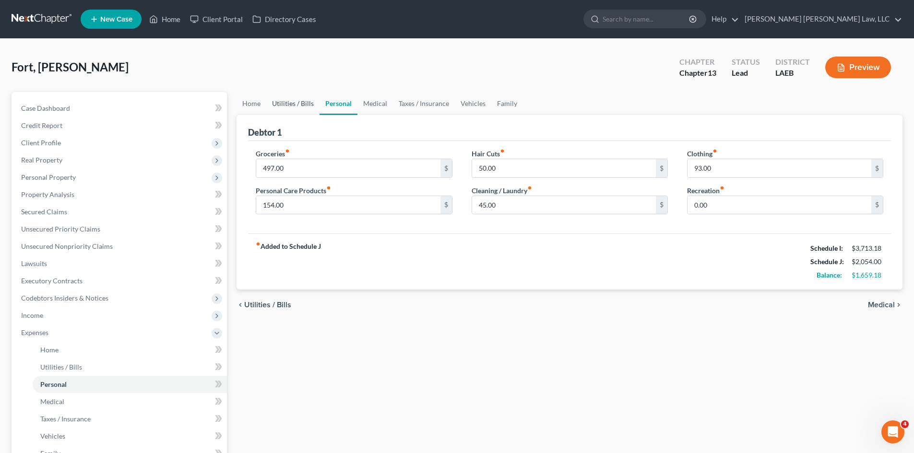
click at [305, 100] on link "Utilities / Bills" at bounding box center [292, 103] width 53 height 23
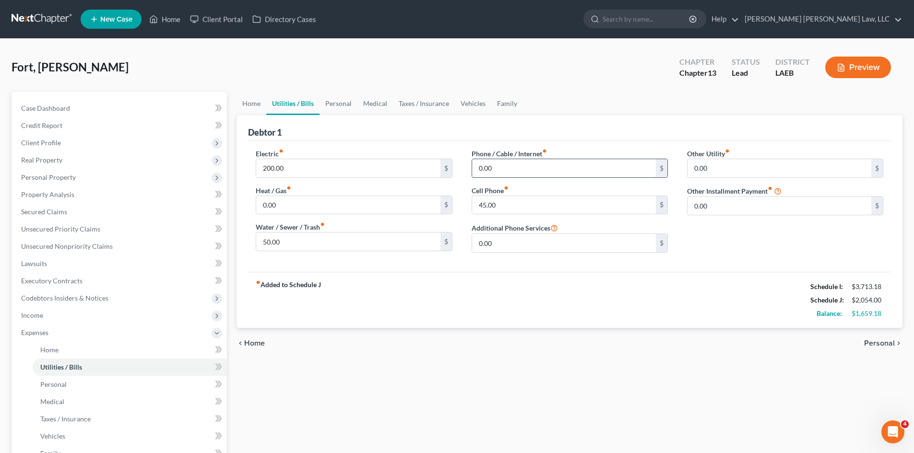
click at [509, 175] on input "0.00" at bounding box center [564, 168] width 184 height 18
type input "50.00"
click at [485, 276] on div "fiber_manual_record Added to Schedule J Schedule I: $3,713.18 Schedule J: $2,10…" at bounding box center [569, 300] width 643 height 56
click at [297, 164] on input "200.00" at bounding box center [348, 168] width 184 height 18
type input "220.18"
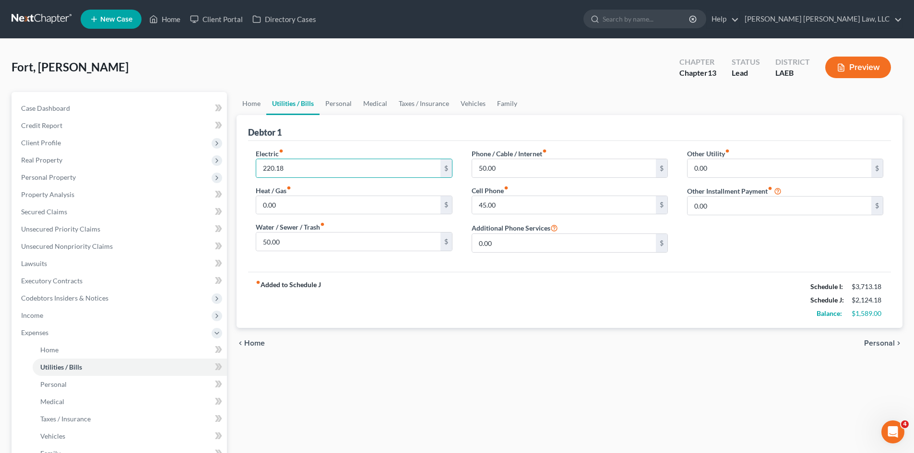
click at [402, 327] on div "fiber_manual_record Added to Schedule J Schedule I: $3,713.18 Schedule J: $2,12…" at bounding box center [569, 300] width 643 height 56
click at [136, 277] on link "Executory Contracts" at bounding box center [119, 280] width 213 height 17
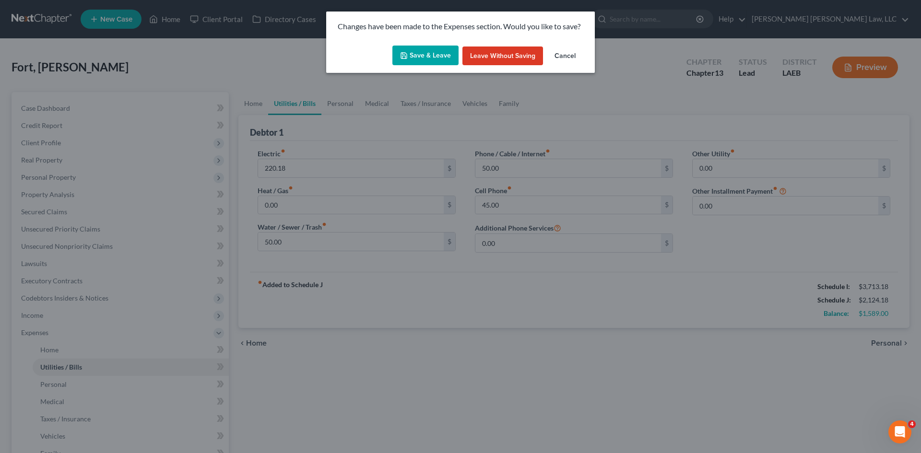
click at [419, 57] on button "Save & Leave" at bounding box center [425, 56] width 66 height 20
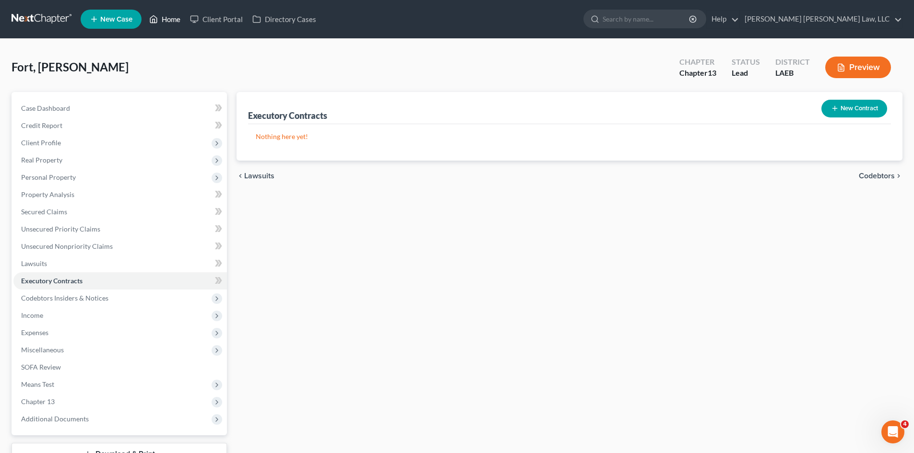
click at [171, 18] on link "Home" at bounding box center [164, 19] width 41 height 17
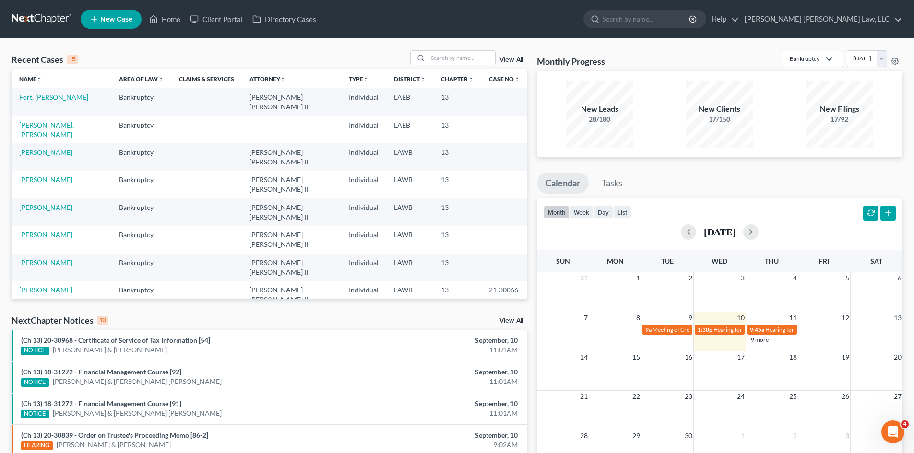
click at [331, 309] on div "Recent Cases 15 View All Name unfold_more expand_more expand_less Area of Law u…" at bounding box center [269, 355] width 525 height 611
click at [478, 65] on input "search" at bounding box center [461, 58] width 67 height 14
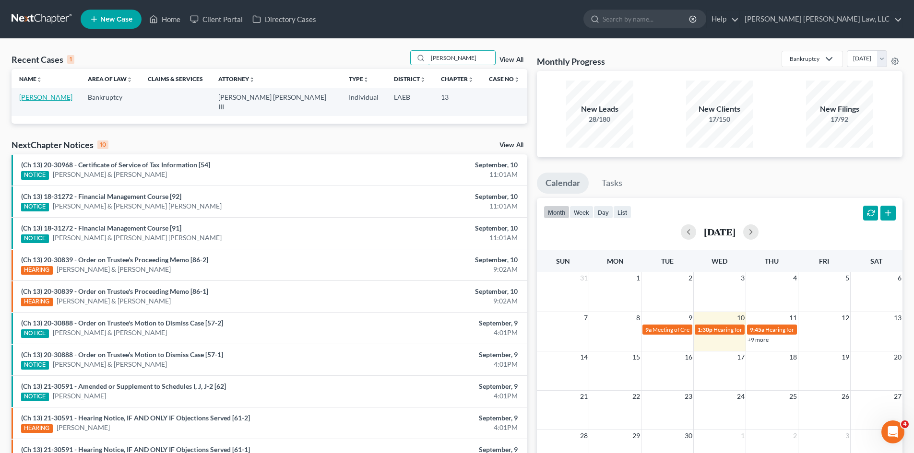
type input "[PERSON_NAME]"
click at [52, 98] on link "[PERSON_NAME]" at bounding box center [45, 97] width 53 height 8
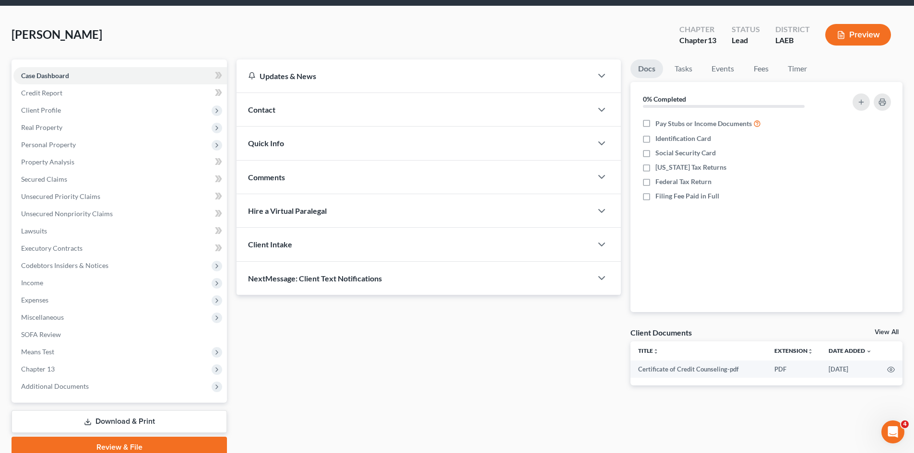
scroll to position [74, 0]
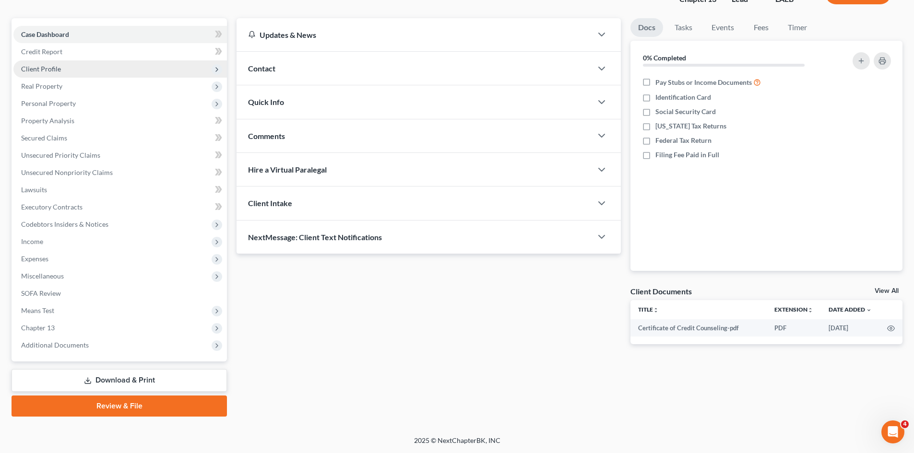
click at [71, 71] on span "Client Profile" at bounding box center [119, 68] width 213 height 17
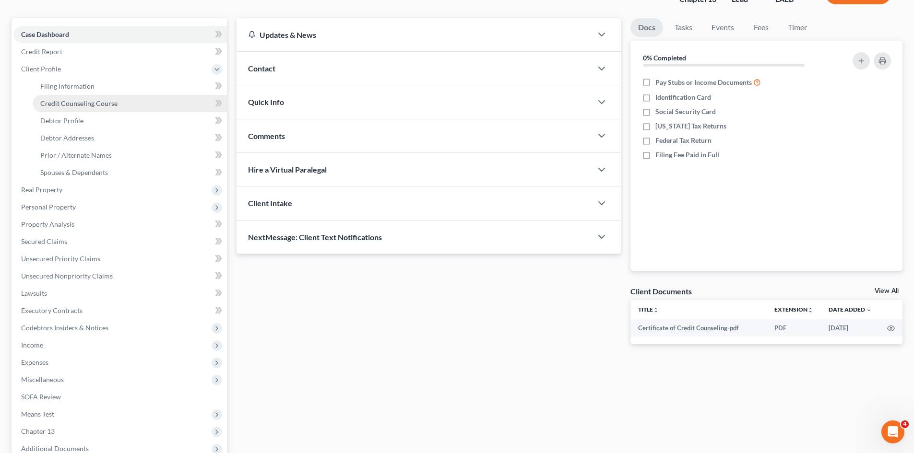
click at [69, 101] on span "Credit Counseling Course" at bounding box center [78, 103] width 77 height 8
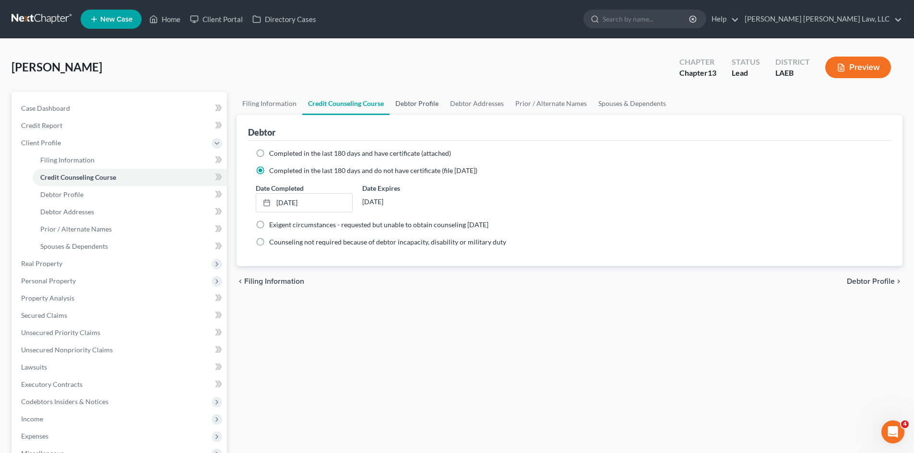
click at [423, 102] on link "Debtor Profile" at bounding box center [417, 103] width 55 height 23
select select "0"
select select "2"
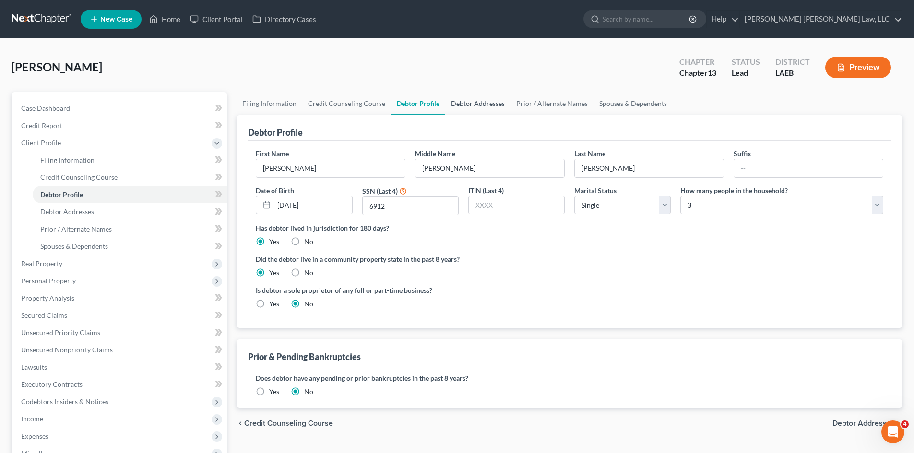
click at [500, 103] on link "Debtor Addresses" at bounding box center [477, 103] width 65 height 23
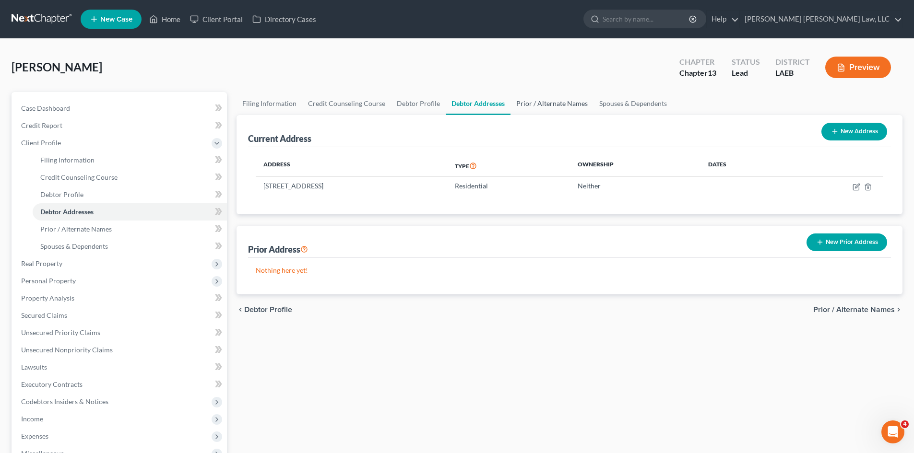
click at [544, 100] on link "Prior / Alternate Names" at bounding box center [551, 103] width 83 height 23
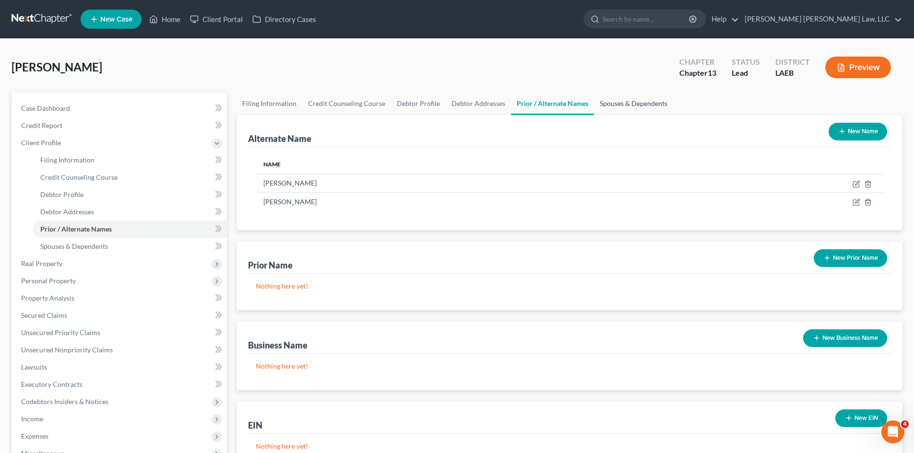
click at [629, 107] on link "Spouses & Dependents" at bounding box center [633, 103] width 79 height 23
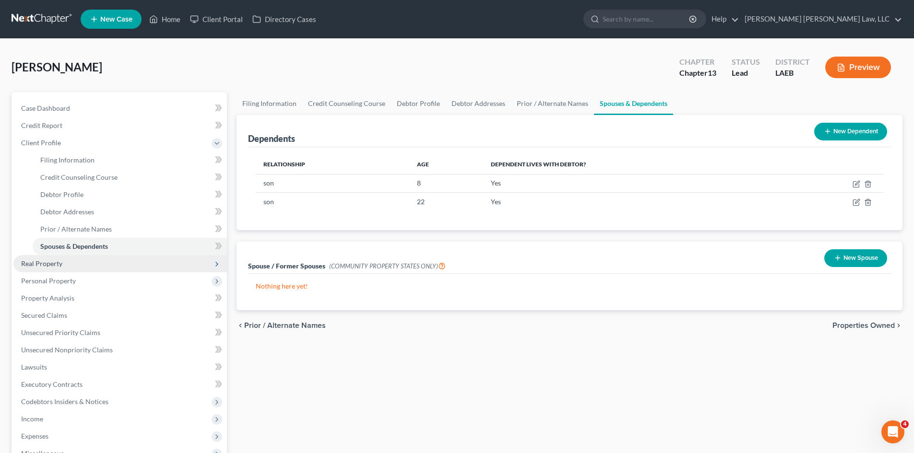
click at [77, 265] on span "Real Property" at bounding box center [119, 263] width 213 height 17
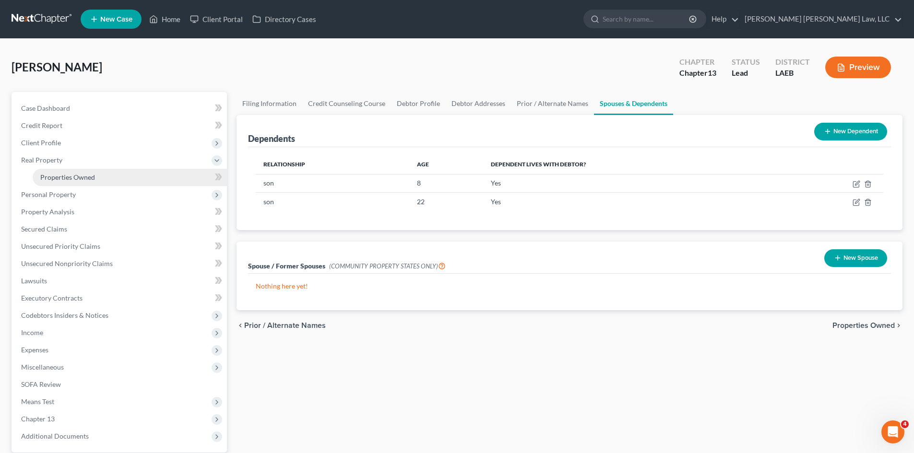
click at [140, 171] on link "Properties Owned" at bounding box center [130, 177] width 194 height 17
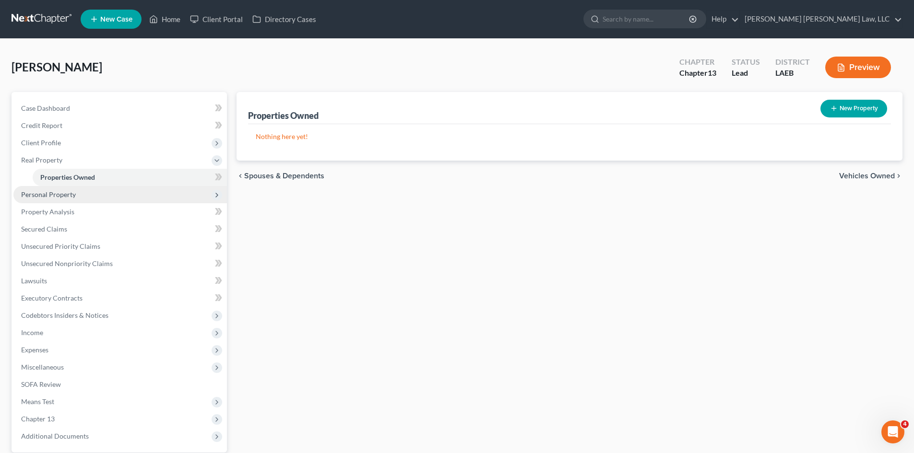
click at [106, 191] on span "Personal Property" at bounding box center [119, 194] width 213 height 17
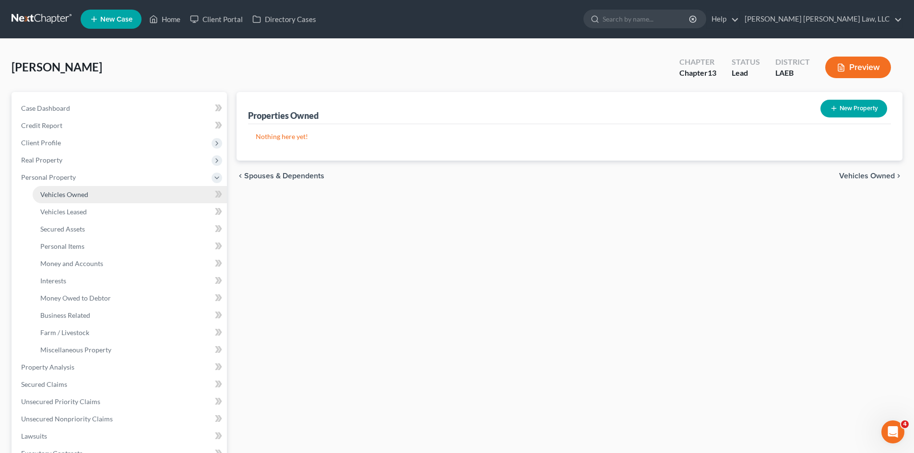
click at [85, 196] on span "Vehicles Owned" at bounding box center [64, 194] width 48 height 8
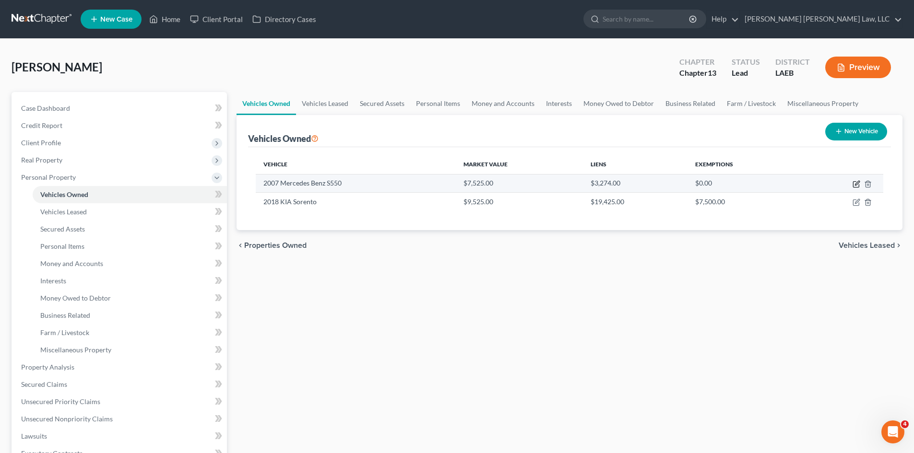
click at [854, 186] on icon "button" at bounding box center [856, 184] width 8 height 8
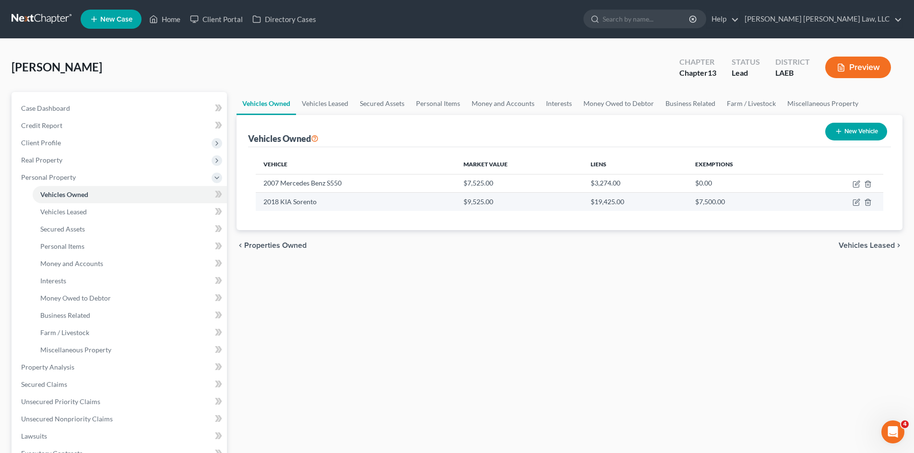
select select "0"
select select "19"
select select "2"
select select "3"
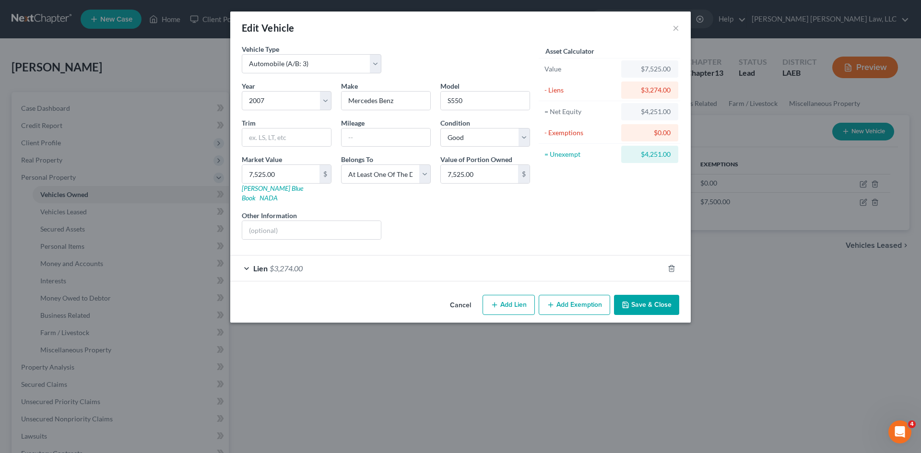
click at [631, 295] on button "Save & Close" at bounding box center [646, 305] width 65 height 20
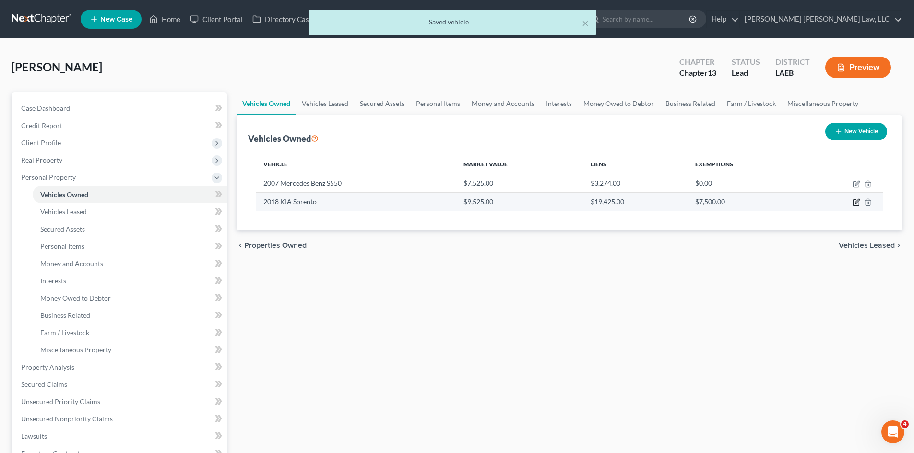
click at [856, 201] on icon "button" at bounding box center [856, 203] width 8 height 8
select select "0"
select select "8"
select select "0"
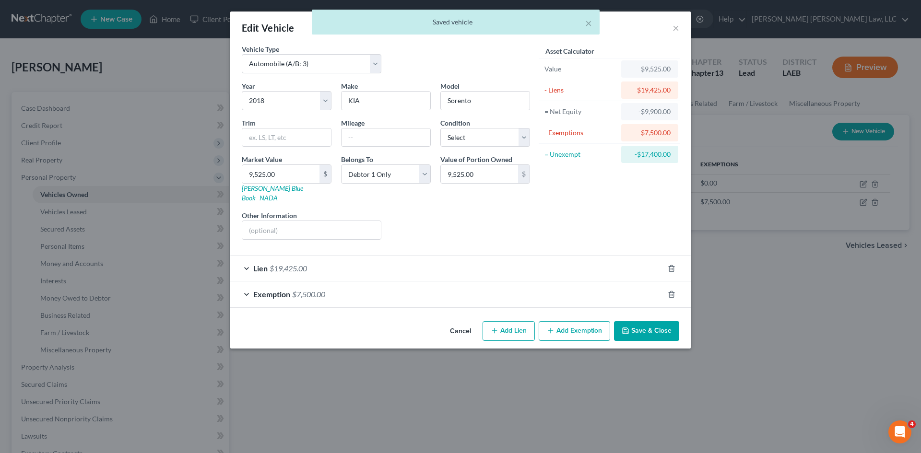
click at [644, 321] on button "Save & Close" at bounding box center [646, 331] width 65 height 20
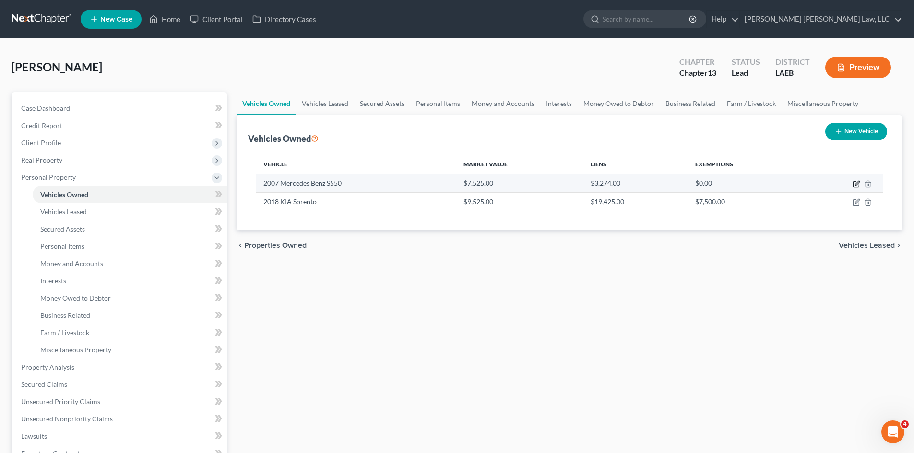
drag, startPoint x: 856, startPoint y: 187, endPoint x: 810, endPoint y: 185, distance: 46.1
click at [856, 187] on icon "button" at bounding box center [856, 185] width 6 height 6
select select "0"
select select "19"
select select "2"
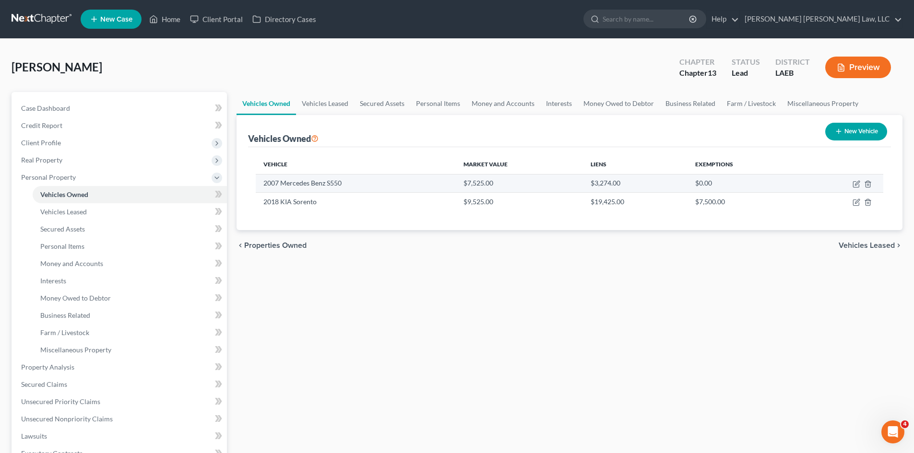
select select "3"
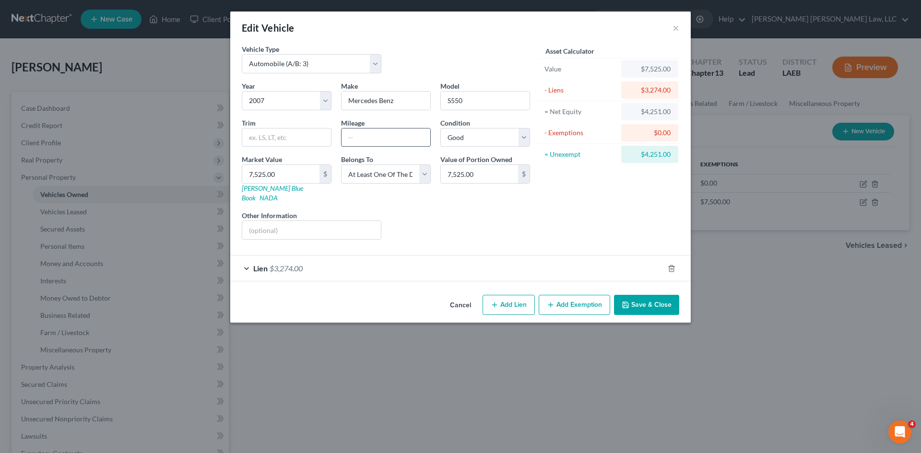
click at [410, 140] on input "text" at bounding box center [386, 138] width 89 height 18
type input "105,484"
click at [653, 295] on button "Save & Close" at bounding box center [646, 305] width 65 height 20
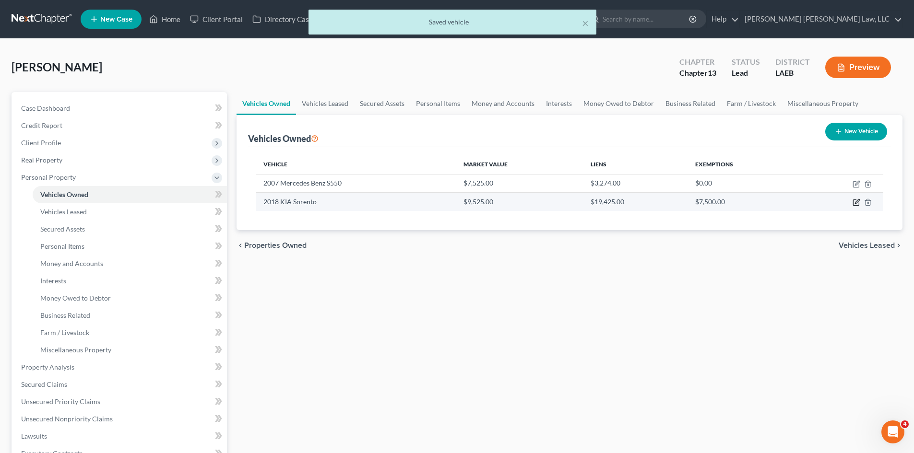
click at [853, 202] on icon "button" at bounding box center [856, 203] width 6 height 6
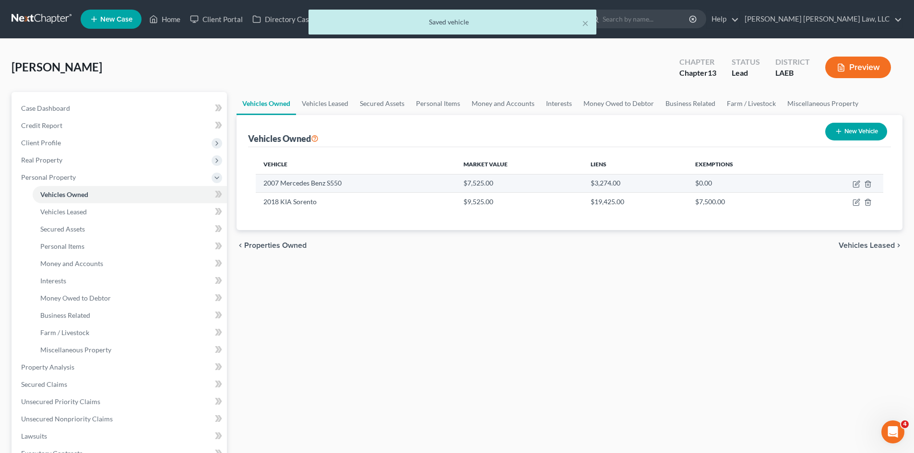
select select "0"
select select "8"
select select "0"
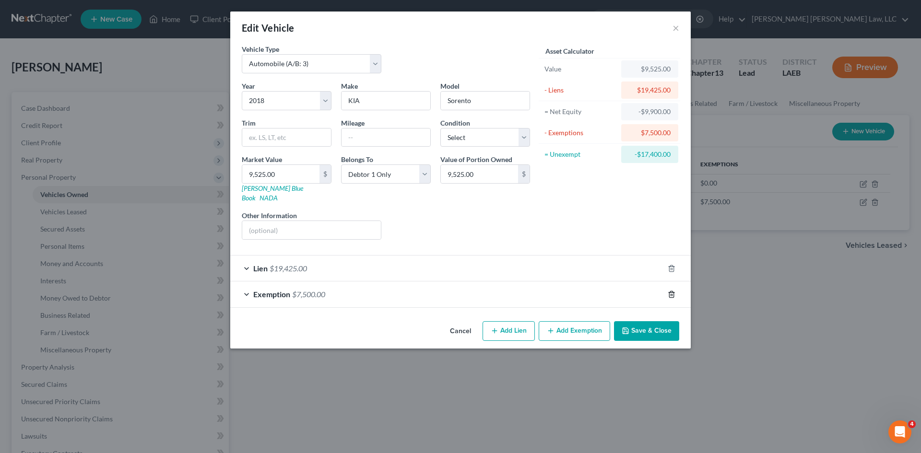
click at [672, 294] on line "button" at bounding box center [672, 295] width 0 height 2
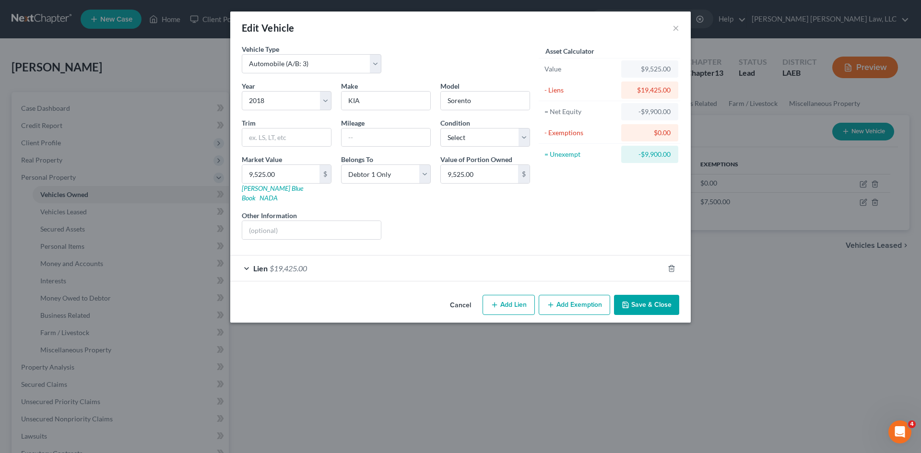
click at [640, 296] on button "Save & Close" at bounding box center [646, 305] width 65 height 20
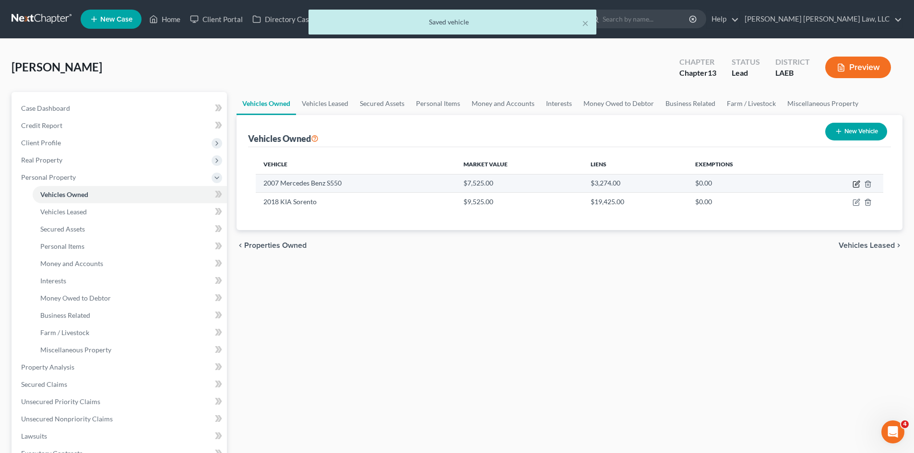
click at [853, 184] on icon "button" at bounding box center [856, 184] width 8 height 8
select select "0"
select select "19"
select select "2"
select select "3"
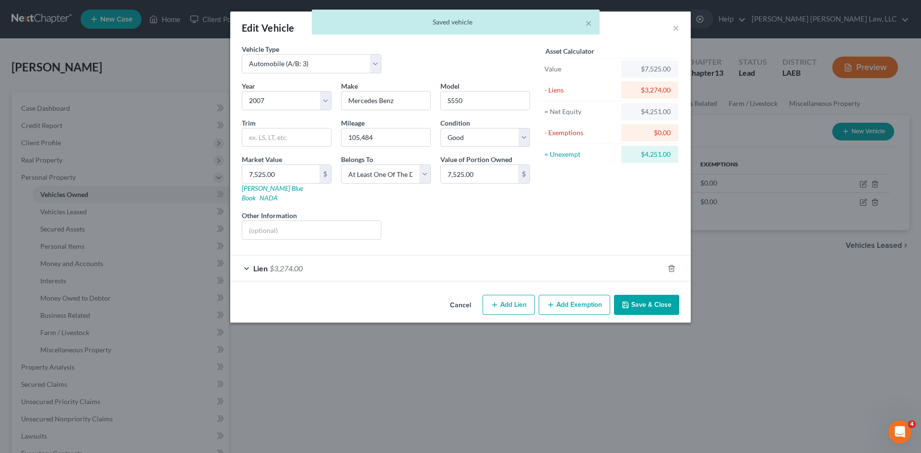
click at [591, 296] on button "Add Exemption" at bounding box center [574, 305] width 71 height 20
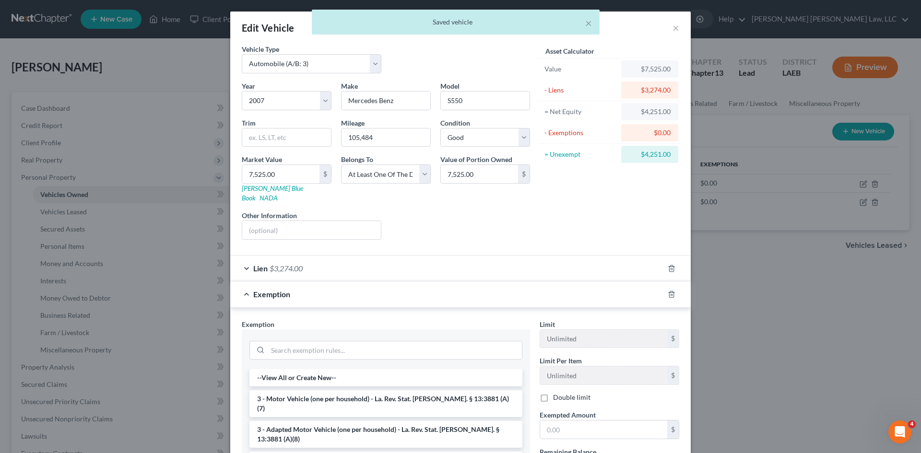
click at [300, 390] on li "3 - Motor Vehicle (one per household) - La. Rev. Stat. [PERSON_NAME]. § 13:3881…" at bounding box center [385, 403] width 273 height 27
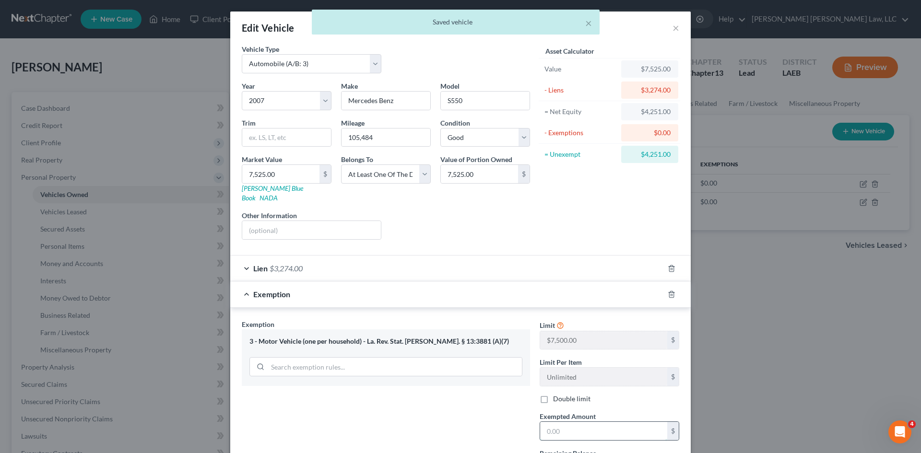
click at [626, 430] on input "text" at bounding box center [603, 431] width 127 height 18
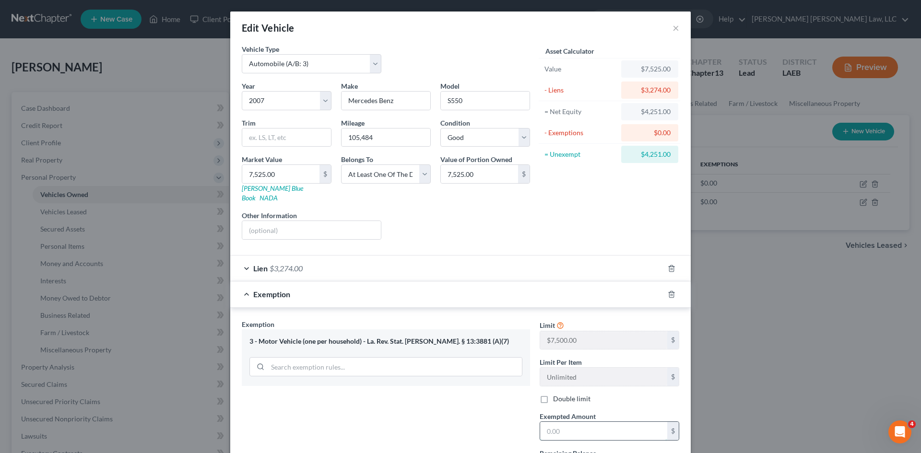
type input "7,500.00"
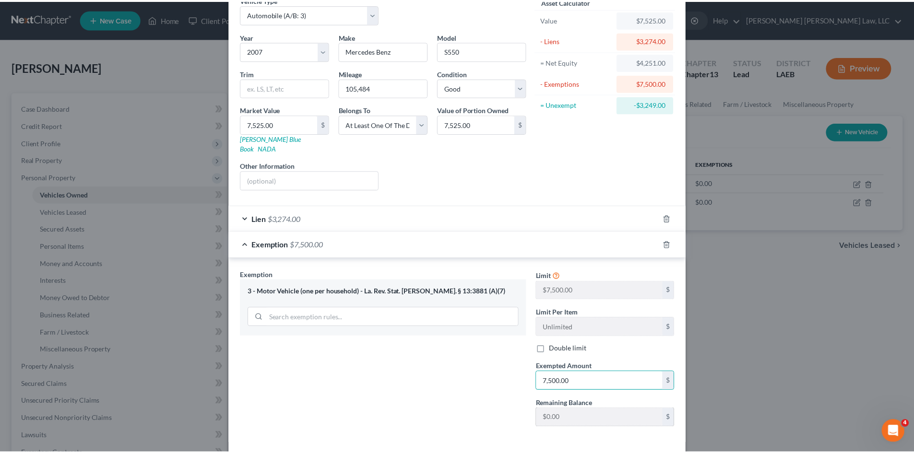
scroll to position [83, 0]
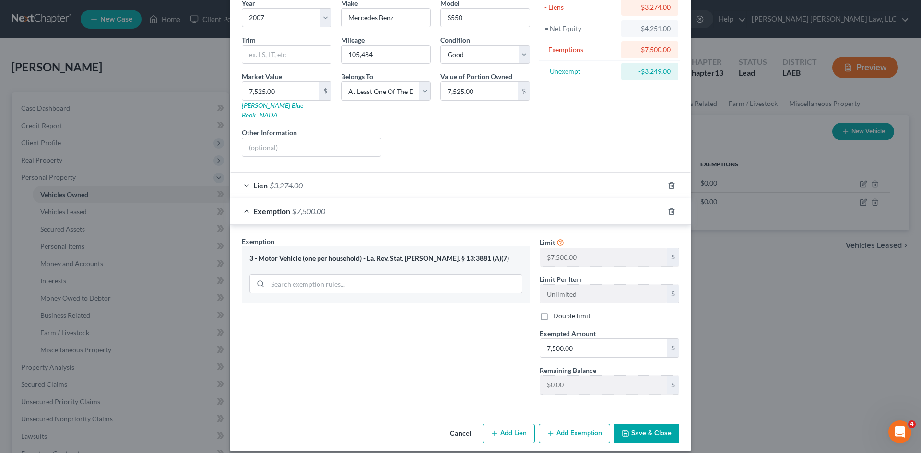
click at [649, 426] on button "Save & Close" at bounding box center [646, 434] width 65 height 20
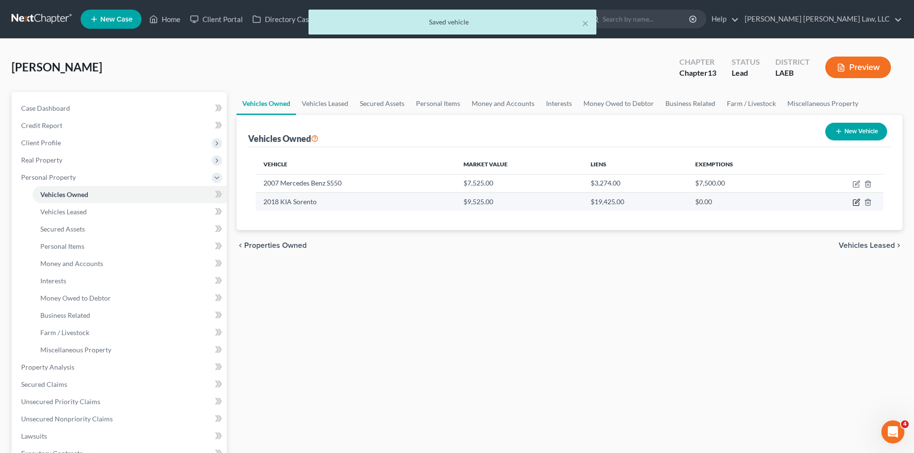
click at [854, 200] on icon "button" at bounding box center [856, 203] width 8 height 8
select select "0"
select select "8"
select select "0"
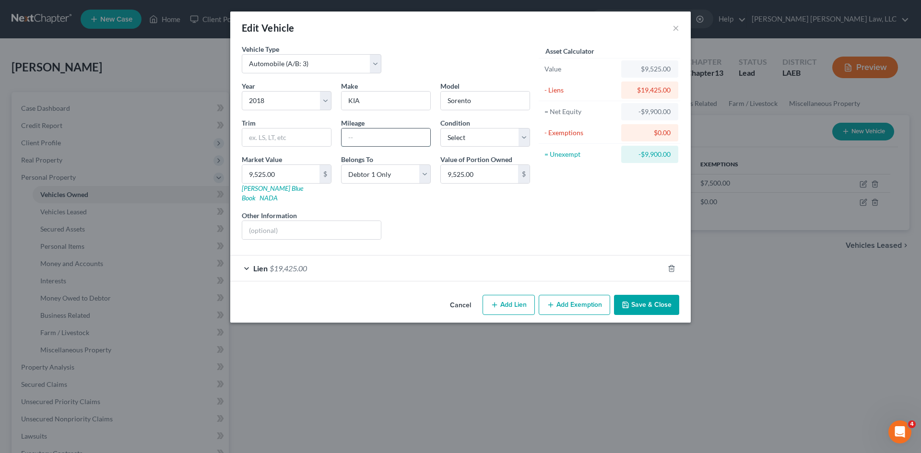
drag, startPoint x: 362, startPoint y: 139, endPoint x: 368, endPoint y: 141, distance: 7.0
click at [362, 139] on input "text" at bounding box center [386, 138] width 89 height 18
type input "102,500"
click at [471, 125] on div "Condition Select Excellent Very Good Good Fair Poor" at bounding box center [485, 132] width 99 height 29
click at [470, 140] on select "Select Excellent Very Good Good Fair Poor" at bounding box center [485, 137] width 90 height 19
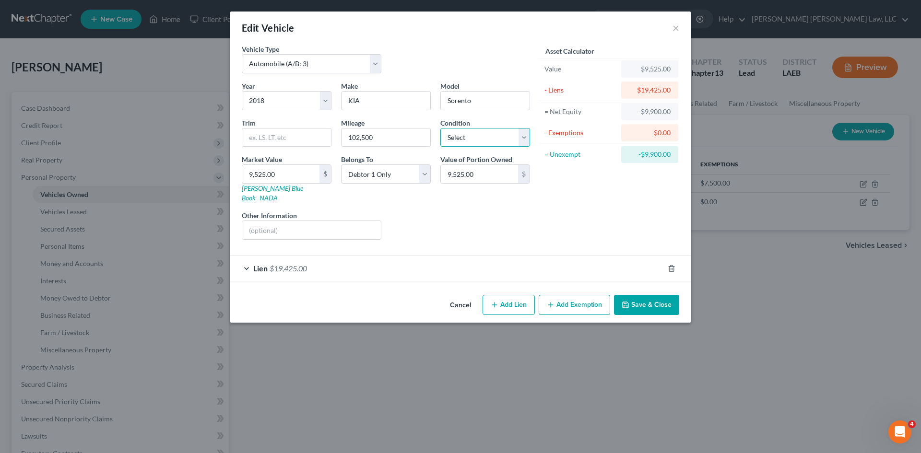
select select "2"
click at [440, 128] on select "Select Excellent Very Good Good Fair Poor" at bounding box center [485, 137] width 90 height 19
click at [644, 295] on button "Save & Close" at bounding box center [646, 305] width 65 height 20
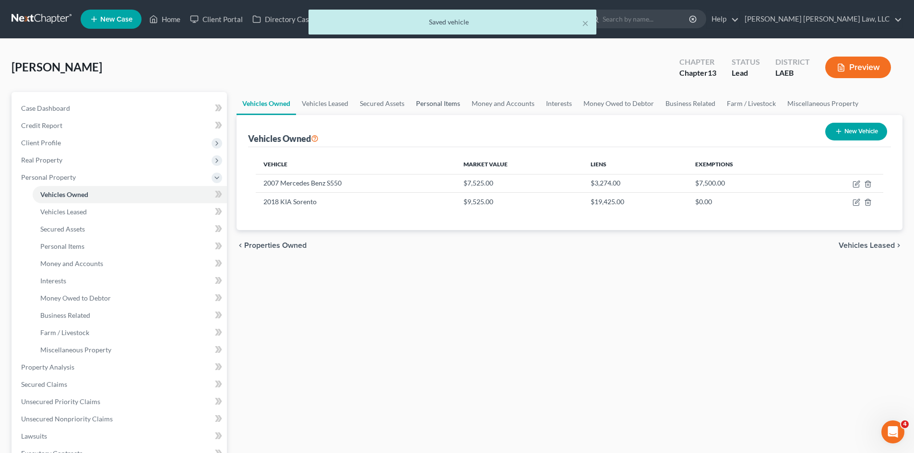
click at [424, 103] on link "Personal Items" at bounding box center [438, 103] width 56 height 23
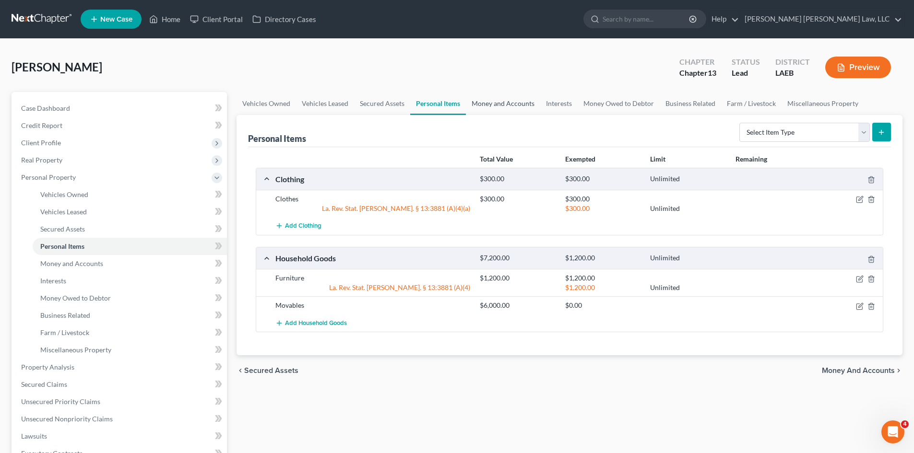
click at [515, 101] on link "Money and Accounts" at bounding box center [503, 103] width 74 height 23
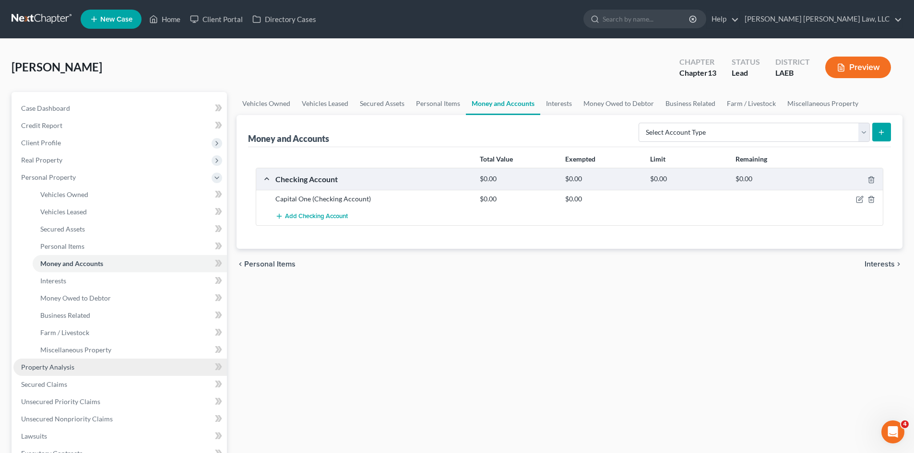
click at [98, 370] on link "Property Analysis" at bounding box center [119, 367] width 213 height 17
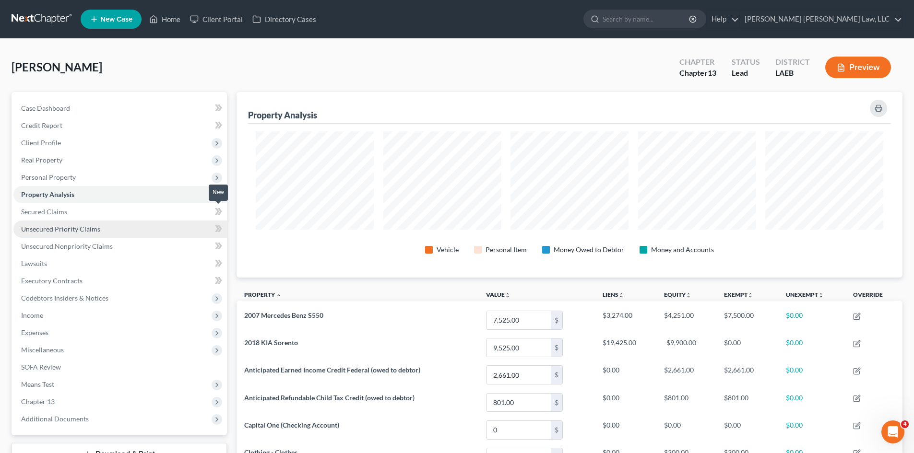
scroll to position [186, 666]
click at [152, 214] on link "Secured Claims" at bounding box center [119, 211] width 213 height 17
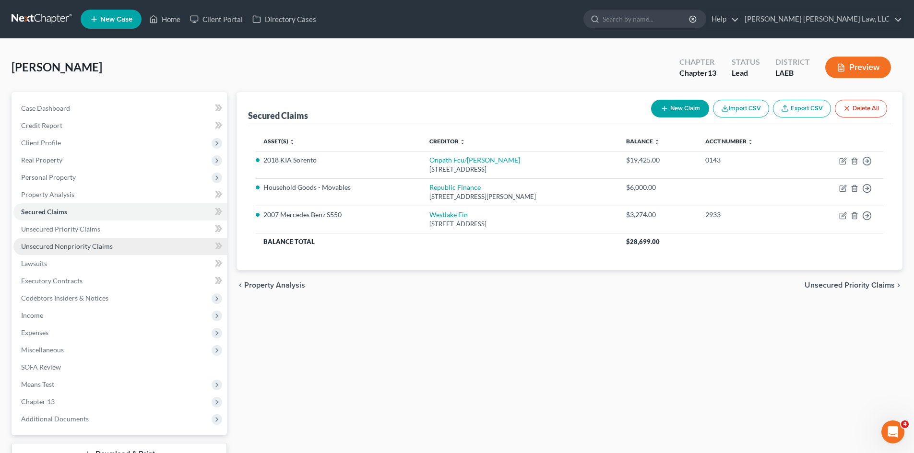
drag, startPoint x: 118, startPoint y: 248, endPoint x: 136, endPoint y: 248, distance: 17.3
click at [118, 248] on link "Unsecured Nonpriority Claims" at bounding box center [119, 246] width 213 height 17
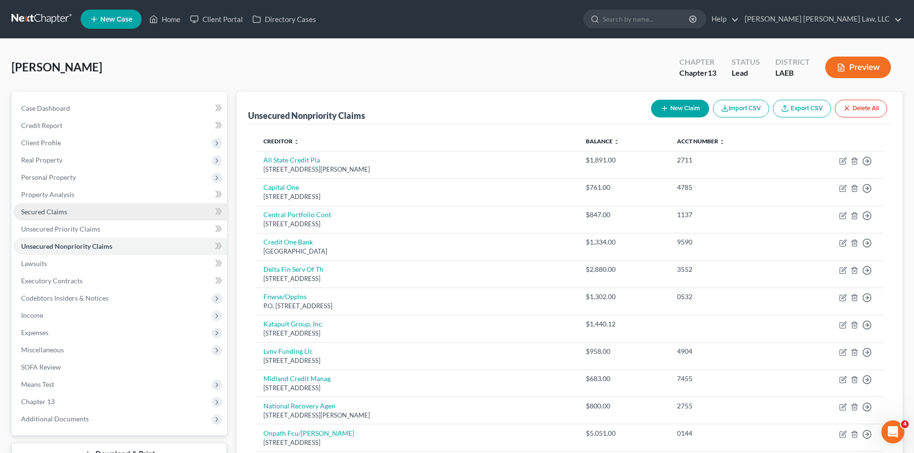
click at [68, 211] on link "Secured Claims" at bounding box center [119, 211] width 213 height 17
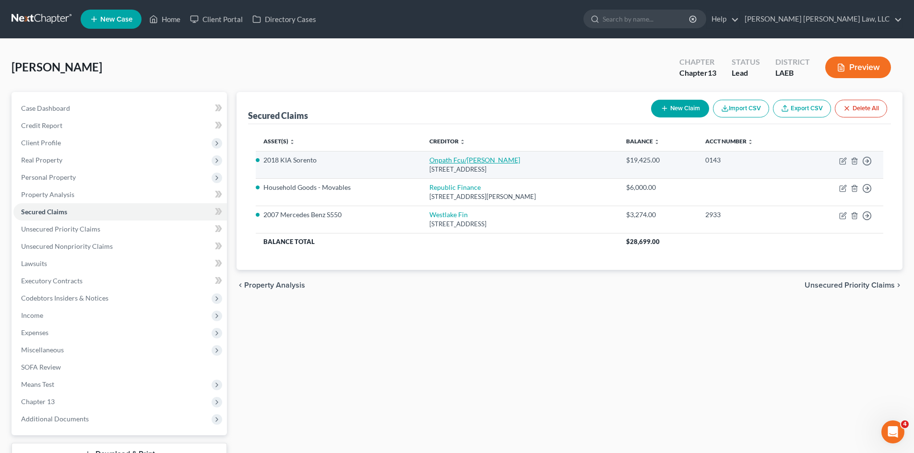
click at [431, 162] on link "Onpath Fcu/[PERSON_NAME]" at bounding box center [474, 160] width 91 height 8
select select "19"
select select "4"
select select "0"
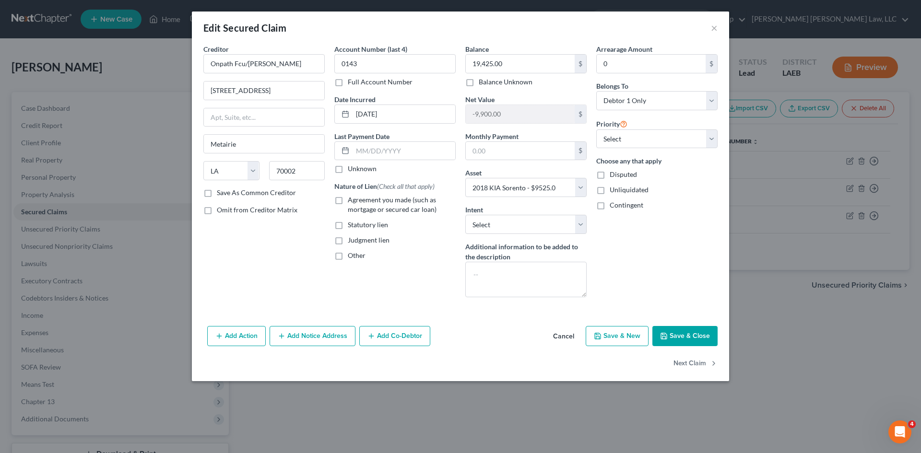
click at [695, 321] on div "Creditor * Onpath Fcu/Asi Fcu 3131 N I 10 Service Rd E Metairie State [US_STATE…" at bounding box center [460, 183] width 537 height 278
click at [691, 330] on button "Save & Close" at bounding box center [684, 336] width 65 height 20
select select
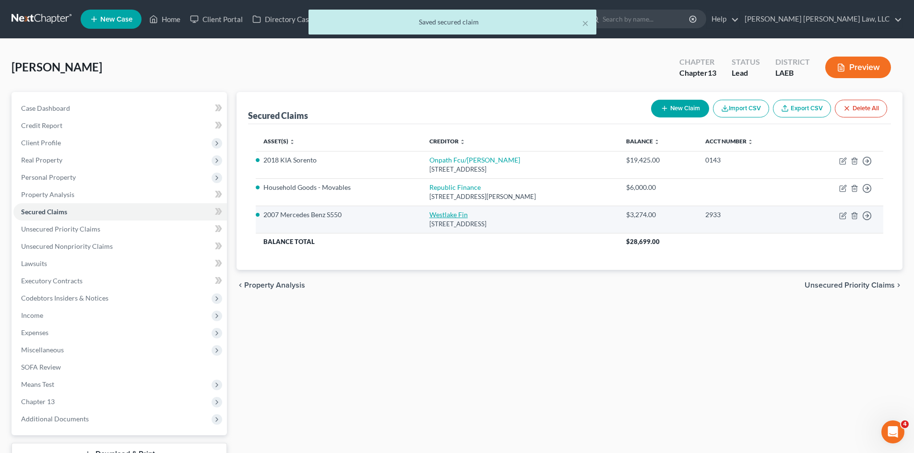
click at [445, 216] on link "Westlake Fin" at bounding box center [448, 215] width 38 height 8
select select "4"
select select "0"
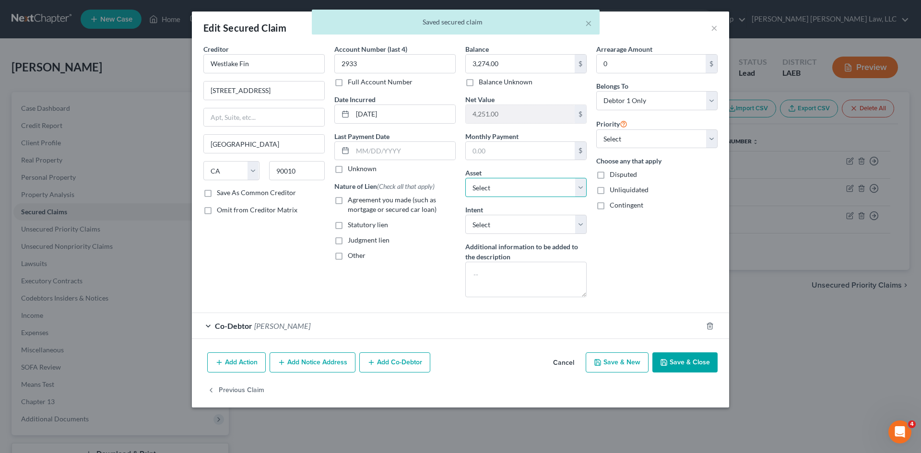
click at [567, 189] on select "Select Other Multiple Assets 2007 Mercedes Benz S550 - $7525.0 Clothing - Cloth…" at bounding box center [525, 187] width 121 height 19
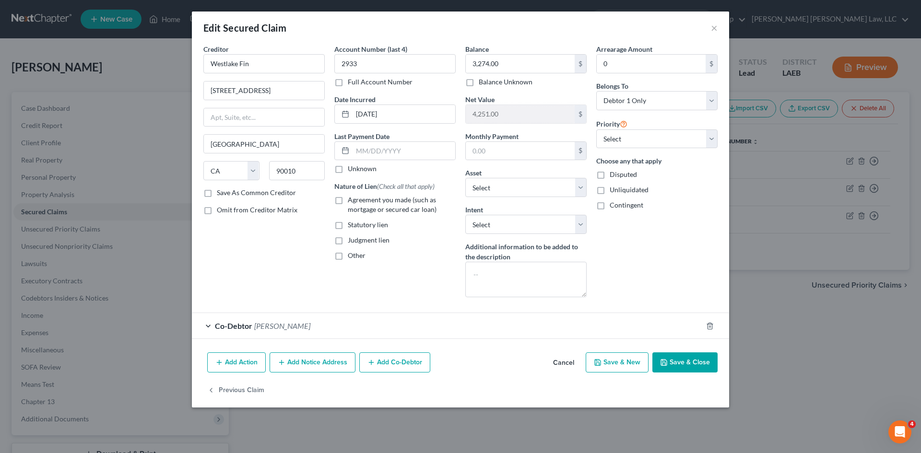
click at [713, 188] on div "Unliquidated" at bounding box center [656, 190] width 121 height 10
drag, startPoint x: 704, startPoint y: 354, endPoint x: 357, endPoint y: 260, distance: 359.7
click at [704, 354] on button "Save & Close" at bounding box center [684, 363] width 65 height 20
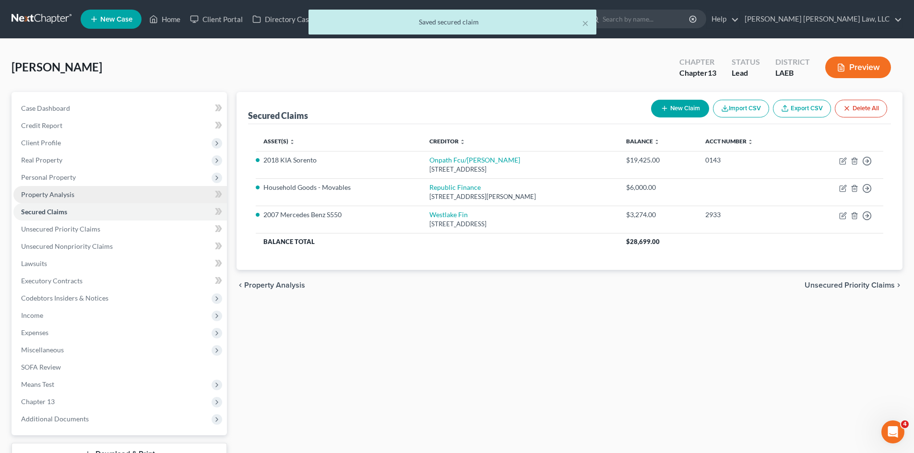
click at [72, 189] on link "Property Analysis" at bounding box center [119, 194] width 213 height 17
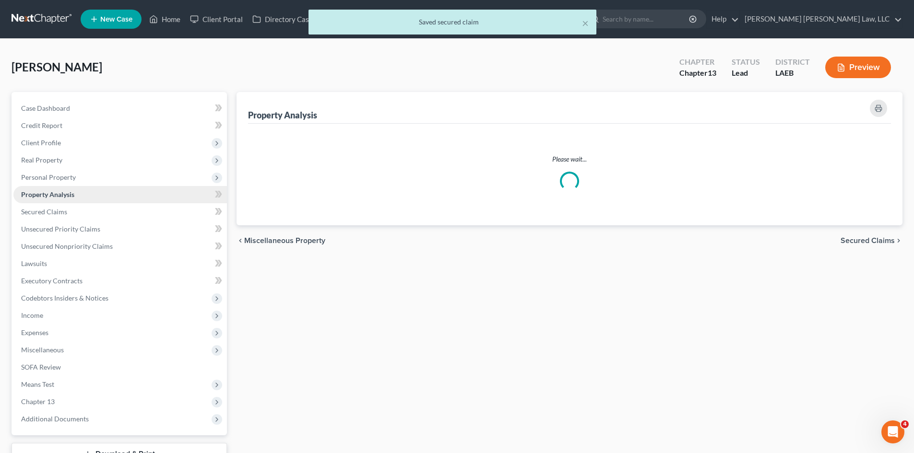
click at [78, 177] on span "Personal Property" at bounding box center [119, 177] width 213 height 17
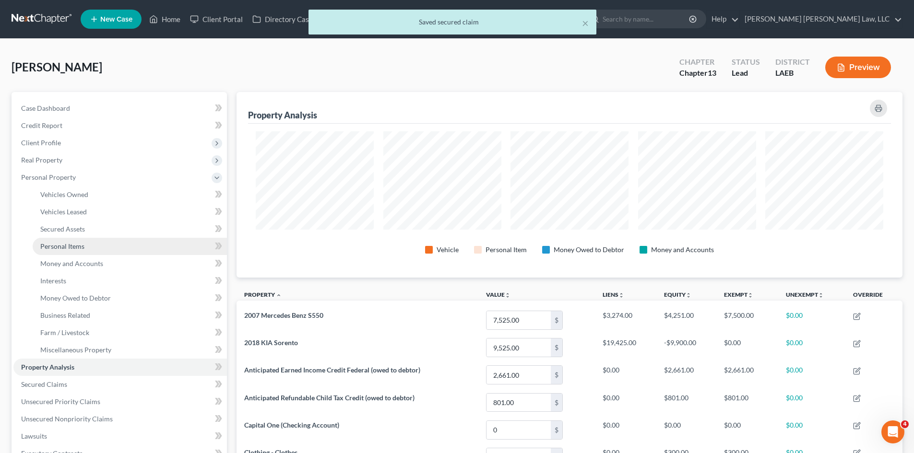
scroll to position [186, 666]
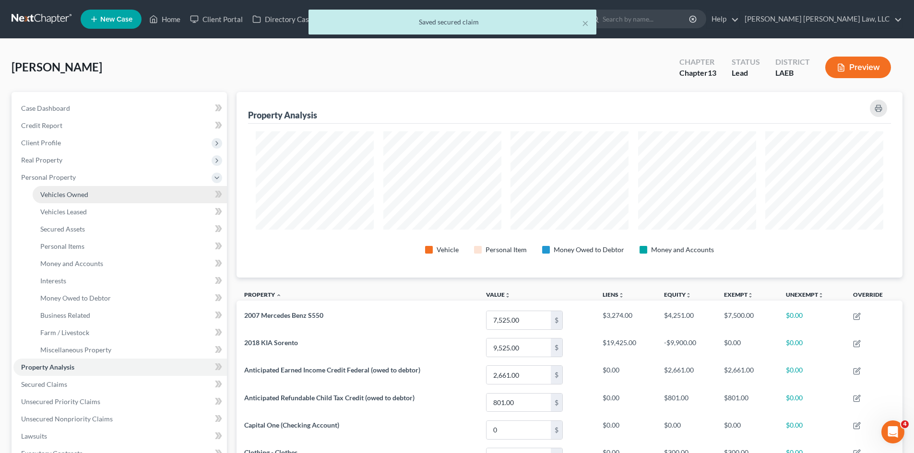
click at [101, 195] on link "Vehicles Owned" at bounding box center [130, 194] width 194 height 17
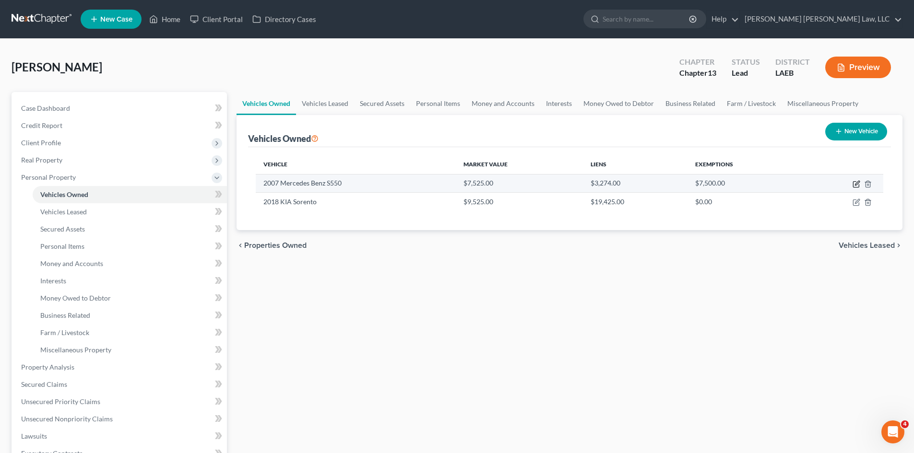
click at [852, 185] on icon "button" at bounding box center [856, 184] width 8 height 8
select select "0"
select select "19"
select select "2"
select select "3"
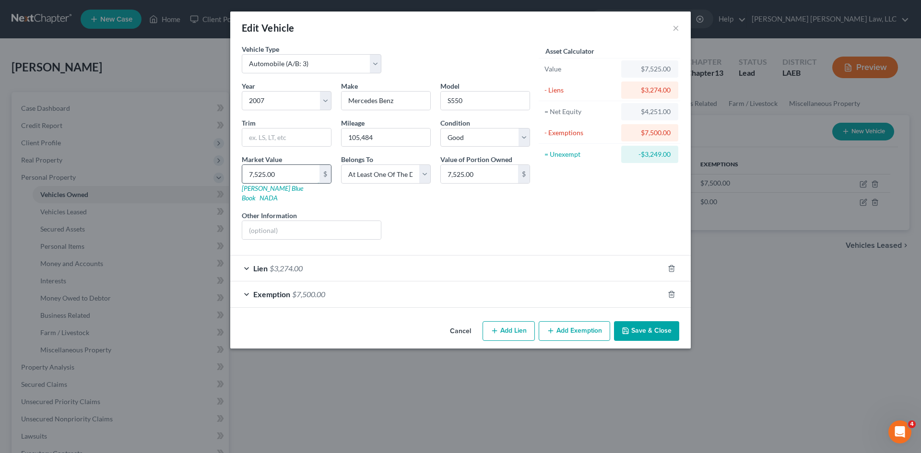
click at [295, 178] on input "7,525.00" at bounding box center [280, 174] width 77 height 18
type input "3"
type input "3.00"
type input "32"
type input "32.00"
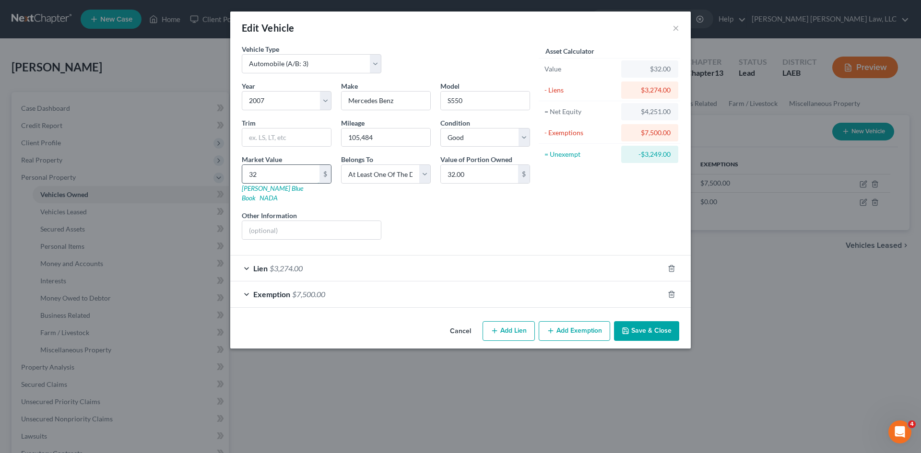
type input "327"
type input "327.00"
type input "3274"
type input "3,274.00"
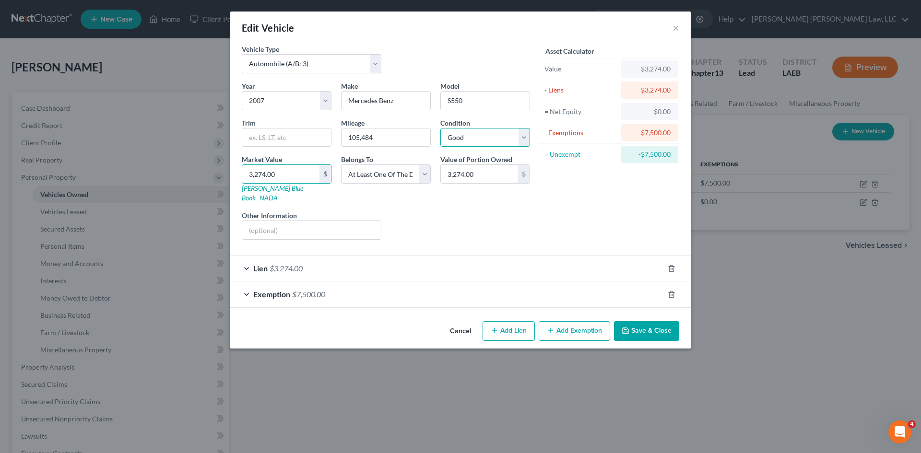
drag, startPoint x: 504, startPoint y: 135, endPoint x: 491, endPoint y: 145, distance: 16.4
click at [504, 135] on select "Select Excellent Very Good Good Fair Poor" at bounding box center [485, 137] width 90 height 19
select select "3"
click at [440, 128] on select "Select Excellent Very Good Good Fair Poor" at bounding box center [485, 137] width 90 height 19
click at [640, 321] on button "Save & Close" at bounding box center [646, 331] width 65 height 20
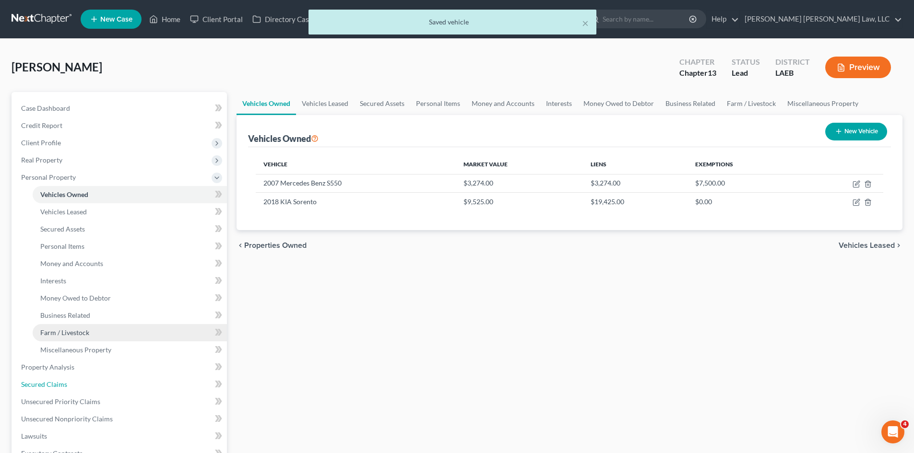
drag, startPoint x: 75, startPoint y: 381, endPoint x: 174, endPoint y: 338, distance: 107.8
click at [75, 381] on link "Secured Claims" at bounding box center [119, 384] width 213 height 17
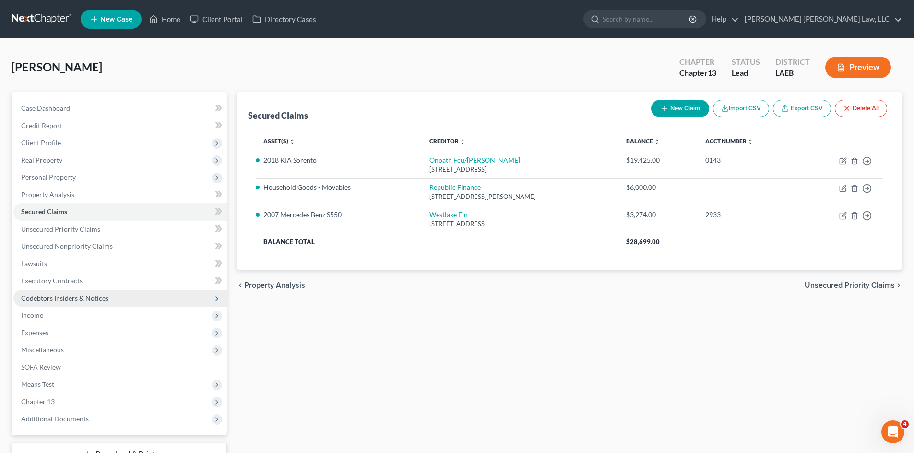
drag, startPoint x: 89, startPoint y: 292, endPoint x: 84, endPoint y: 293, distance: 4.9
click at [90, 293] on span "Codebtors Insiders & Notices" at bounding box center [119, 298] width 213 height 17
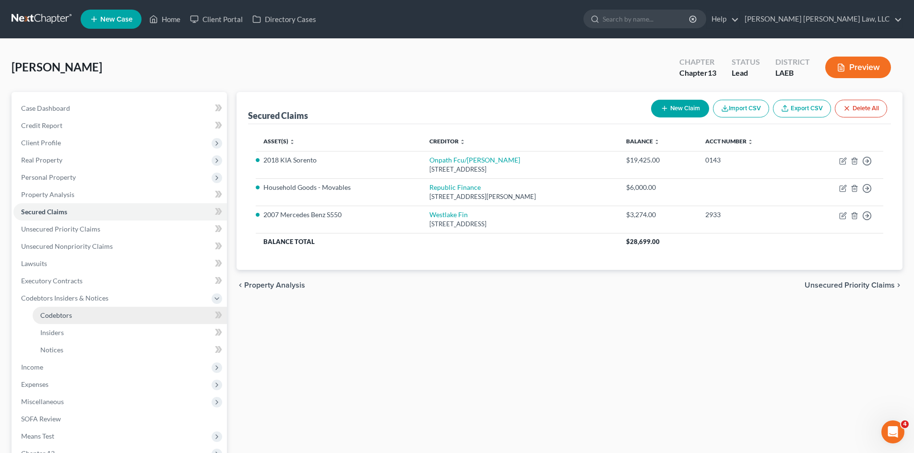
click at [82, 321] on link "Codebtors" at bounding box center [130, 315] width 194 height 17
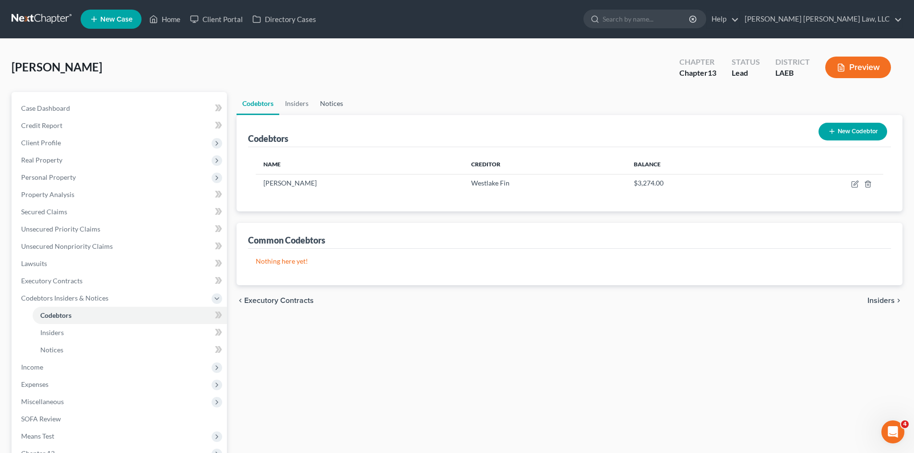
click at [332, 97] on link "Notices" at bounding box center [331, 103] width 35 height 23
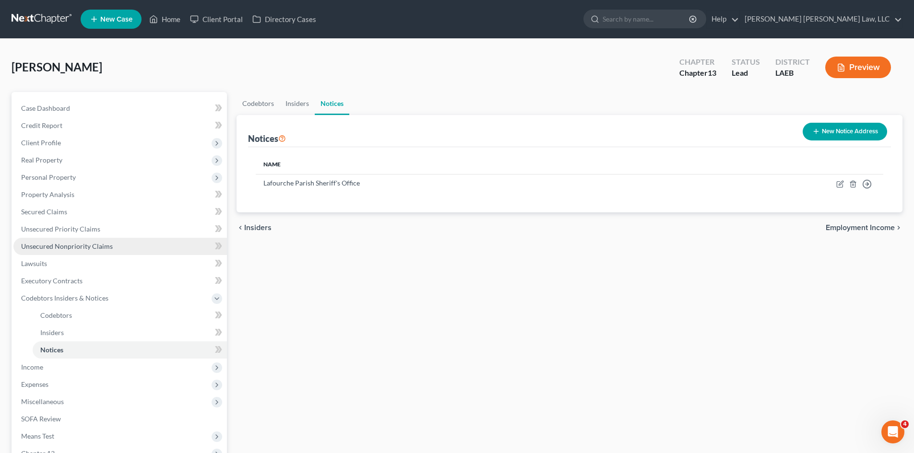
click at [82, 249] on span "Unsecured Nonpriority Claims" at bounding box center [67, 246] width 92 height 8
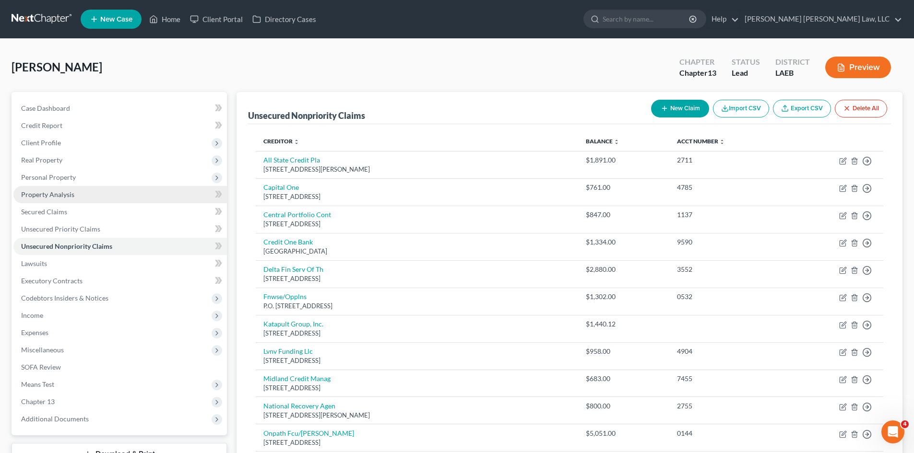
click at [83, 199] on link "Property Analysis" at bounding box center [119, 194] width 213 height 17
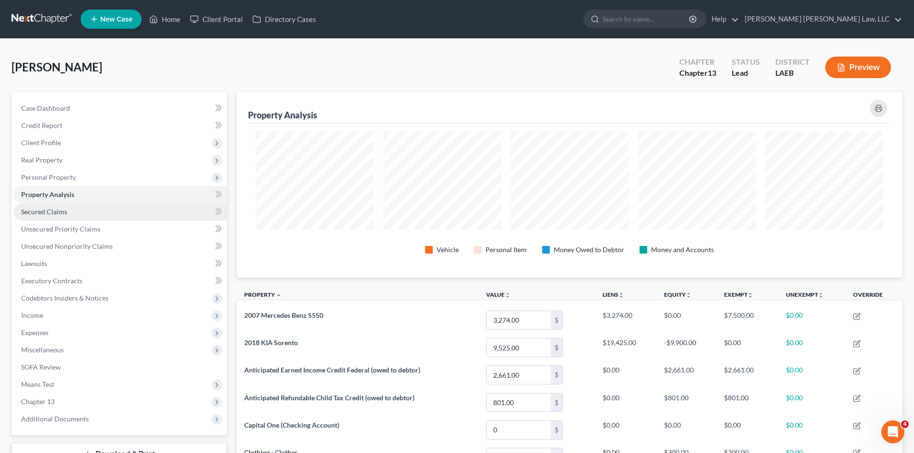
scroll to position [186, 666]
click at [77, 212] on link "Secured Claims" at bounding box center [119, 211] width 213 height 17
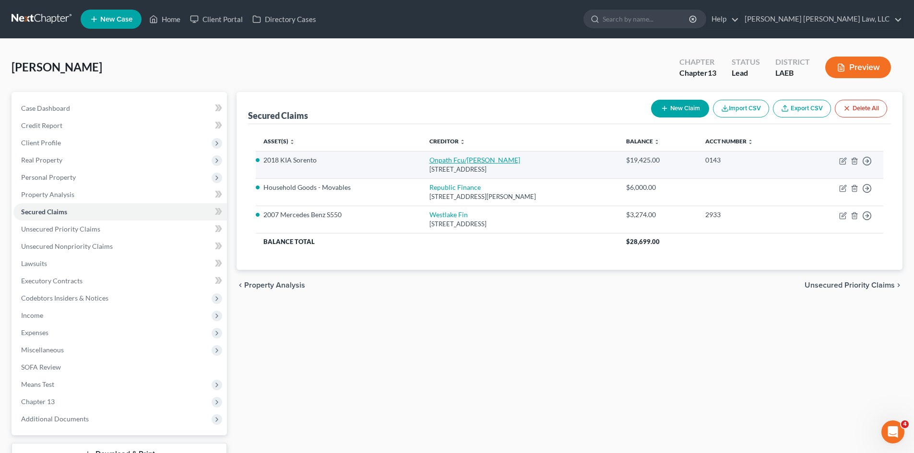
click at [447, 160] on link "Onpath Fcu/[PERSON_NAME]" at bounding box center [474, 160] width 91 height 8
select select "19"
select select "4"
select select "0"
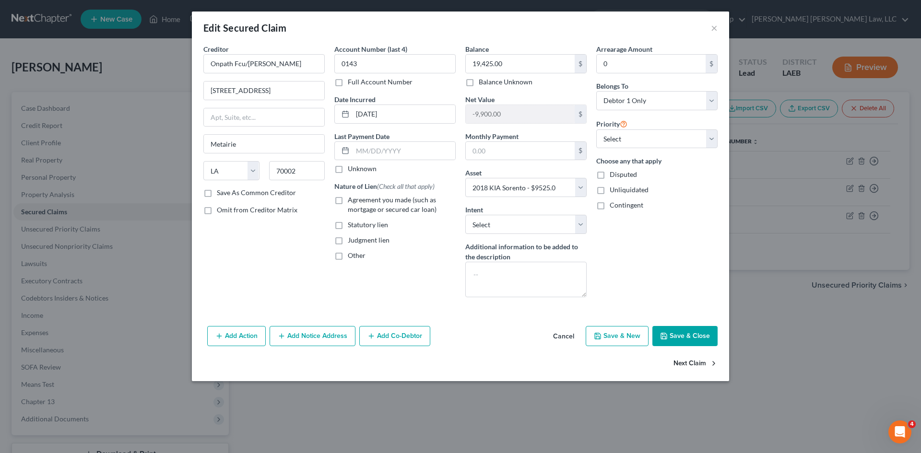
click at [693, 362] on button "Next Claim" at bounding box center [696, 364] width 44 height 20
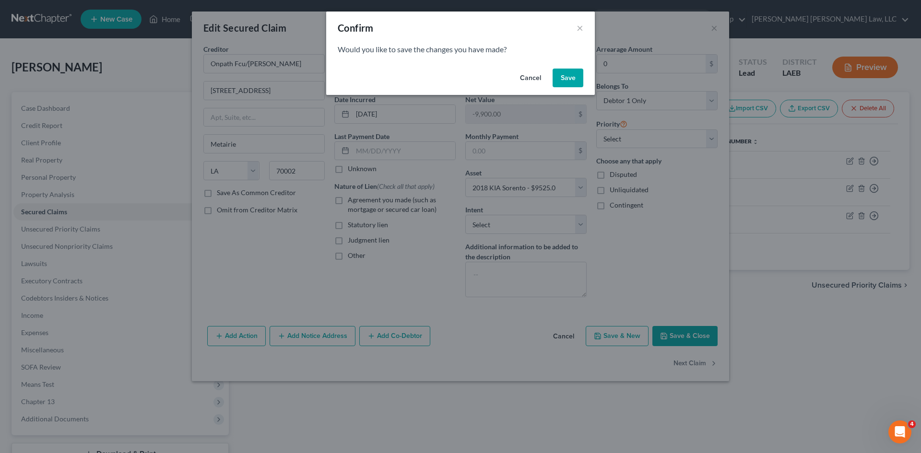
click at [568, 86] on button "Save" at bounding box center [568, 78] width 31 height 19
select select "19"
select select "9"
select select "0"
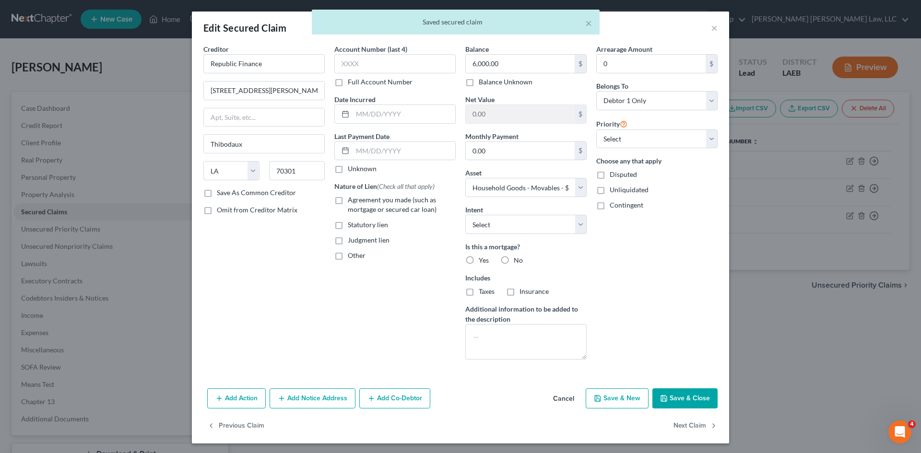
click at [684, 391] on button "Save & Close" at bounding box center [684, 399] width 65 height 20
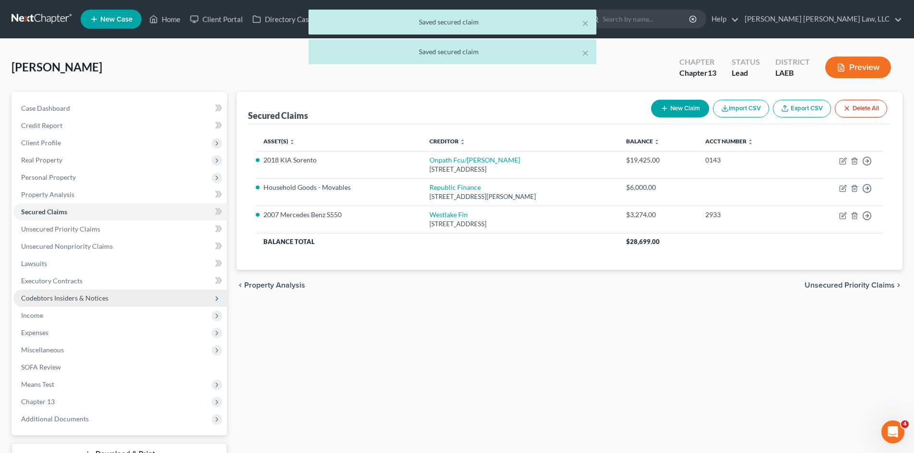
click at [111, 297] on span "Codebtors Insiders & Notices" at bounding box center [119, 298] width 213 height 17
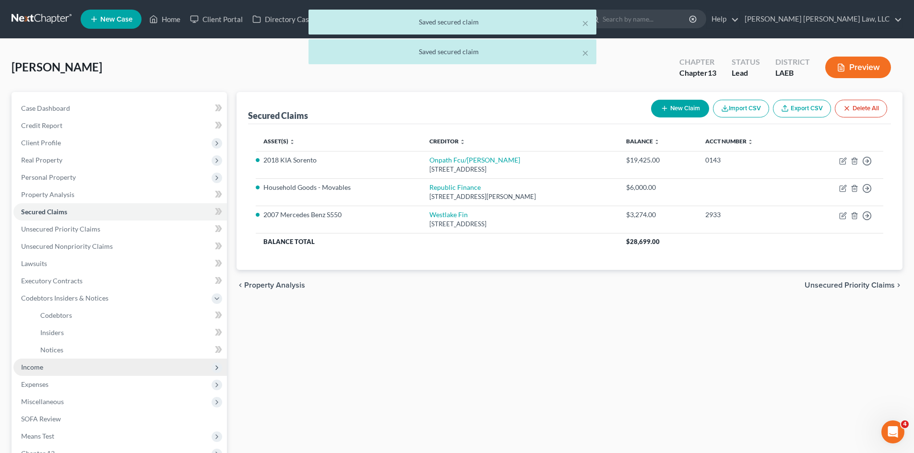
click at [63, 368] on span "Income" at bounding box center [119, 367] width 213 height 17
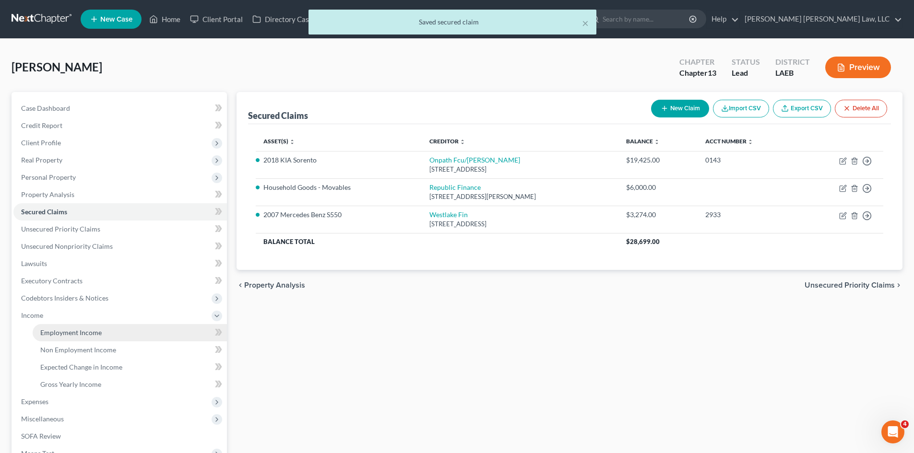
click at [61, 339] on link "Employment Income" at bounding box center [130, 332] width 194 height 17
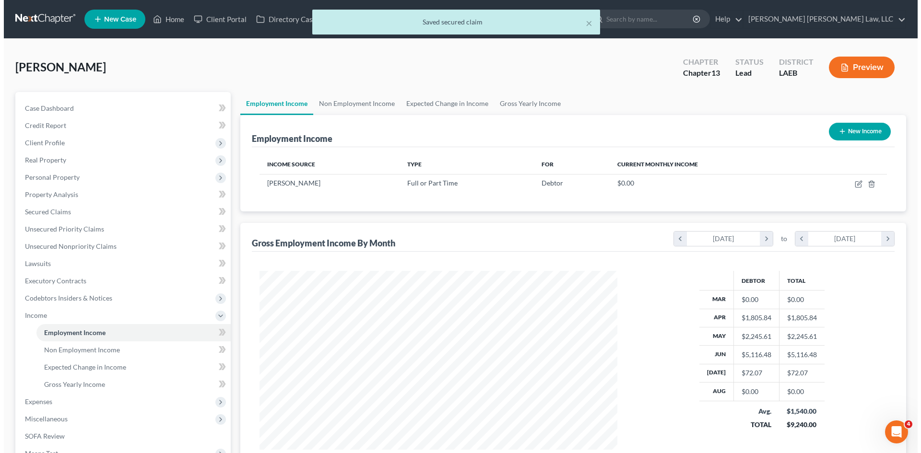
scroll to position [179, 377]
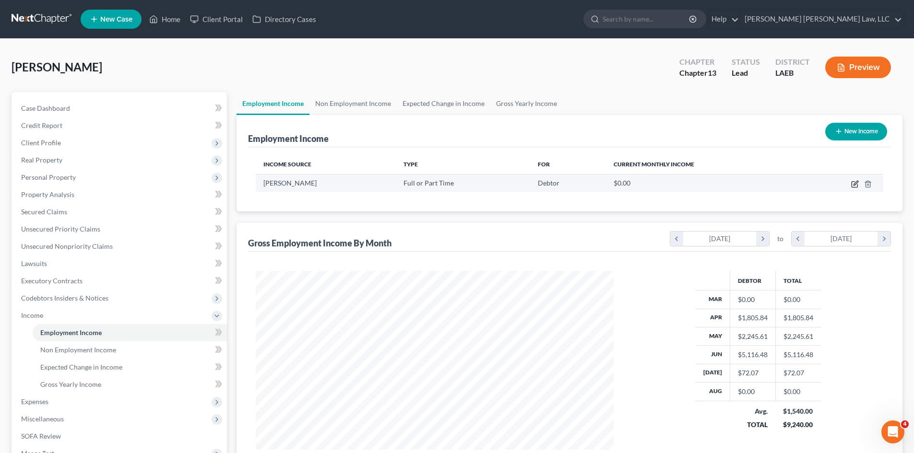
click at [855, 181] on icon "button" at bounding box center [855, 184] width 8 height 8
select select "0"
select select "19"
select select "2"
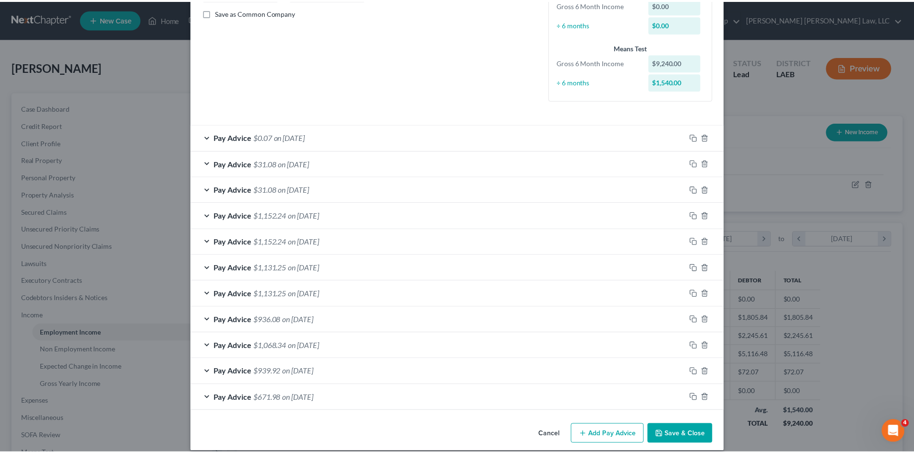
scroll to position [227, 0]
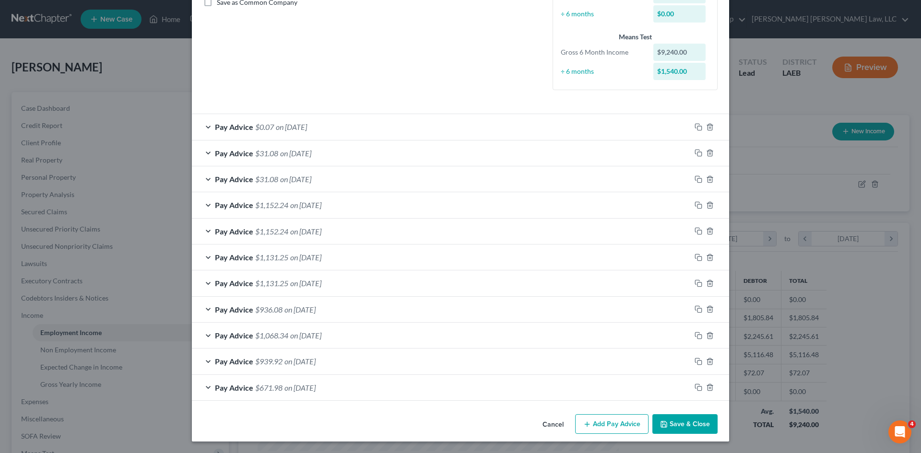
click at [677, 426] on button "Save & Close" at bounding box center [684, 424] width 65 height 20
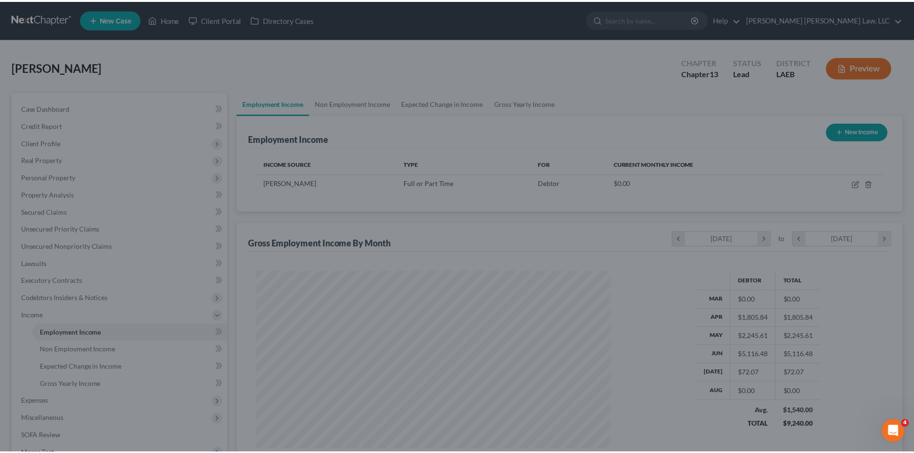
scroll to position [479534, 479336]
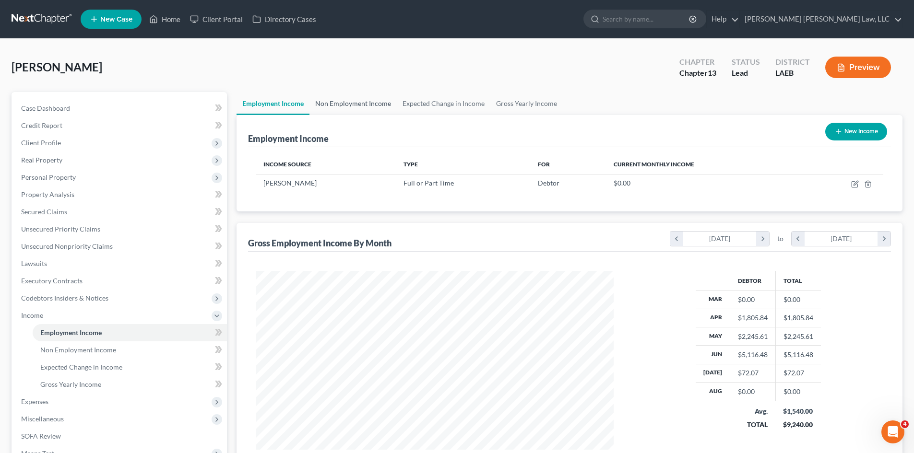
drag, startPoint x: 351, startPoint y: 105, endPoint x: 357, endPoint y: 113, distance: 9.9
click at [351, 105] on link "Non Employment Income" at bounding box center [352, 103] width 87 height 23
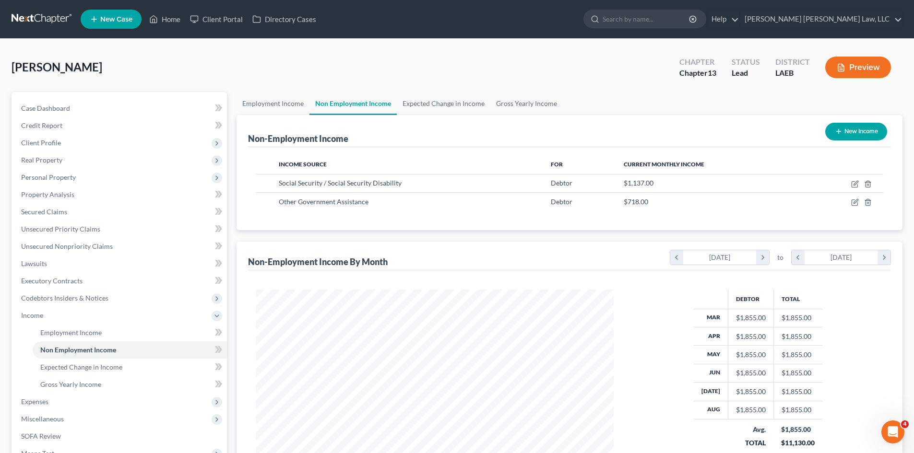
scroll to position [179, 377]
click at [520, 99] on link "Gross Yearly Income" at bounding box center [526, 103] width 72 height 23
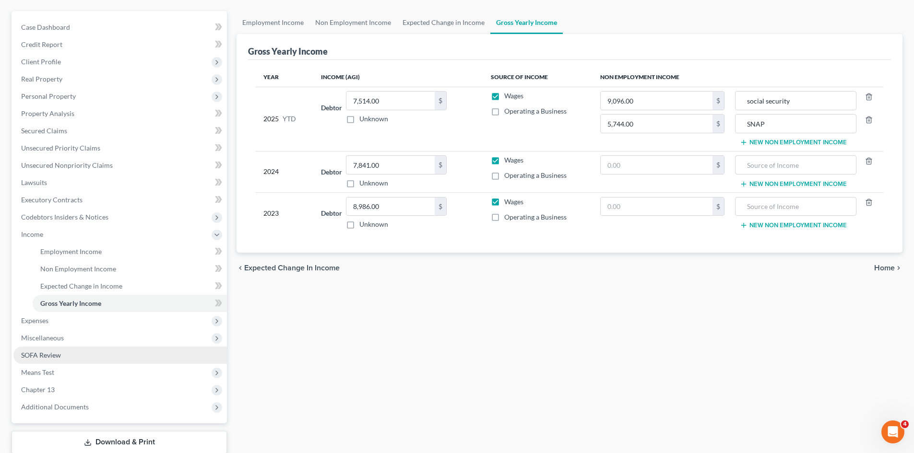
scroll to position [96, 0]
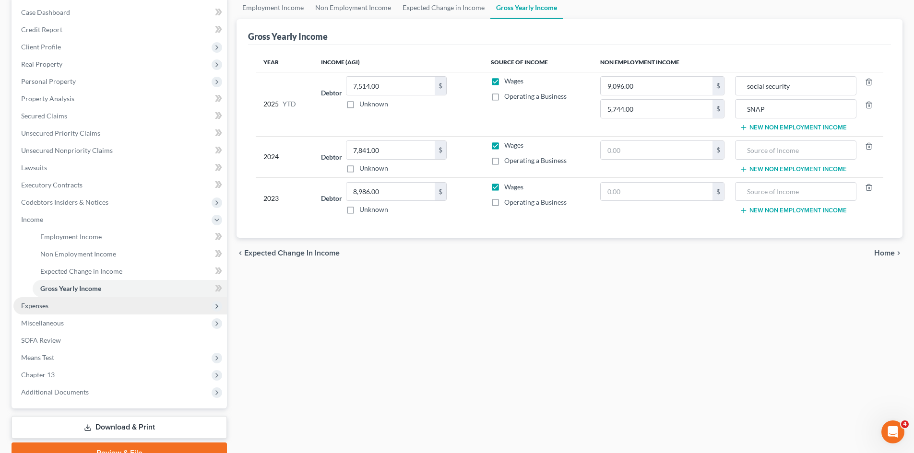
click at [79, 301] on span "Expenses" at bounding box center [119, 305] width 213 height 17
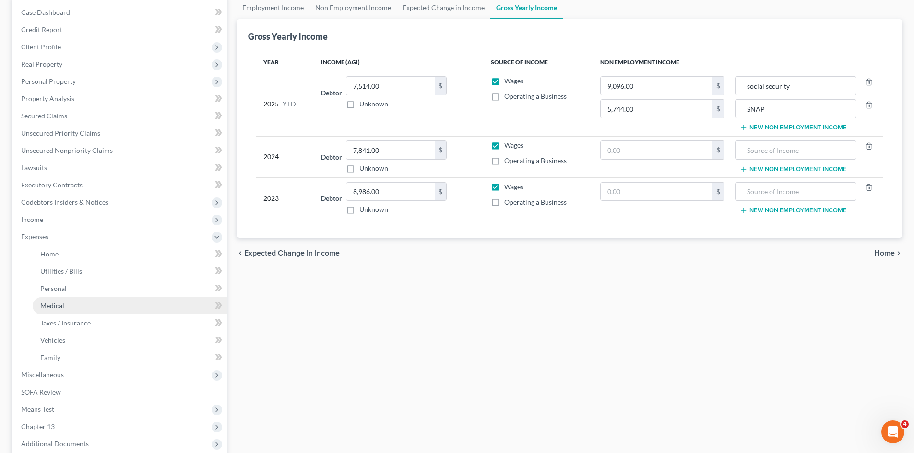
click at [78, 310] on link "Medical" at bounding box center [130, 305] width 194 height 17
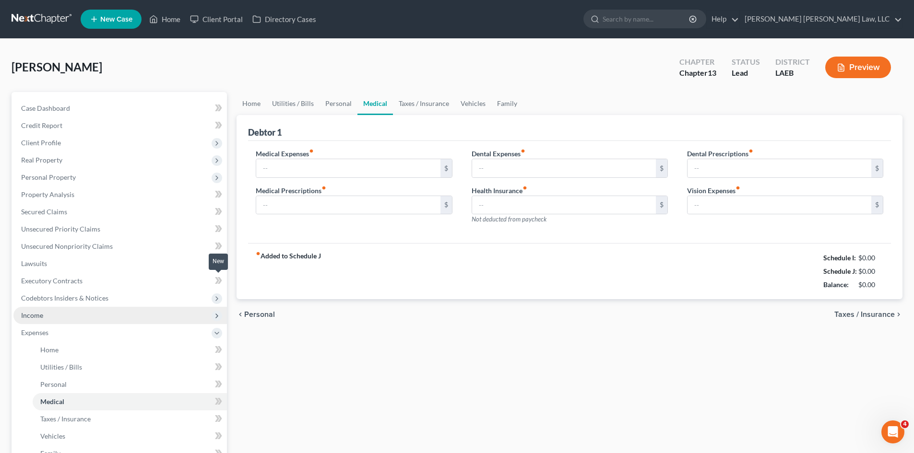
type input "0.00"
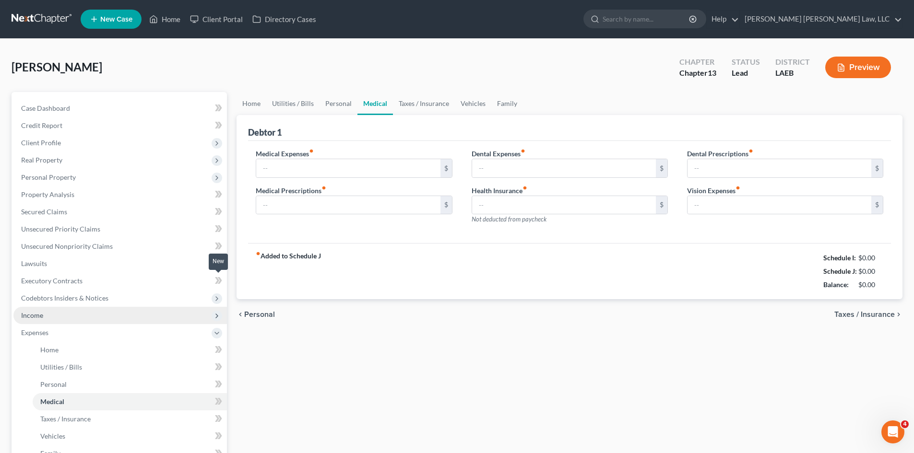
type input "0.00"
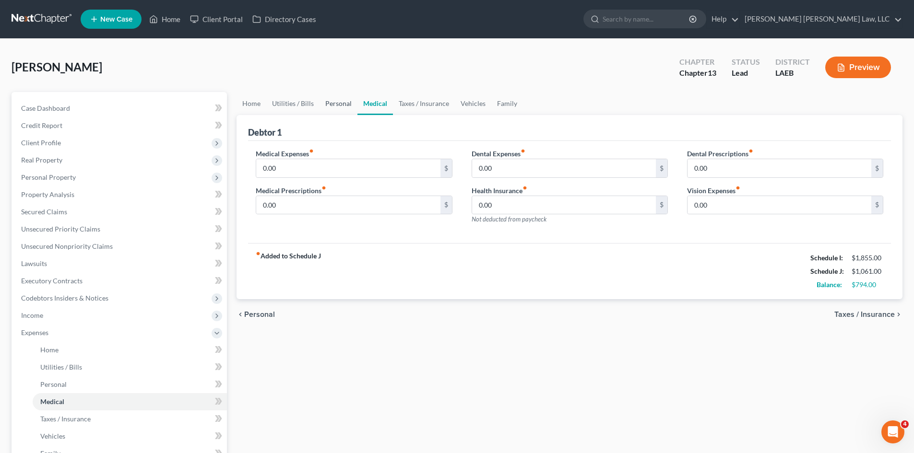
click at [320, 98] on link "Personal" at bounding box center [338, 103] width 38 height 23
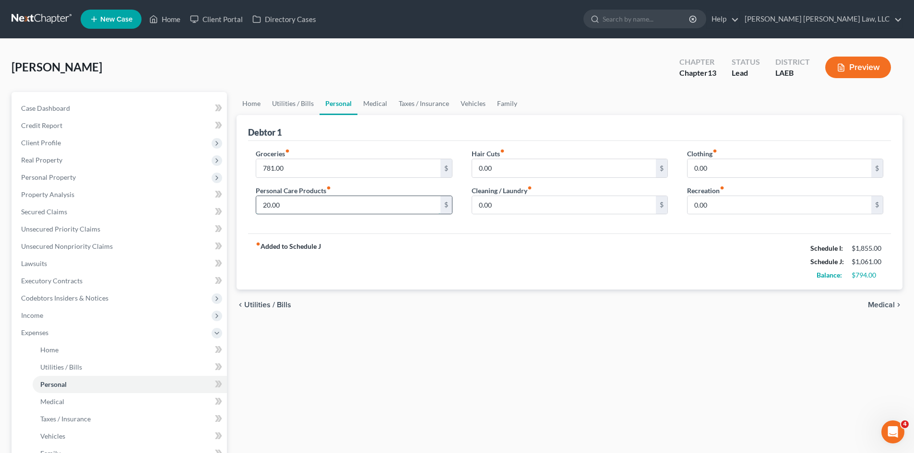
click at [404, 213] on input "20.00" at bounding box center [348, 205] width 184 height 18
type input "150.00"
click at [364, 173] on input "781.00" at bounding box center [348, 168] width 184 height 18
type input "800.00"
click at [717, 173] on input "0.00" at bounding box center [779, 168] width 184 height 18
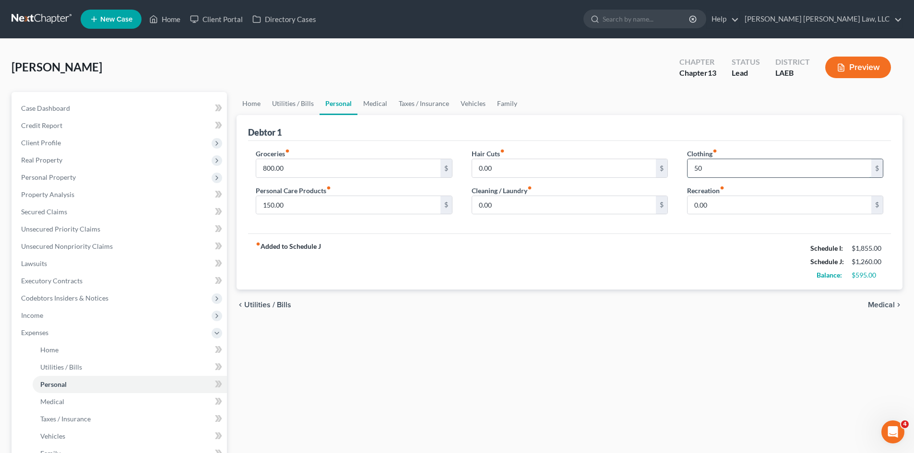
type input "5"
click at [763, 161] on input "100.00" at bounding box center [779, 168] width 184 height 18
click at [764, 163] on input "97.00" at bounding box center [779, 168] width 184 height 18
type input "98.00"
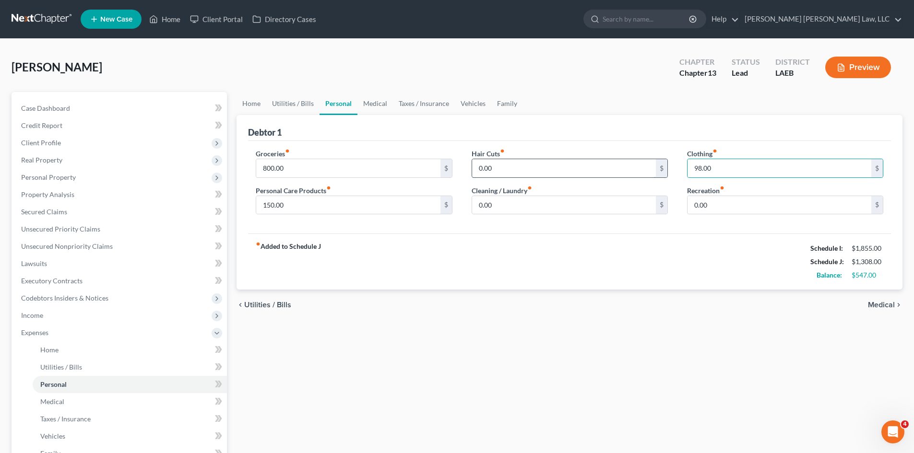
click at [515, 167] on input "0.00" at bounding box center [564, 168] width 184 height 18
type input "40.00"
click at [59, 321] on span "Income" at bounding box center [119, 315] width 213 height 17
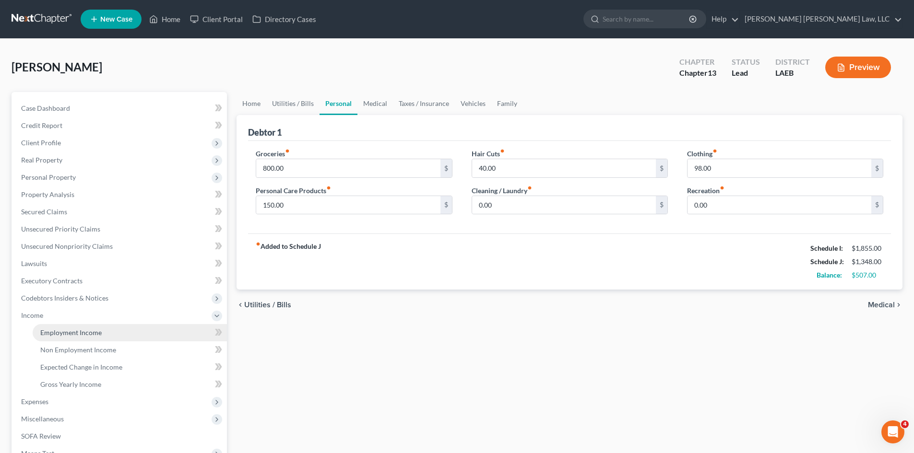
click at [60, 333] on span "Employment Income" at bounding box center [70, 333] width 61 height 8
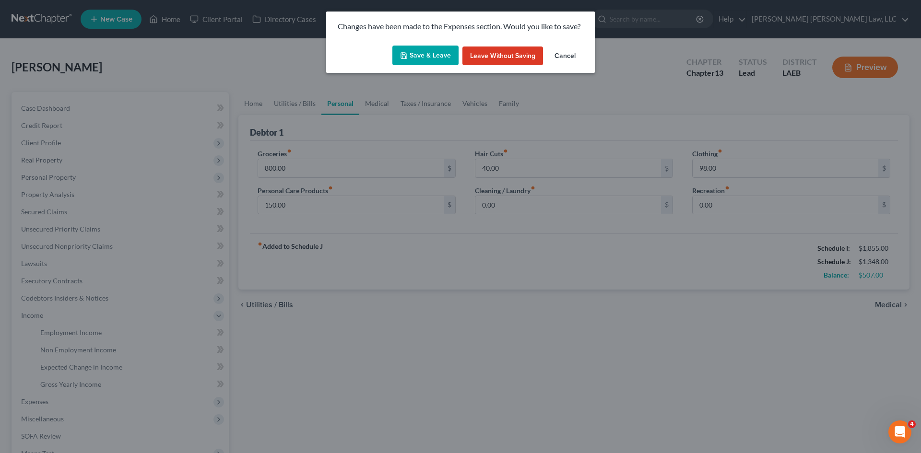
click at [439, 57] on button "Save & Leave" at bounding box center [425, 56] width 66 height 20
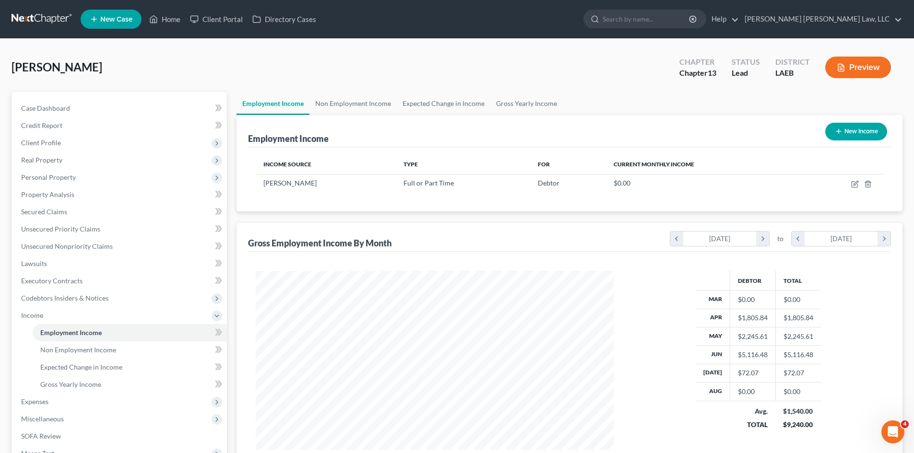
scroll to position [179, 377]
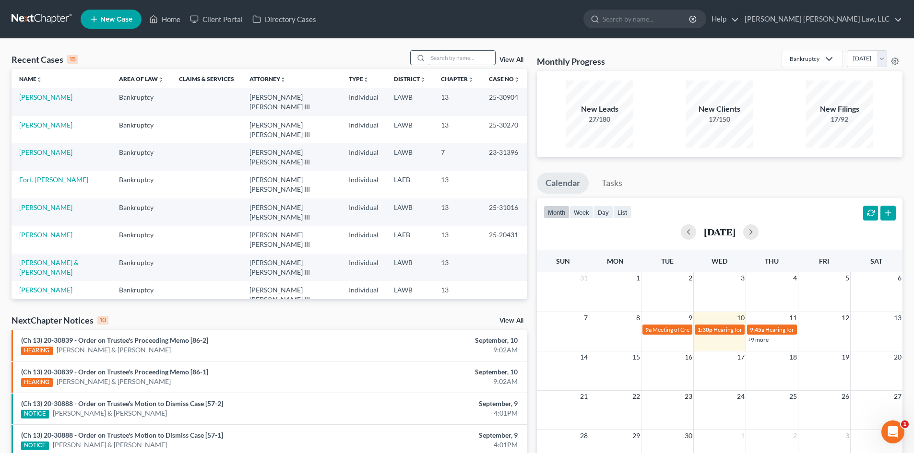
click at [430, 62] on input "search" at bounding box center [461, 58] width 67 height 14
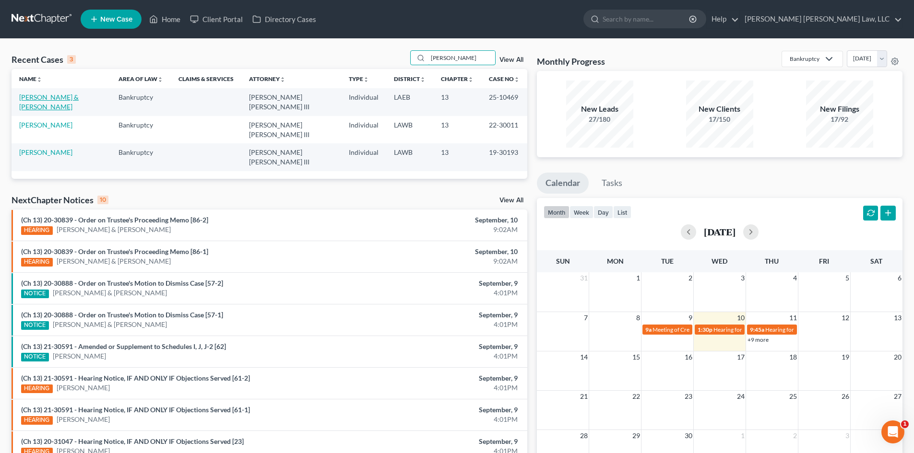
type input "tarver"
click at [79, 98] on link "[PERSON_NAME] & [PERSON_NAME]" at bounding box center [48, 102] width 59 height 18
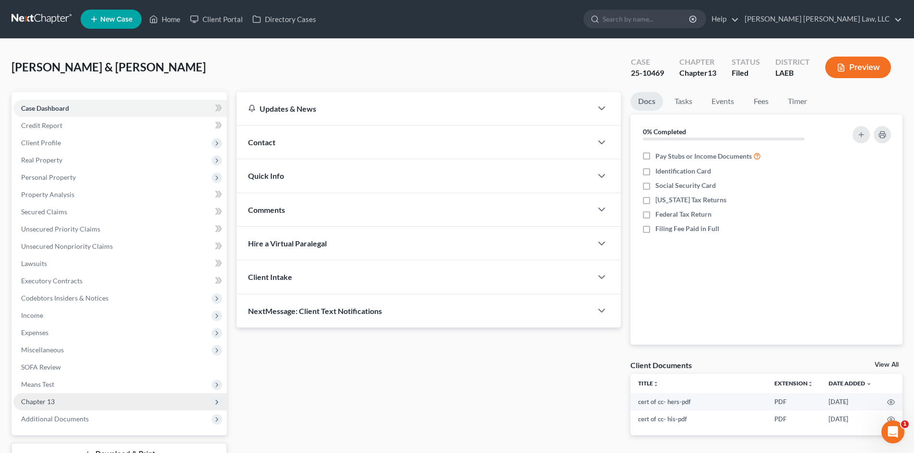
click at [75, 398] on span "Chapter 13" at bounding box center [119, 401] width 213 height 17
click at [70, 419] on span "Plan Calculator" at bounding box center [63, 419] width 47 height 8
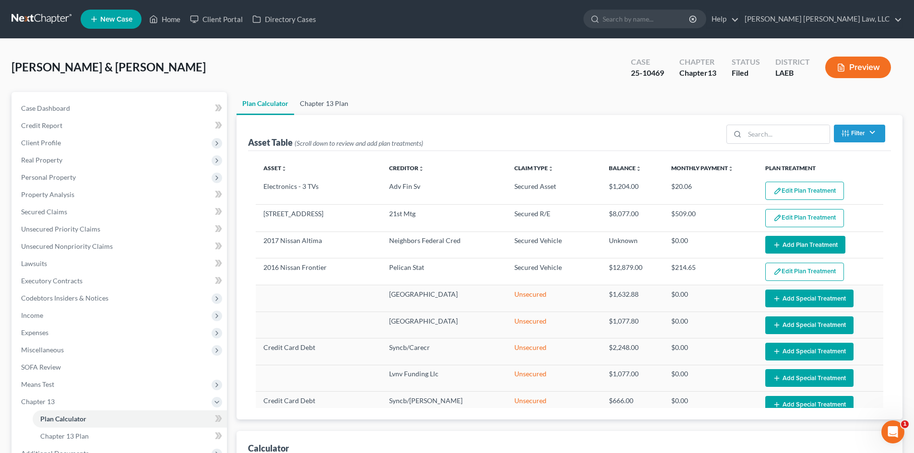
click at [338, 105] on link "Chapter 13 Plan" at bounding box center [324, 103] width 60 height 23
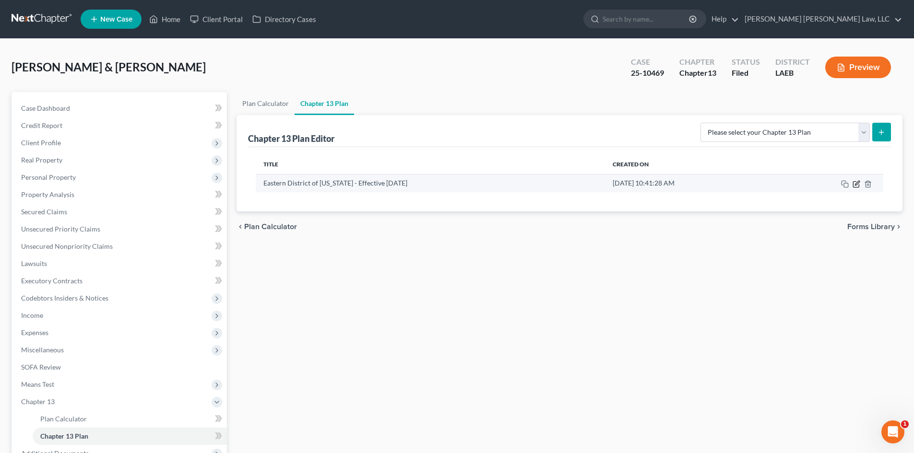
click at [858, 183] on icon "button" at bounding box center [857, 183] width 4 height 4
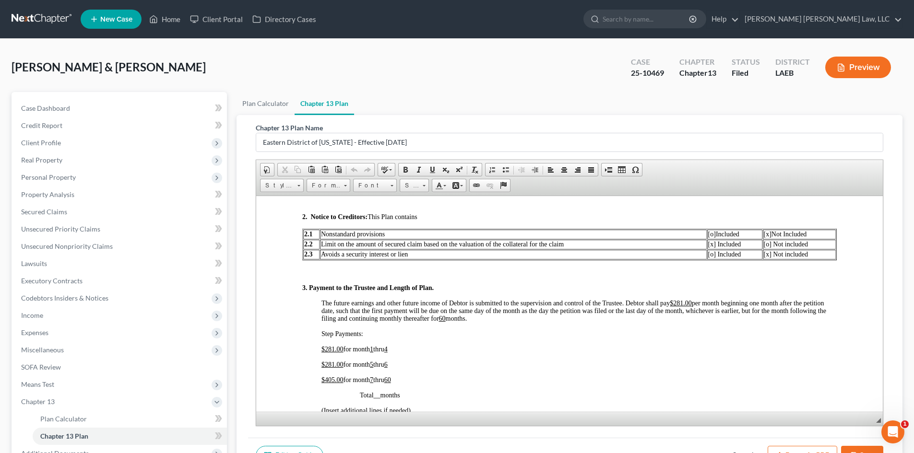
scroll to position [480, 0]
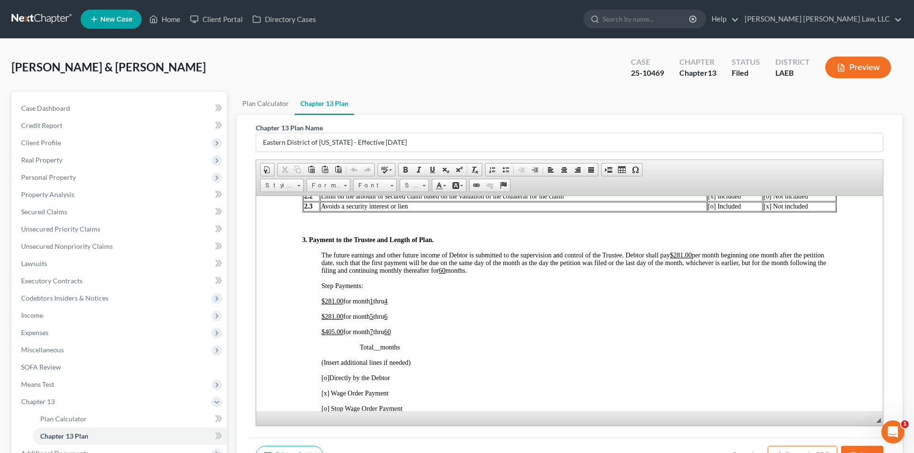
click at [753, 449] on button "Cancel" at bounding box center [742, 456] width 42 height 20
